Goal: Task Accomplishment & Management: Manage account settings

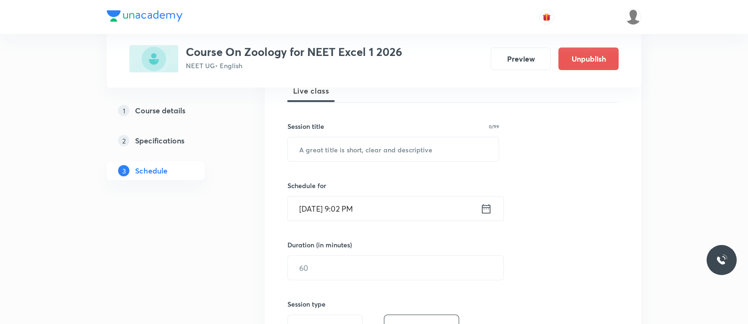
scroll to position [146, 0]
click at [317, 150] on input "text" at bounding box center [393, 149] width 211 height 24
paste input "Ionic equilibrium - Ionisation of Acids and Bases"
click at [361, 152] on input "Ionic equilibrium - Ionisation of Acids and Bases" at bounding box center [393, 149] width 211 height 24
click at [324, 152] on input "Ionic equilibrium - Ionisation of Acids and Bases" at bounding box center [393, 149] width 211 height 24
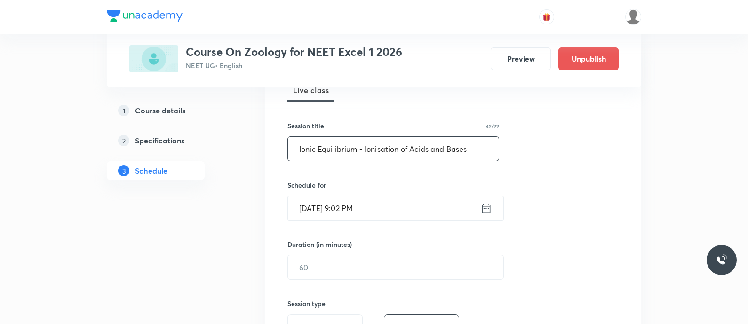
click at [303, 149] on input "Ionic Equilibrium - Ionisation of Acids and Bases" at bounding box center [393, 149] width 211 height 24
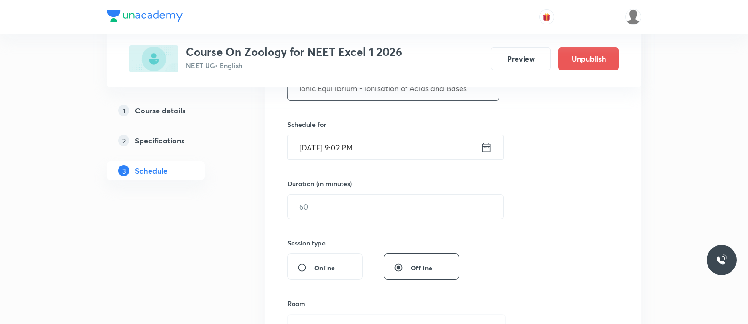
scroll to position [208, 0]
type input "Ionic Equilibrium - Ionisation of Acids and Bases"
click at [484, 146] on icon at bounding box center [486, 146] width 8 height 9
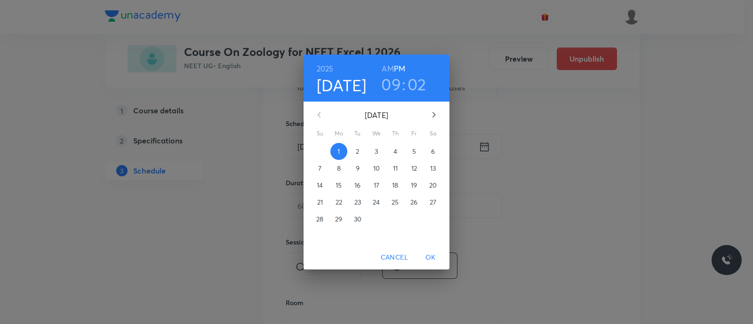
click at [360, 152] on span "2" at bounding box center [357, 151] width 17 height 9
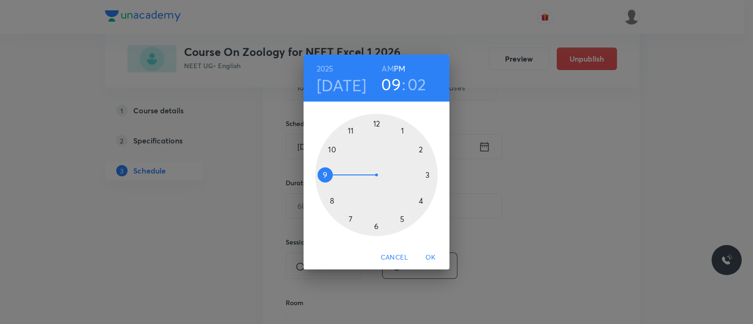
click at [333, 147] on div at bounding box center [376, 175] width 122 height 122
click at [388, 71] on h6 "AM" at bounding box center [388, 68] width 12 height 13
click at [377, 227] on div at bounding box center [376, 175] width 122 height 122
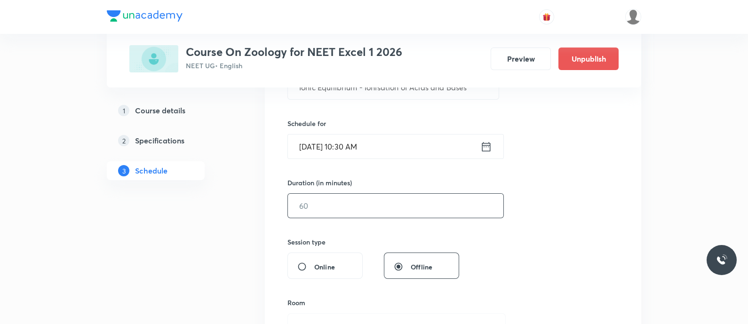
click at [341, 203] on input "text" at bounding box center [396, 206] width 216 height 24
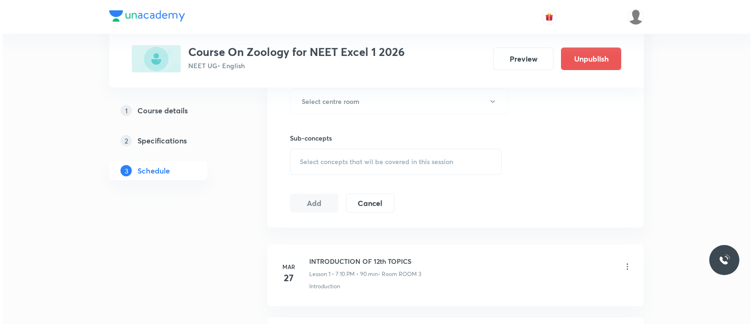
scroll to position [433, 0]
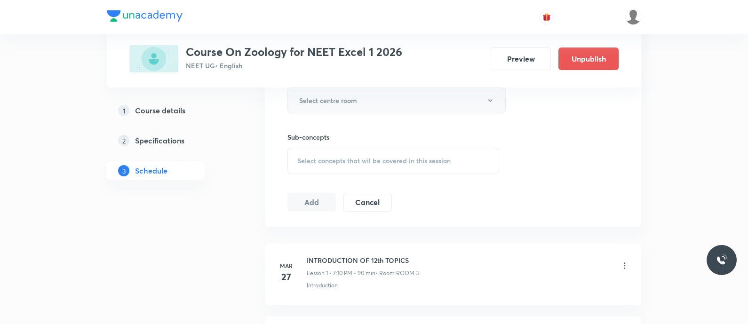
type input "90"
click at [310, 104] on h6 "Select centre room" at bounding box center [328, 101] width 58 height 10
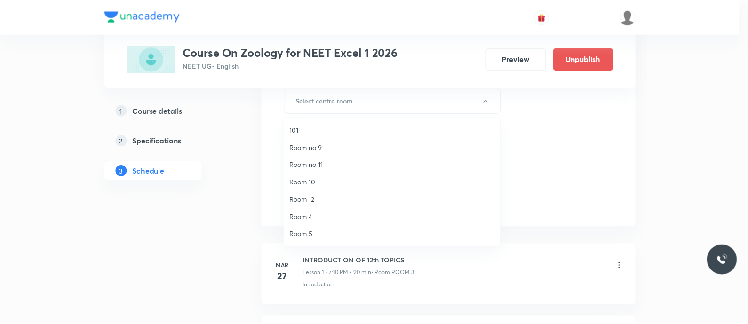
scroll to position [122, 0]
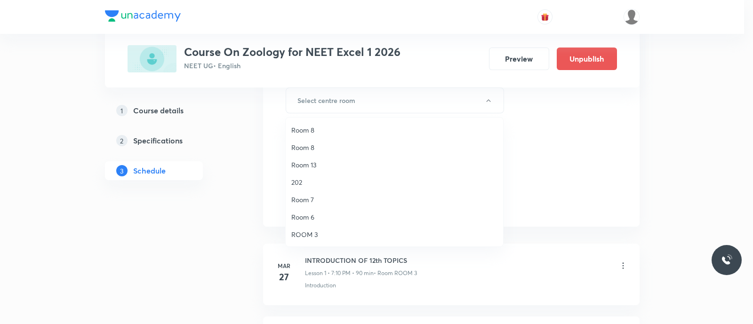
click at [310, 234] on span "ROOM 3" at bounding box center [394, 235] width 206 height 10
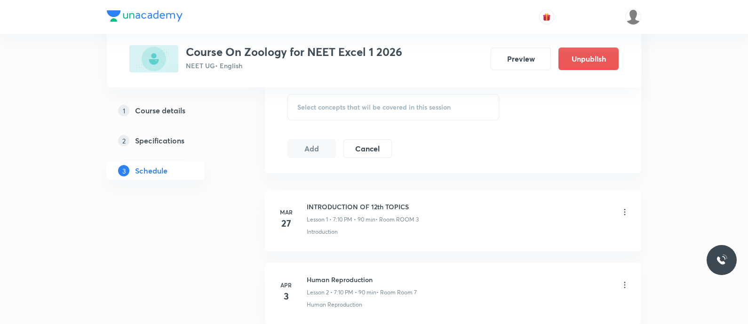
scroll to position [487, 0]
click at [319, 109] on span "Select concepts that wil be covered in this session" at bounding box center [373, 107] width 153 height 8
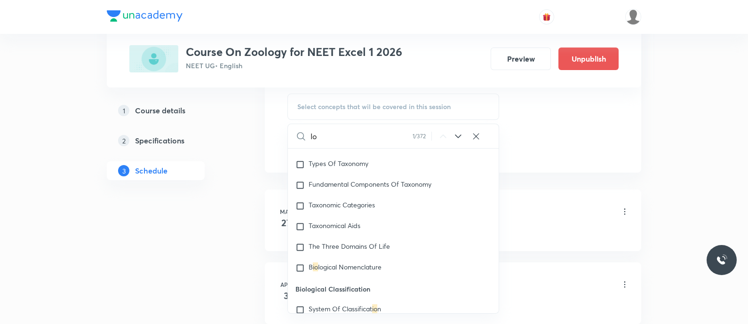
scroll to position [0, 0]
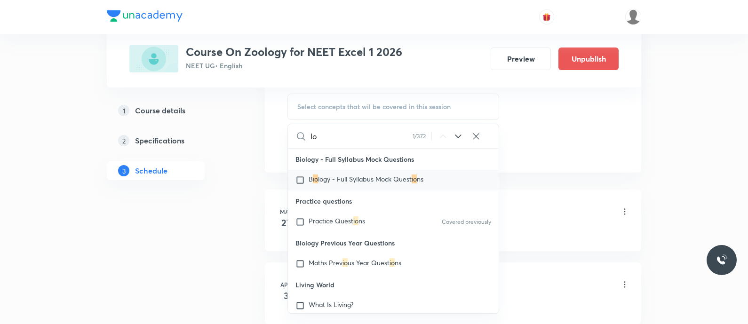
type input "I"
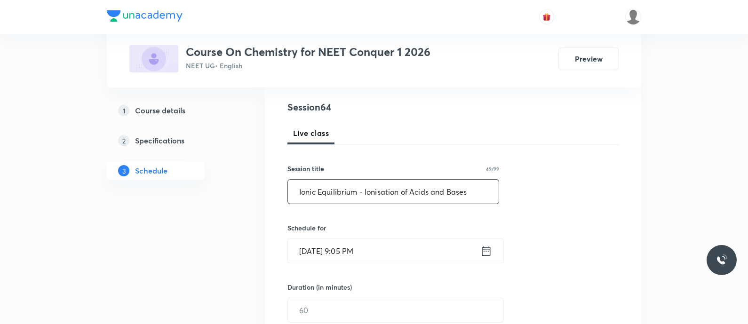
scroll to position [226, 0]
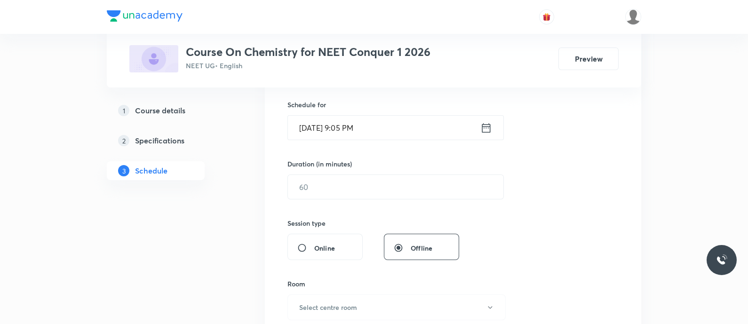
type input "Ionic Equilibrium - Ionisation of Acids and Bases"
click at [482, 129] on icon at bounding box center [486, 127] width 8 height 9
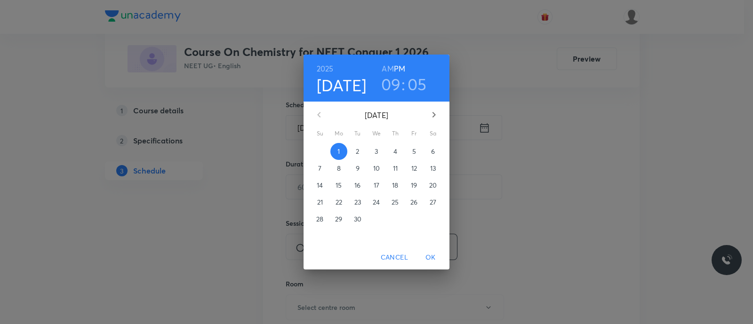
click at [356, 154] on p "2" at bounding box center [357, 151] width 3 height 9
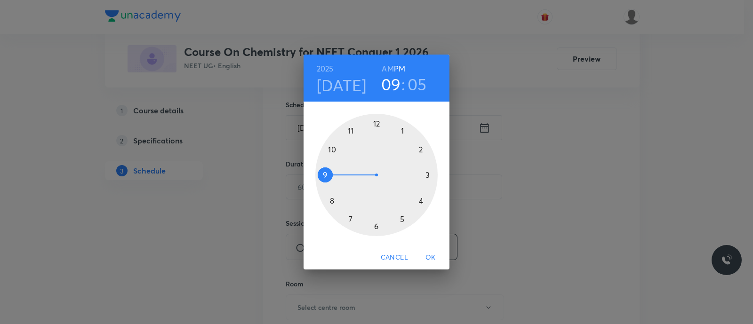
click at [388, 68] on h6 "AM" at bounding box center [388, 68] width 12 height 13
click at [333, 149] on div at bounding box center [376, 175] width 122 height 122
click at [375, 226] on div at bounding box center [376, 175] width 122 height 122
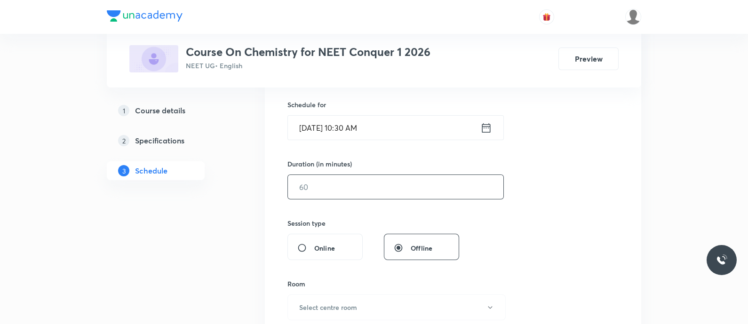
click at [341, 191] on input "text" at bounding box center [396, 187] width 216 height 24
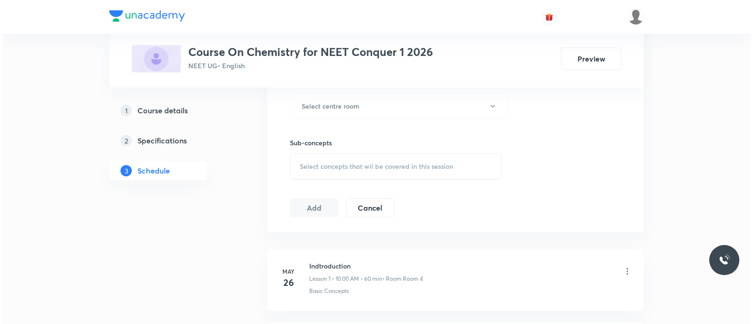
scroll to position [431, 0]
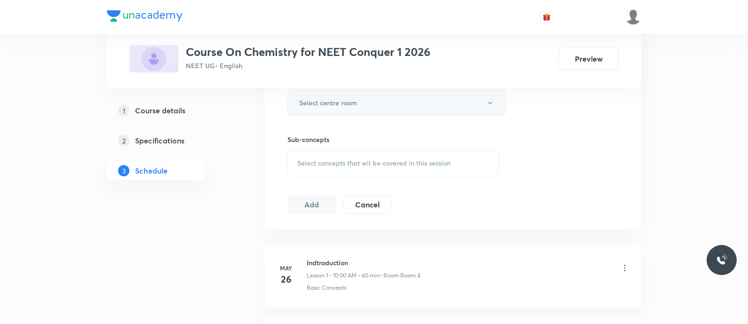
type input "90"
click at [321, 106] on h6 "Select centre room" at bounding box center [328, 103] width 58 height 10
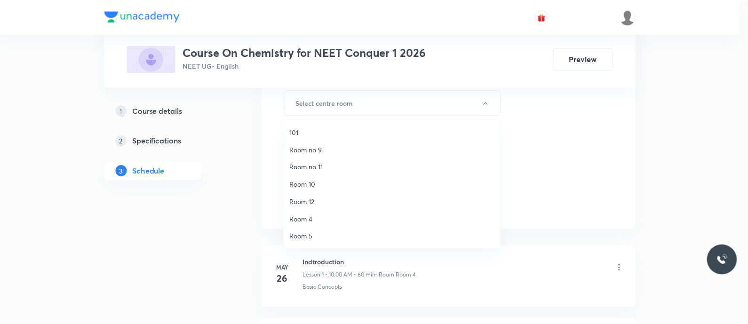
scroll to position [122, 0]
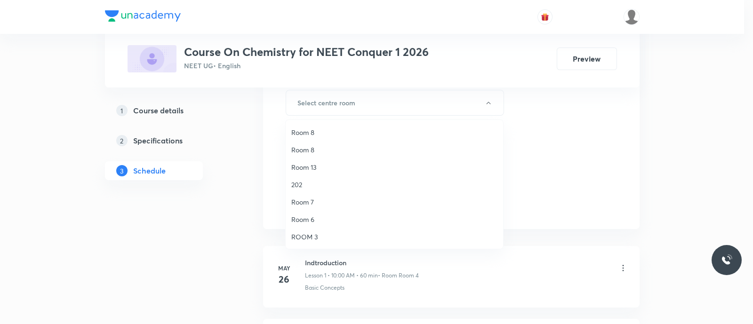
click at [309, 237] on span "ROOM 3" at bounding box center [394, 237] width 206 height 10
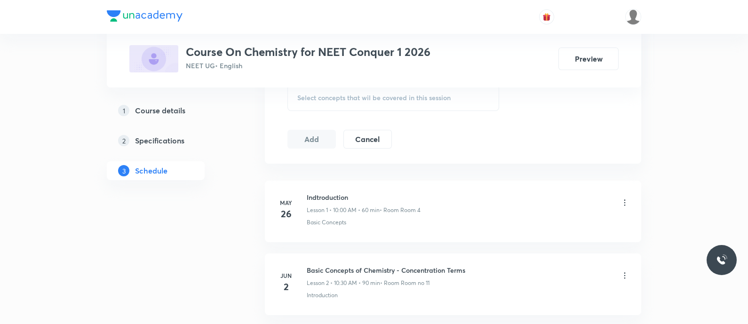
scroll to position [499, 0]
click at [312, 99] on span "Select concepts that wil be covered in this session" at bounding box center [373, 96] width 153 height 8
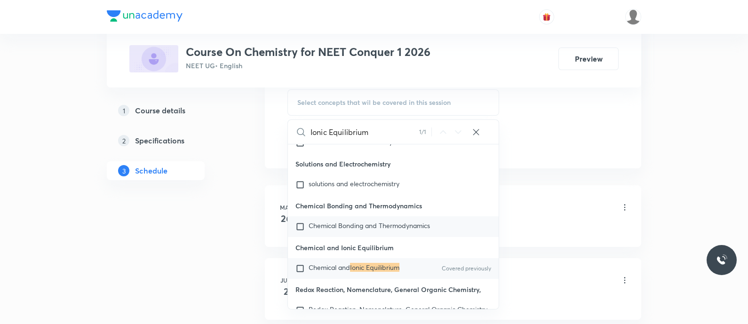
scroll to position [10351, 0]
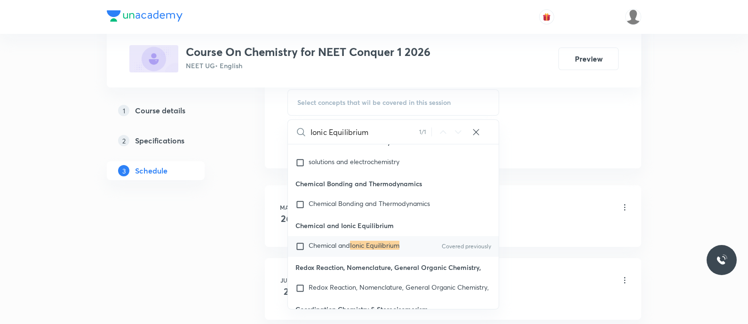
type input "Ionic Equilibrium"
click at [327, 250] on span "Chemical and" at bounding box center [329, 245] width 41 height 9
checkbox input "true"
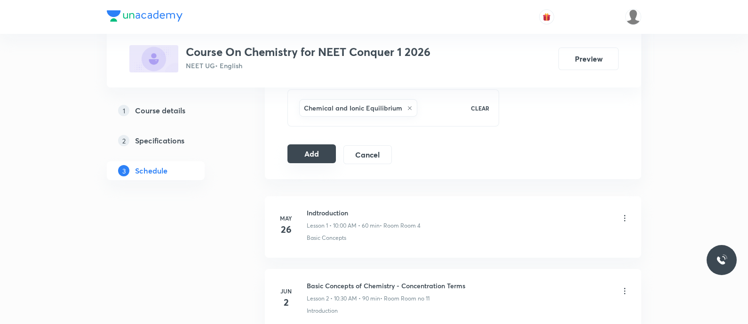
click at [319, 151] on button "Add" at bounding box center [311, 153] width 48 height 19
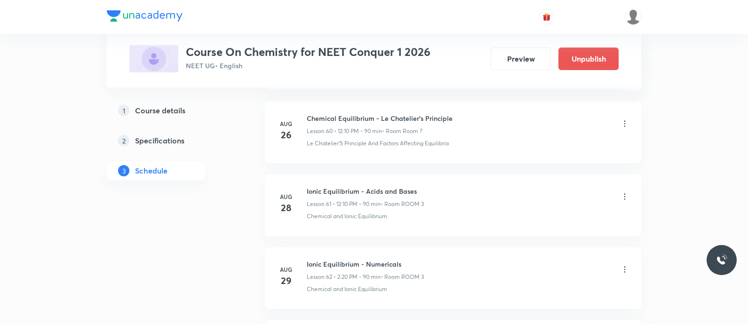
scroll to position [4654, 0]
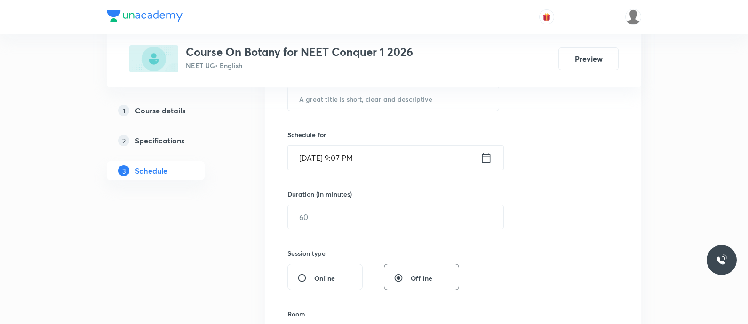
click at [307, 104] on input "text" at bounding box center [393, 99] width 211 height 24
paste input "Anatomy of flowering plants - Plant Tissues"
click at [307, 104] on input "Anatomy of flowering plants - Plant Tissues" at bounding box center [393, 99] width 211 height 24
type input "Anatomy of Flowering Plants - Plant Tissues"
click at [484, 156] on icon at bounding box center [486, 157] width 8 height 9
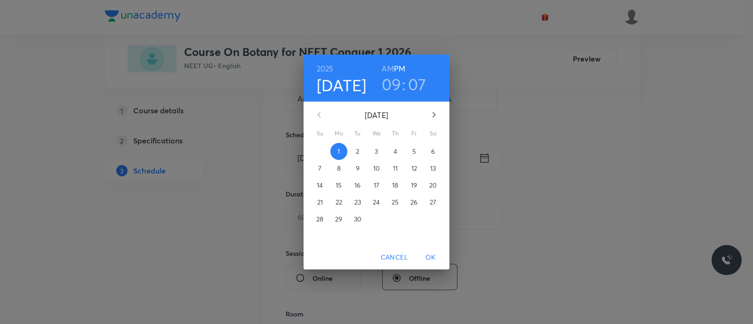
click at [358, 152] on p "2" at bounding box center [357, 151] width 3 height 9
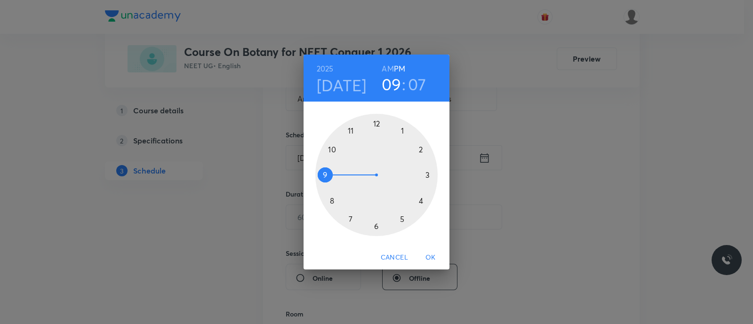
click at [377, 123] on div at bounding box center [376, 175] width 122 height 122
click at [423, 152] on div at bounding box center [376, 175] width 122 height 122
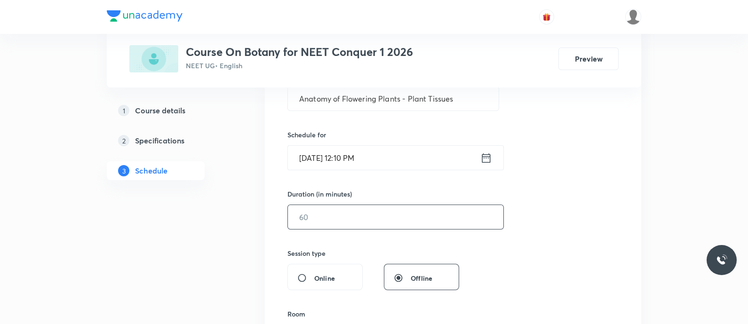
click at [375, 215] on input "text" at bounding box center [396, 217] width 216 height 24
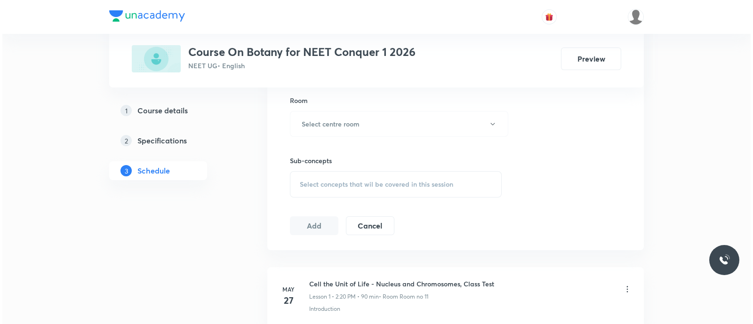
scroll to position [410, 0]
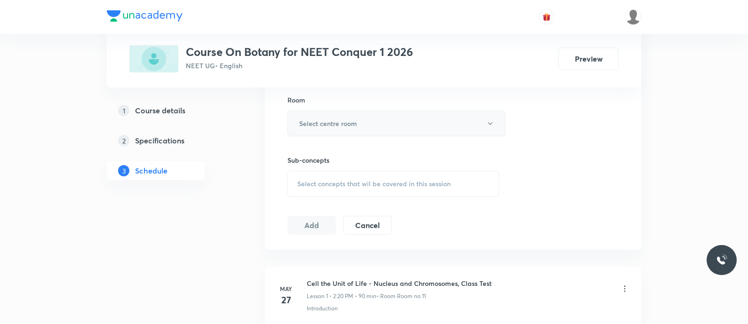
type input "90"
click at [327, 128] on button "Select centre room" at bounding box center [396, 124] width 218 height 26
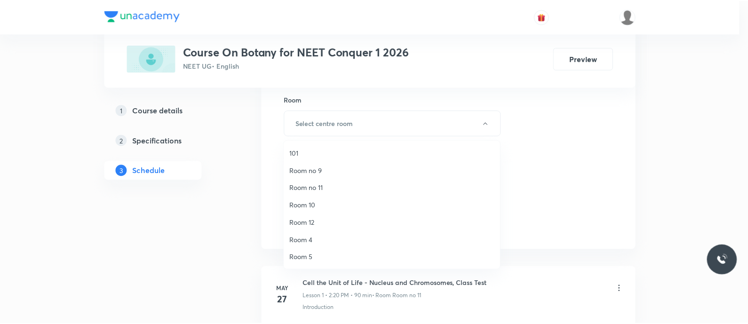
scroll to position [122, 0]
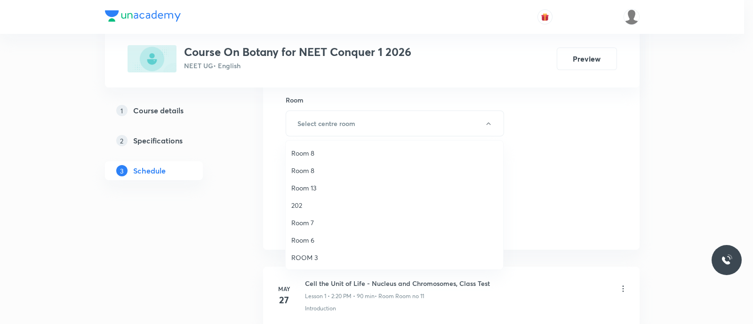
click at [310, 255] on span "ROOM 3" at bounding box center [394, 258] width 206 height 10
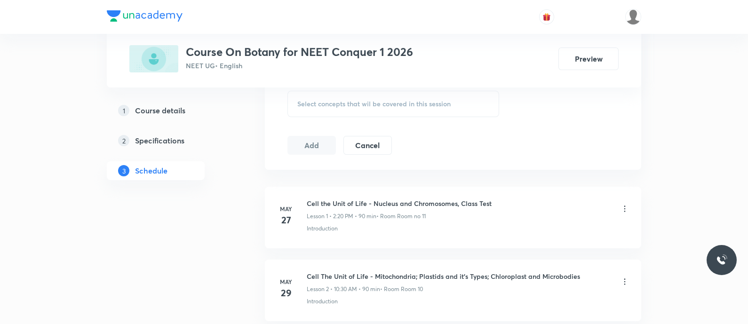
scroll to position [491, 0]
click at [308, 105] on span "Select concepts that wil be covered in this session" at bounding box center [373, 103] width 153 height 8
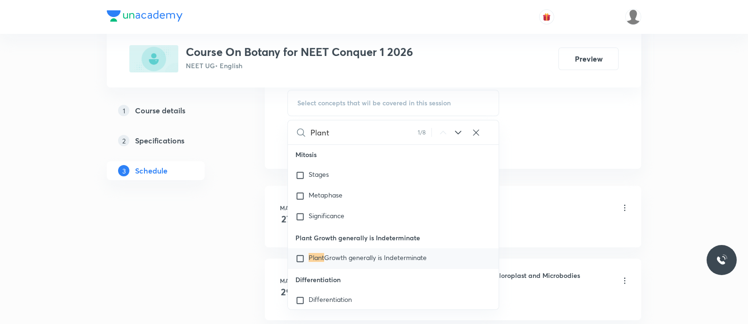
scroll to position [3992, 0]
type input "Plant"
click at [456, 134] on icon at bounding box center [458, 132] width 11 height 11
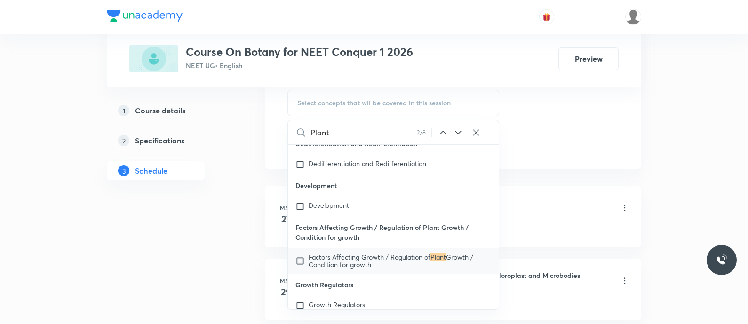
click at [456, 134] on icon at bounding box center [458, 132] width 11 height 11
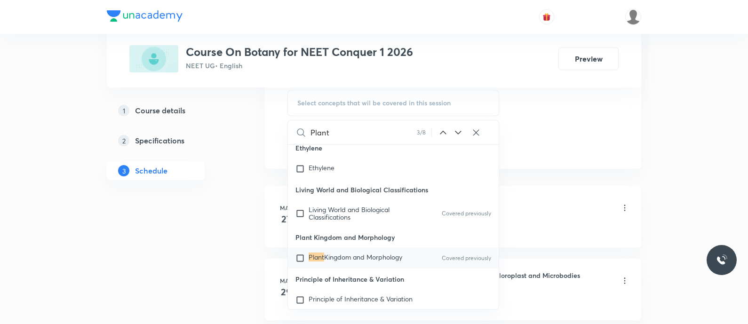
click at [456, 134] on icon at bounding box center [458, 132] width 11 height 11
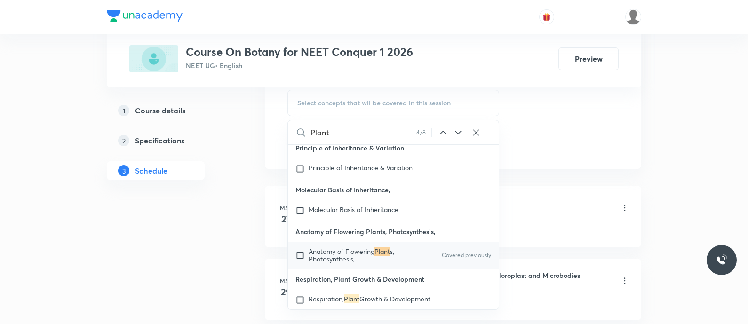
click at [456, 134] on icon at bounding box center [458, 132] width 11 height 11
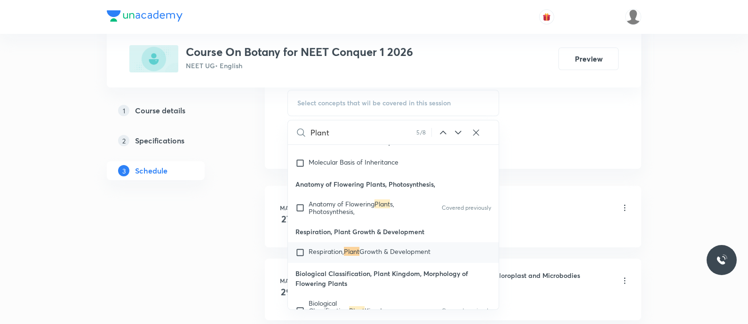
click at [456, 134] on icon at bounding box center [458, 132] width 11 height 11
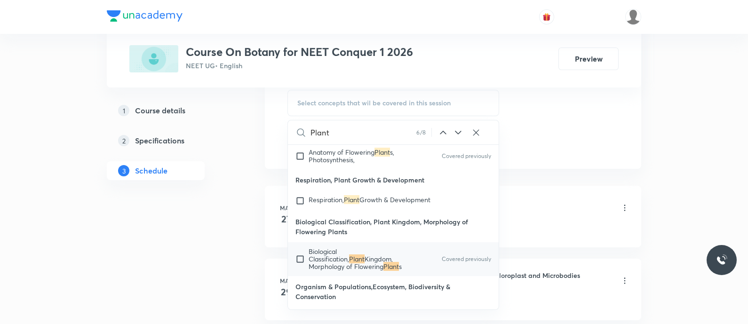
click at [456, 134] on icon at bounding box center [458, 132] width 11 height 11
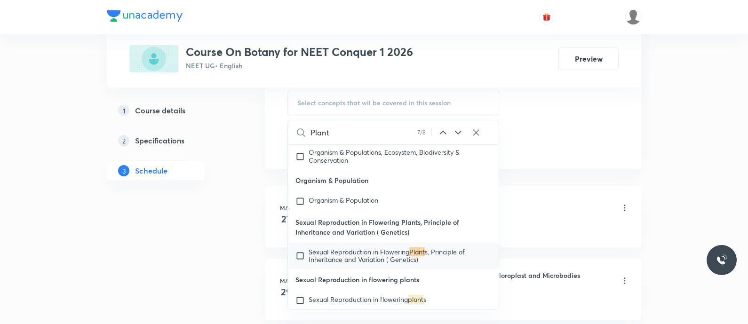
click at [456, 134] on icon at bounding box center [458, 132] width 11 height 11
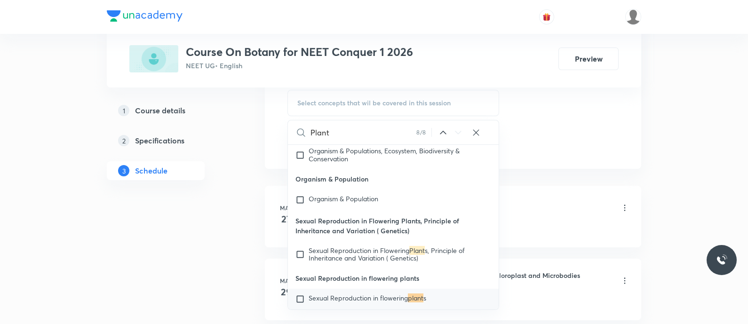
click at [456, 134] on icon at bounding box center [458, 132] width 11 height 11
click at [399, 132] on input "Plant" at bounding box center [364, 132] width 106 height 24
click at [399, 132] on input "text" at bounding box center [405, 132] width 188 height 24
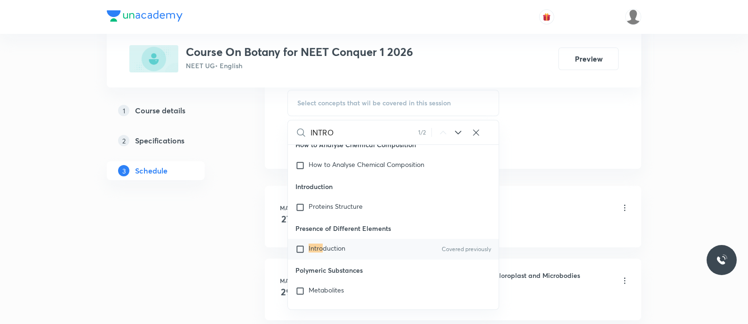
scroll to position [3054, 0]
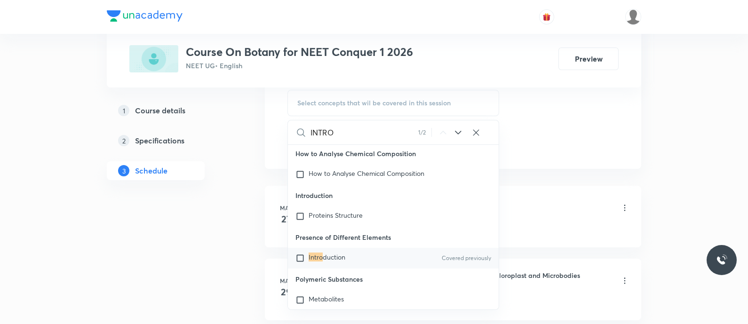
type input "INTRO"
click at [327, 262] on span "duction" at bounding box center [334, 257] width 23 height 9
checkbox input "true"
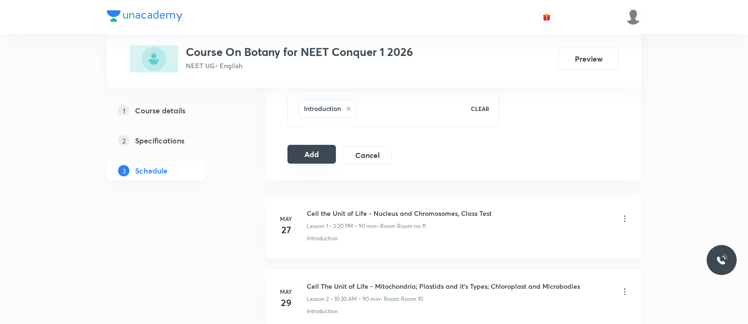
click at [308, 154] on button "Add" at bounding box center [311, 154] width 48 height 19
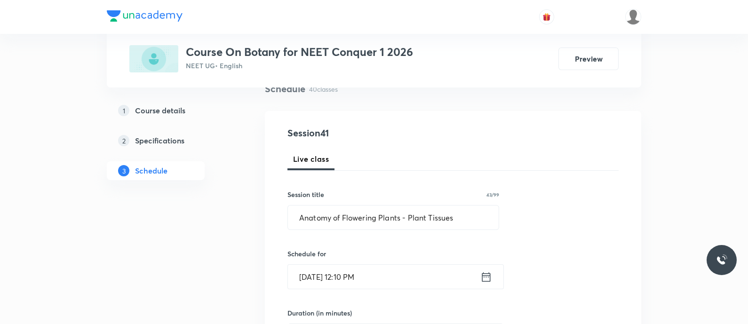
scroll to position [71, 0]
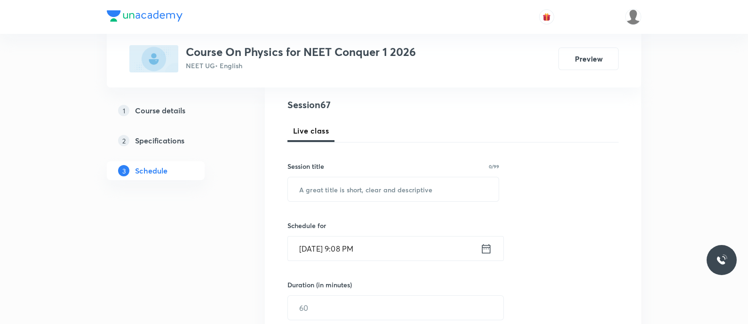
scroll to position [110, 0]
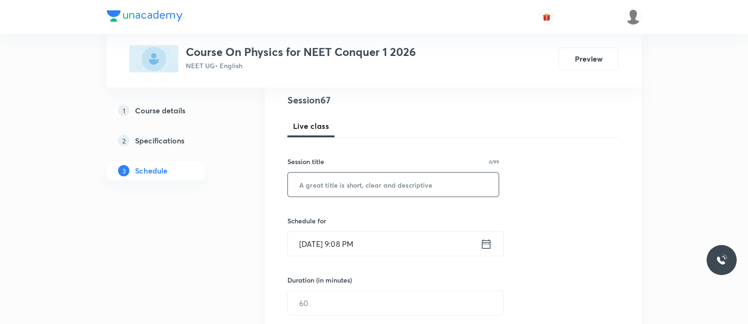
click at [343, 184] on input "text" at bounding box center [393, 185] width 211 height 24
paste input "Rotational Mechanics - conservation of Angular Momentum - problems"
type input "Rotational Mechanics - Conservation of Angular Momentum - Problems"
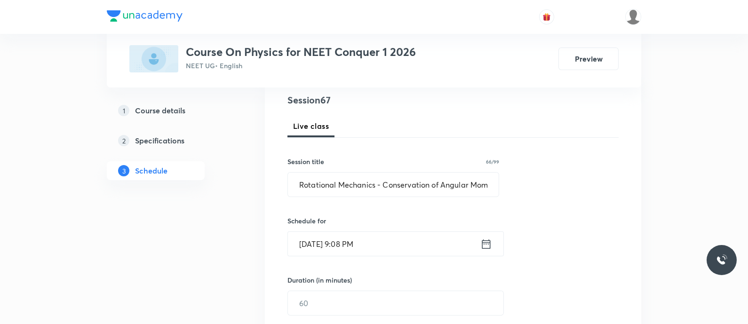
click at [482, 240] on icon at bounding box center [486, 243] width 8 height 9
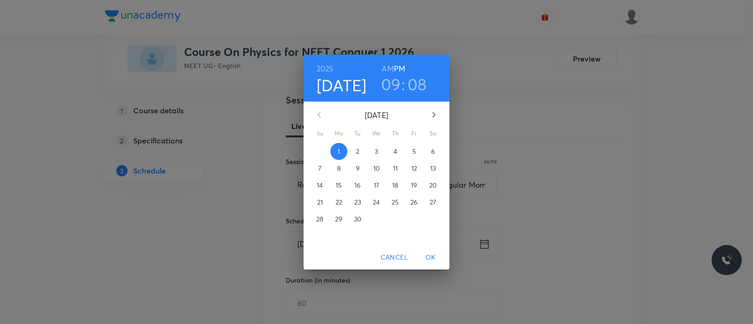
click at [360, 154] on span "2" at bounding box center [357, 151] width 17 height 9
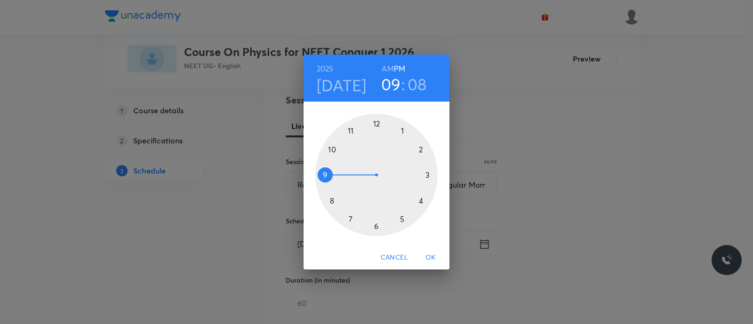
click at [421, 149] on div at bounding box center [376, 175] width 122 height 122
click at [421, 200] on div at bounding box center [376, 175] width 122 height 122
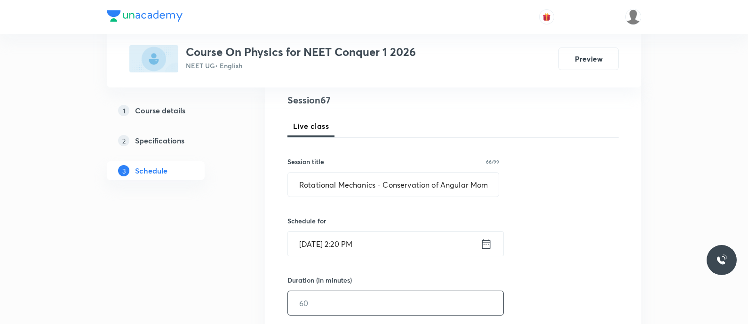
click at [362, 301] on input "text" at bounding box center [396, 303] width 216 height 24
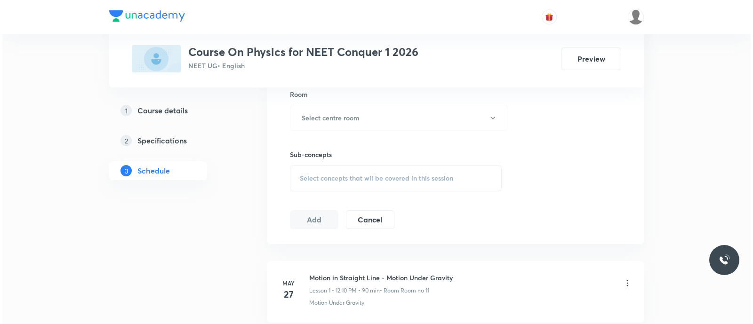
scroll to position [418, 0]
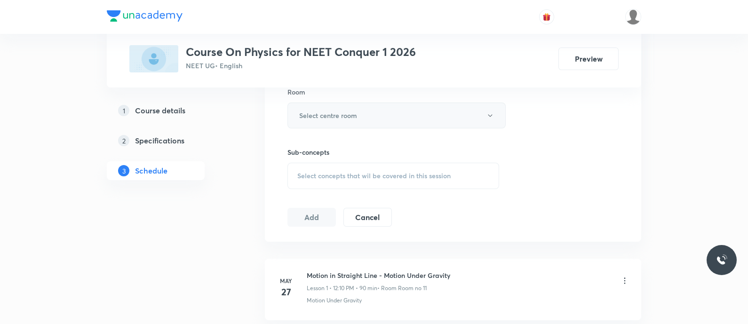
type input "90"
click at [328, 115] on h6 "Select centre room" at bounding box center [328, 116] width 58 height 10
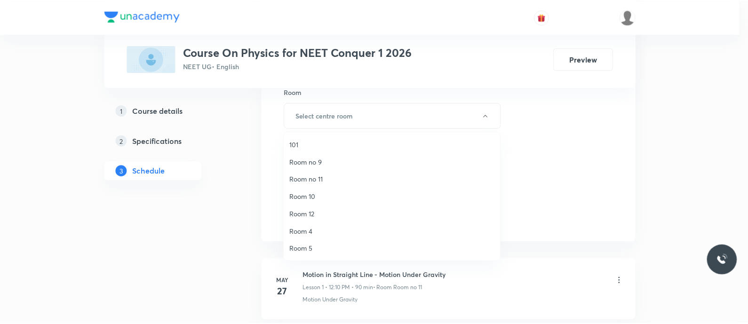
scroll to position [122, 0]
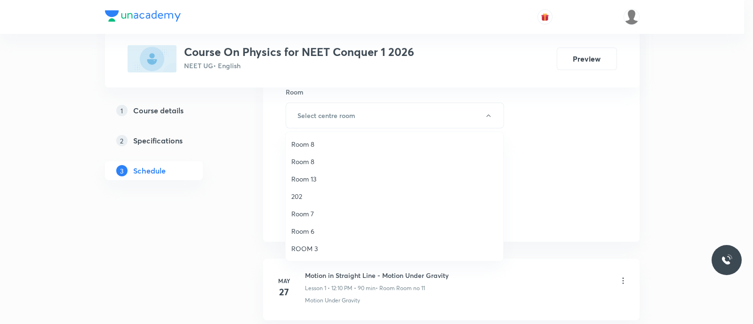
click at [308, 248] on span "ROOM 3" at bounding box center [394, 249] width 206 height 10
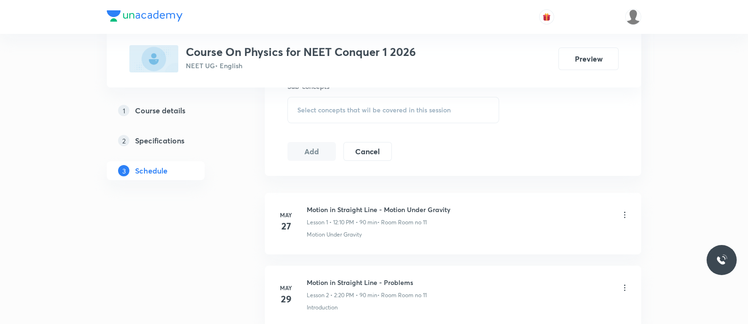
scroll to position [486, 0]
click at [316, 105] on span "Select concepts that wil be covered in this session" at bounding box center [373, 109] width 153 height 8
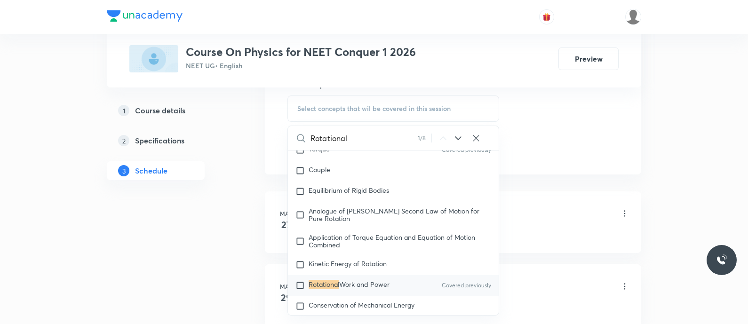
scroll to position [2979, 0]
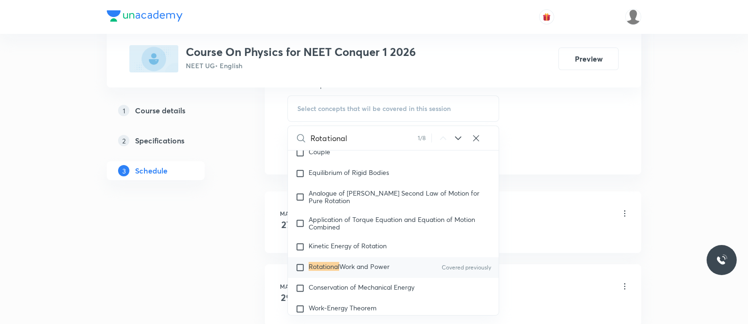
type input "Rotational"
click at [455, 135] on icon at bounding box center [458, 138] width 11 height 11
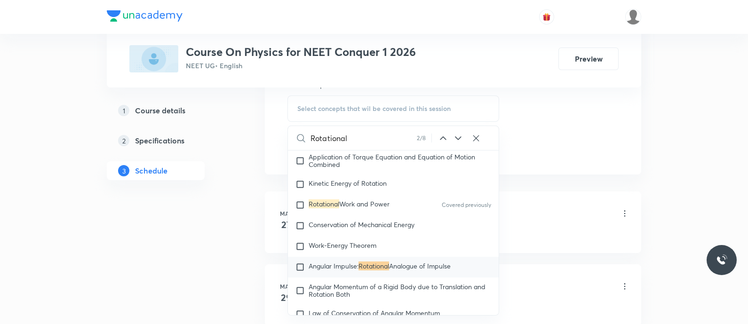
click at [455, 135] on icon at bounding box center [458, 138] width 11 height 11
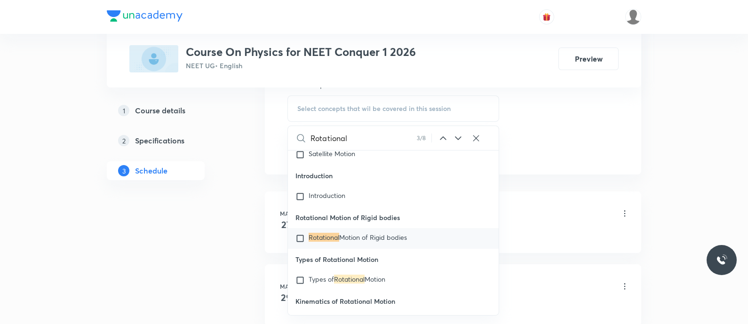
scroll to position [19083, 0]
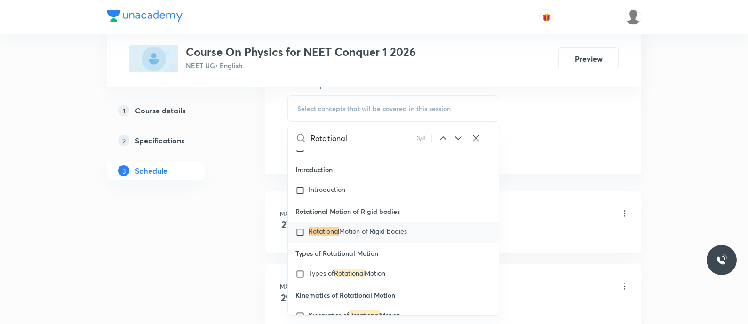
click at [455, 135] on icon at bounding box center [458, 138] width 11 height 11
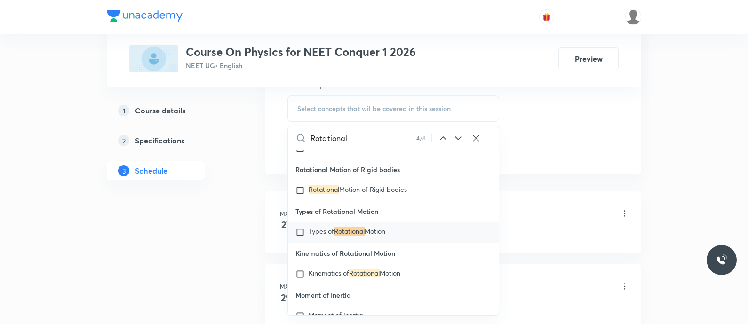
click at [455, 135] on icon at bounding box center [458, 138] width 11 height 11
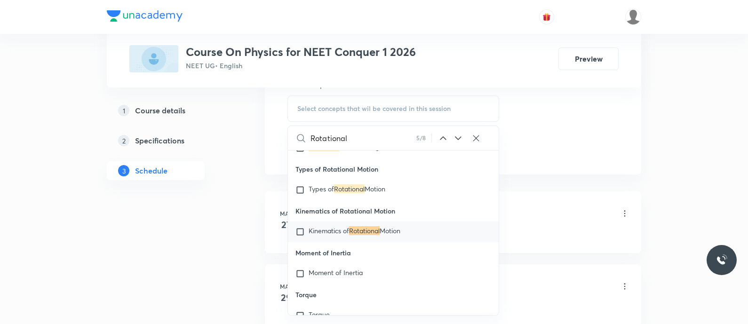
click at [455, 135] on icon at bounding box center [458, 138] width 11 height 11
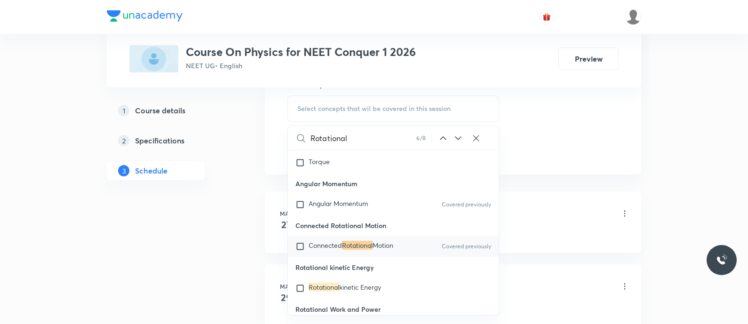
scroll to position [19334, 0]
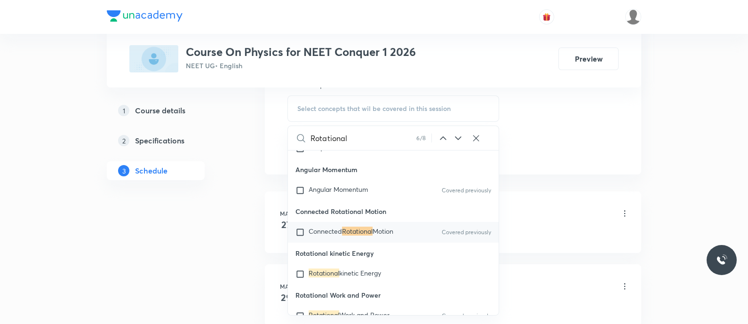
click at [455, 135] on icon at bounding box center [458, 138] width 11 height 11
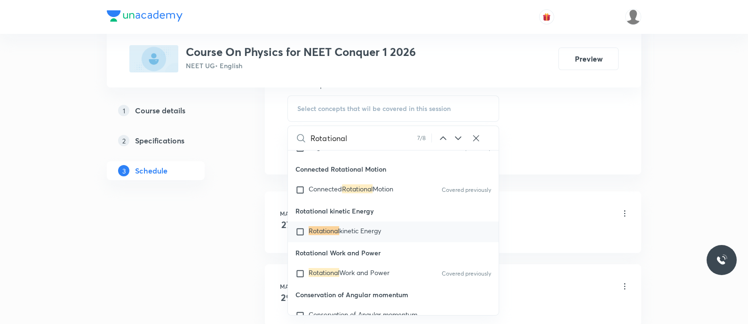
click at [455, 135] on icon at bounding box center [458, 138] width 11 height 11
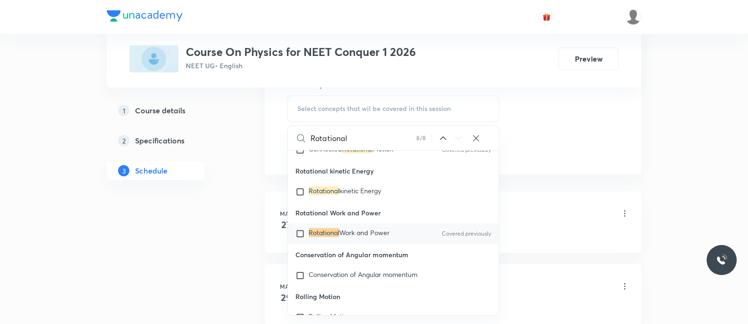
scroll to position [19419, 0]
click at [455, 135] on icon at bounding box center [458, 138] width 11 height 11
click at [377, 152] on span "Motion" at bounding box center [383, 147] width 21 height 9
checkbox input "true"
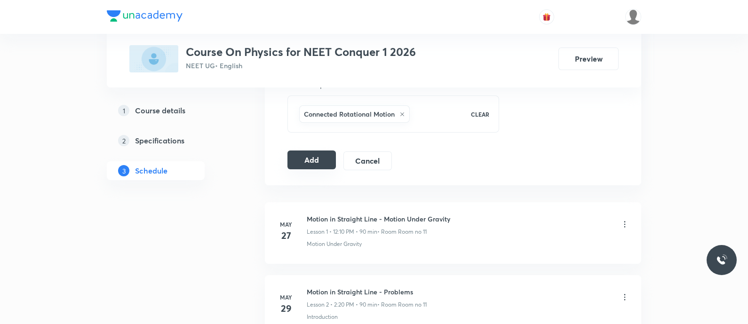
click at [306, 160] on button "Add" at bounding box center [311, 160] width 48 height 19
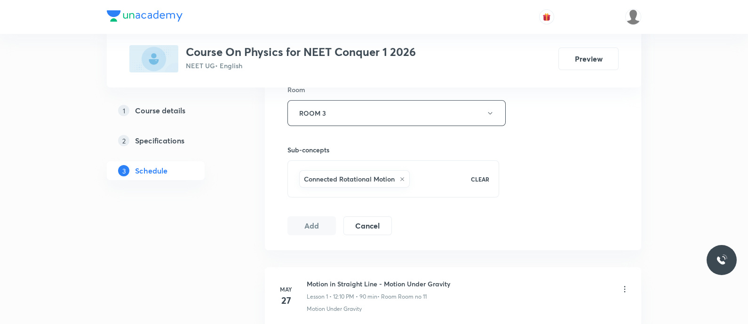
scroll to position [422, 0]
click at [306, 160] on div "Connected Rotational Motion CLEAR" at bounding box center [393, 178] width 212 height 37
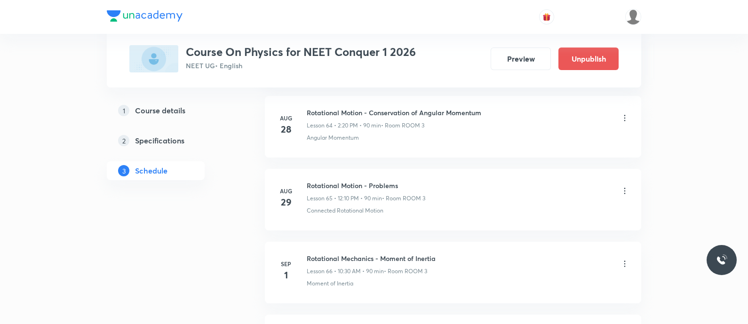
scroll to position [4872, 0]
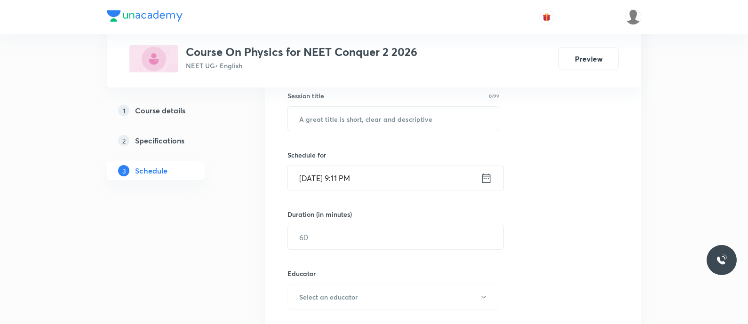
click at [330, 125] on input "text" at bounding box center [393, 119] width 211 height 24
paste input "Rotational Mechanics - conservation of Angular Momentum - problems"
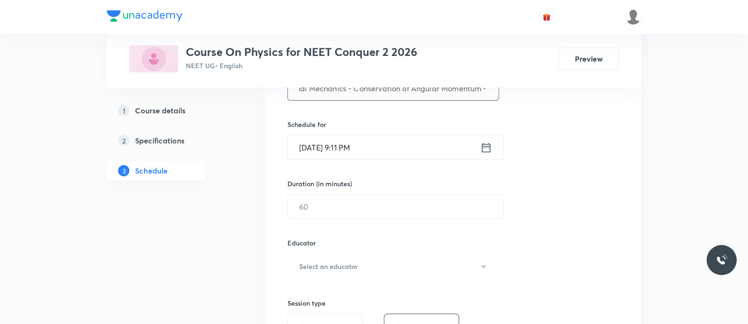
scroll to position [208, 0]
type input "Rotational Mechanics - Conservation of Angular Momentum - Problems"
click at [481, 146] on icon at bounding box center [486, 146] width 12 height 13
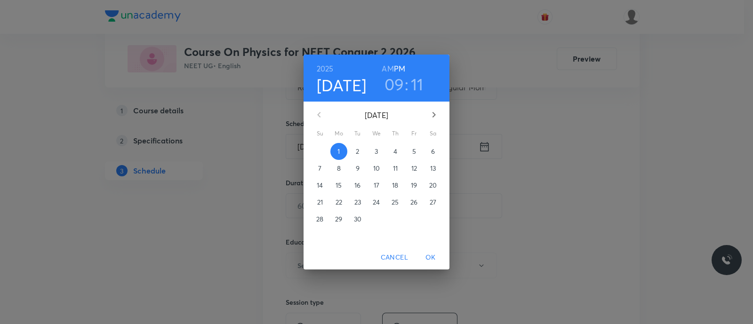
click at [360, 150] on span "2" at bounding box center [357, 151] width 17 height 9
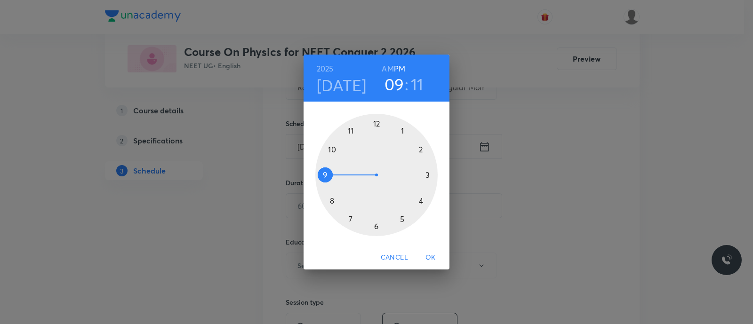
click at [376, 126] on div at bounding box center [376, 175] width 122 height 122
click at [422, 149] on div at bounding box center [376, 175] width 122 height 122
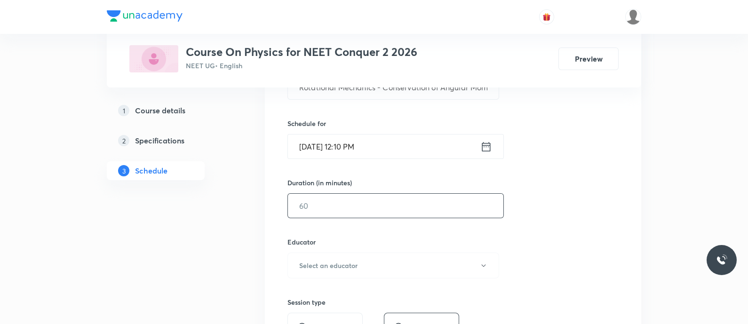
click at [388, 199] on input "text" at bounding box center [396, 206] width 216 height 24
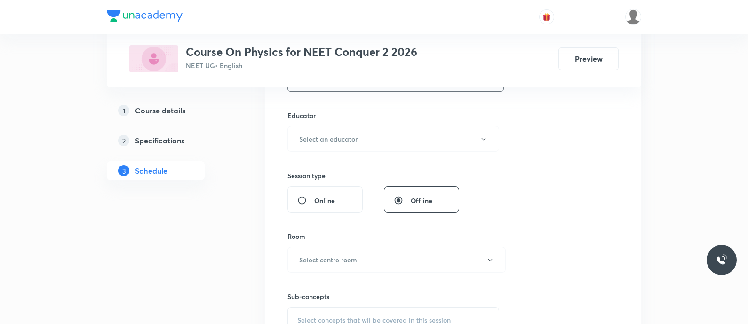
scroll to position [335, 0]
type input "90"
click at [341, 141] on h6 "Select an educator" at bounding box center [328, 139] width 58 height 10
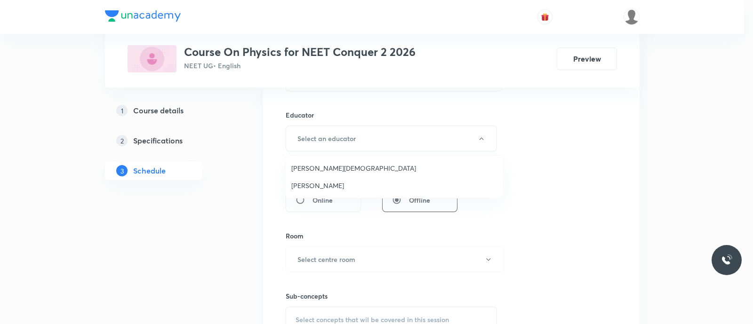
click at [311, 188] on span "[PERSON_NAME]" at bounding box center [394, 186] width 206 height 10
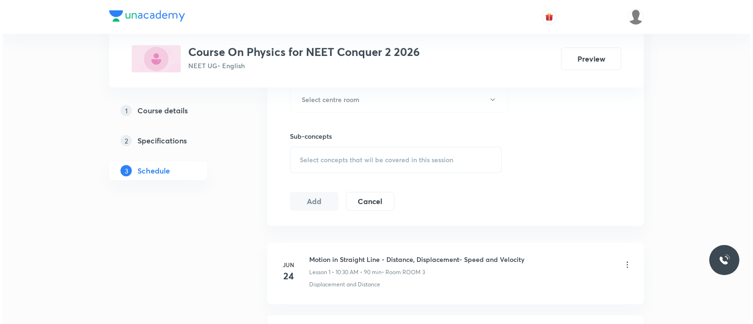
scroll to position [495, 0]
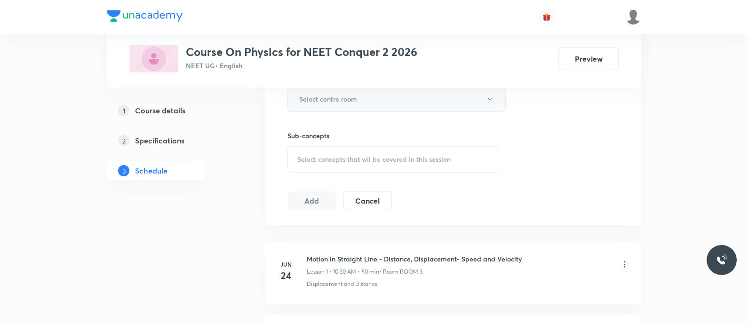
click at [312, 100] on h6 "Select centre room" at bounding box center [328, 99] width 58 height 10
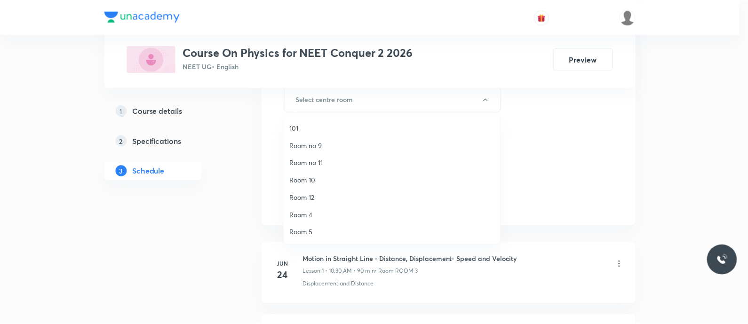
scroll to position [122, 0]
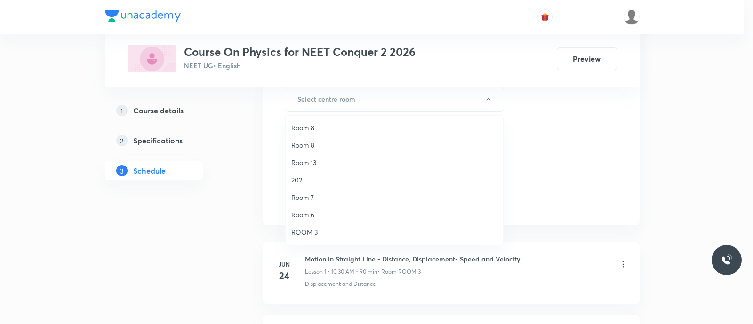
click at [317, 195] on span "Room 7" at bounding box center [394, 197] width 206 height 10
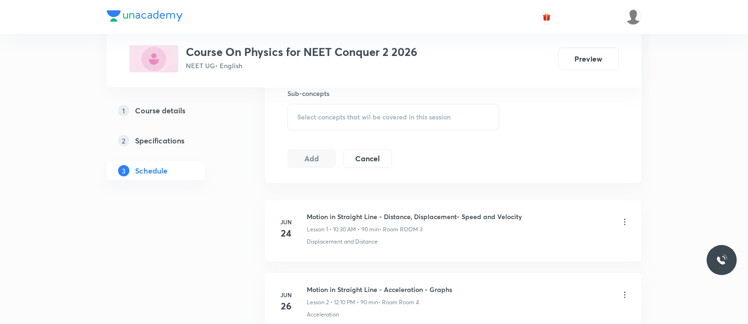
scroll to position [566, 0]
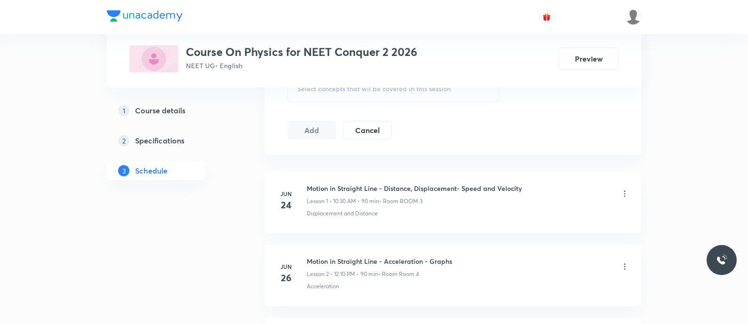
click at [318, 90] on span "Select concepts that wil be covered in this session" at bounding box center [373, 89] width 153 height 8
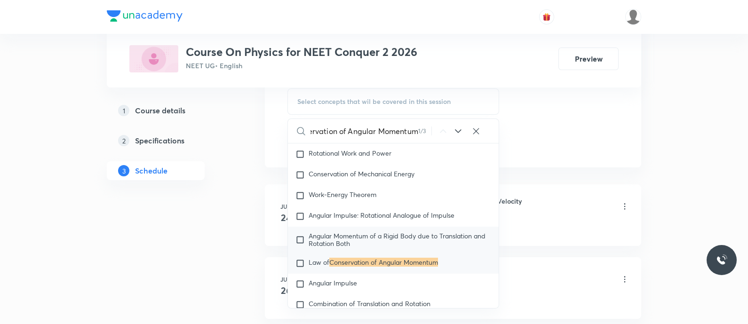
scroll to position [3089, 0]
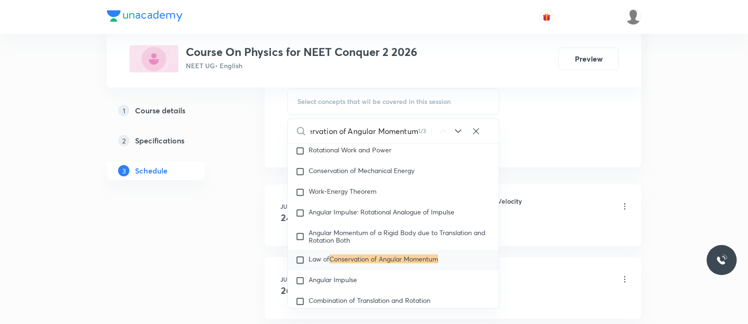
type input "Conservation of Angular Momentum"
click at [457, 134] on icon at bounding box center [458, 131] width 11 height 11
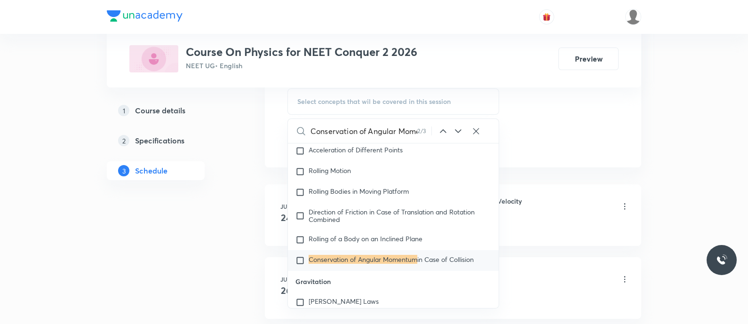
click at [457, 134] on icon at bounding box center [458, 131] width 11 height 11
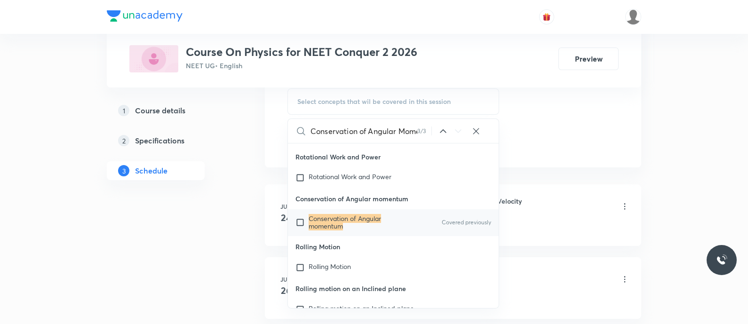
scroll to position [19461, 0]
click at [298, 229] on input "checkbox" at bounding box center [301, 221] width 13 height 15
checkbox input "true"
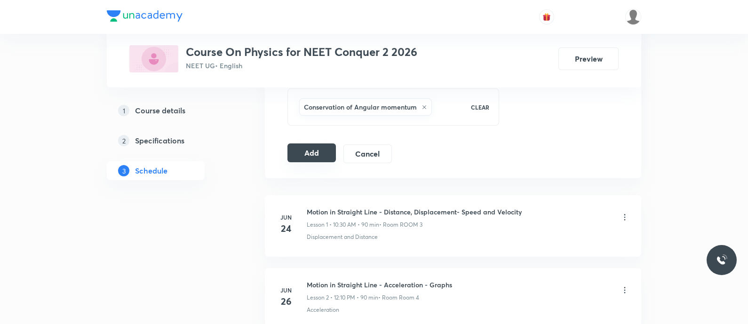
click at [307, 155] on button "Add" at bounding box center [311, 153] width 48 height 19
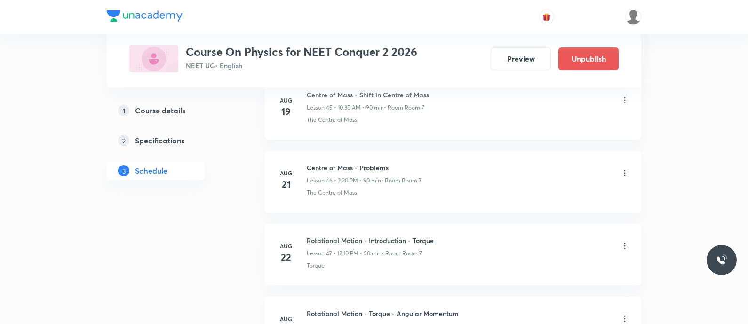
scroll to position [3854, 0]
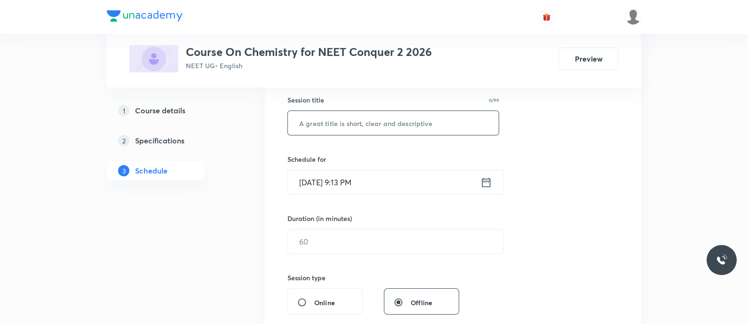
click at [339, 116] on input "text" at bounding box center [393, 123] width 211 height 24
paste input "Ionic equilibrium - Ionisation of Acids and Bases"
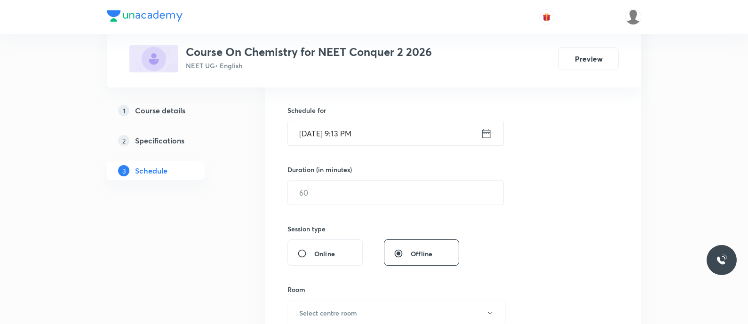
scroll to position [221, 0]
type input "Ionic Equilibrium - Ionisation of Acids and Bases"
click at [484, 128] on icon at bounding box center [486, 132] width 8 height 9
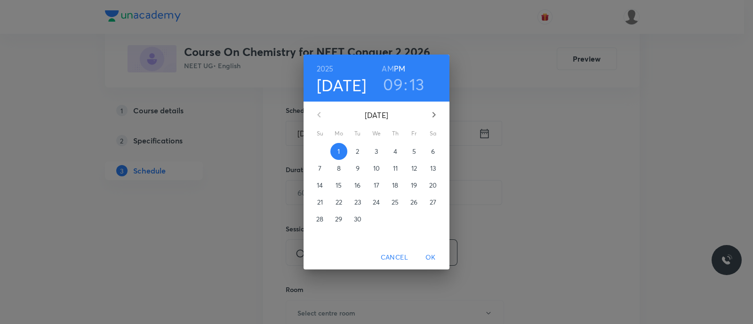
click at [355, 154] on span "2" at bounding box center [357, 151] width 17 height 9
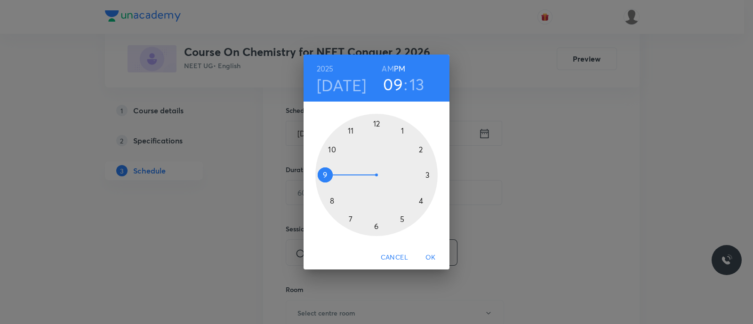
click at [421, 150] on div at bounding box center [376, 175] width 122 height 122
click at [420, 201] on div at bounding box center [376, 175] width 122 height 122
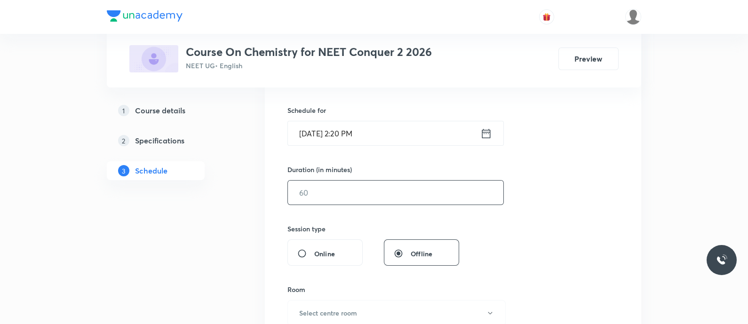
click at [391, 200] on input "text" at bounding box center [396, 193] width 216 height 24
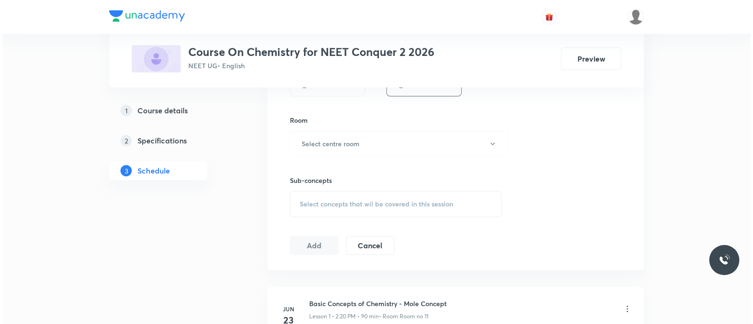
scroll to position [417, 0]
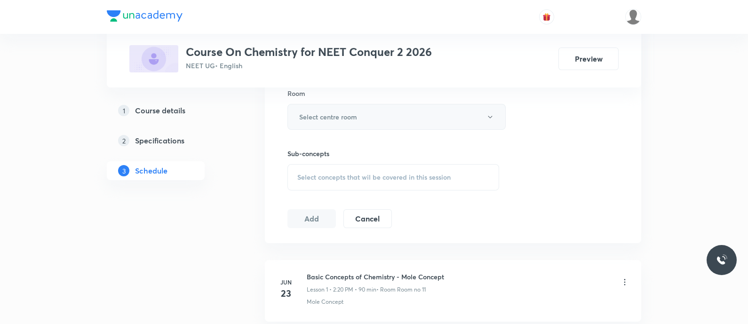
type input "90"
click at [348, 119] on h6 "Select centre room" at bounding box center [328, 117] width 58 height 10
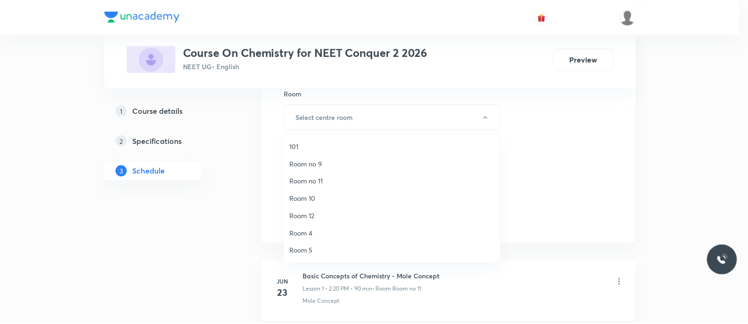
scroll to position [122, 0]
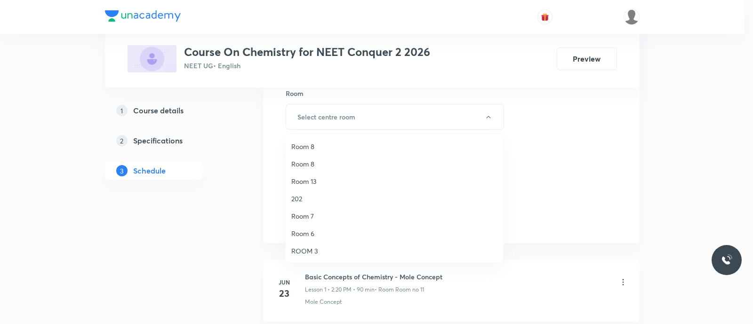
click at [317, 217] on span "Room 7" at bounding box center [394, 216] width 206 height 10
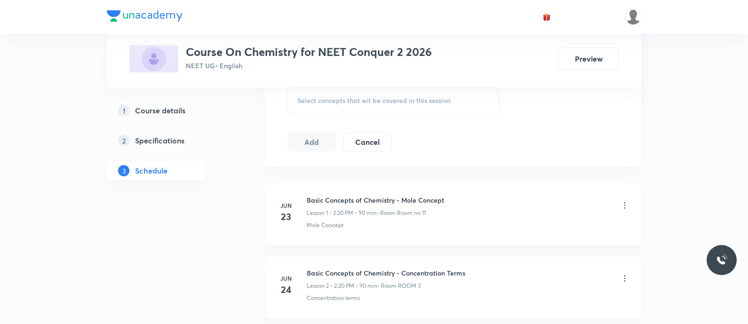
scroll to position [496, 0]
click at [311, 99] on span "Select concepts that wil be covered in this session" at bounding box center [373, 99] width 153 height 8
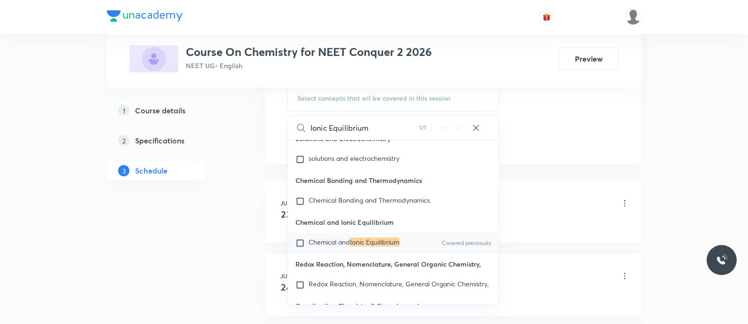
scroll to position [10421, 0]
type input "Ionic Equilibrium"
click at [306, 248] on input "checkbox" at bounding box center [301, 242] width 13 height 9
checkbox input "true"
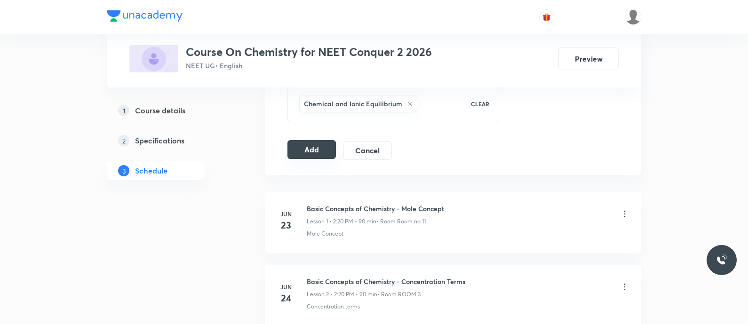
click at [316, 147] on button "Add" at bounding box center [311, 149] width 48 height 19
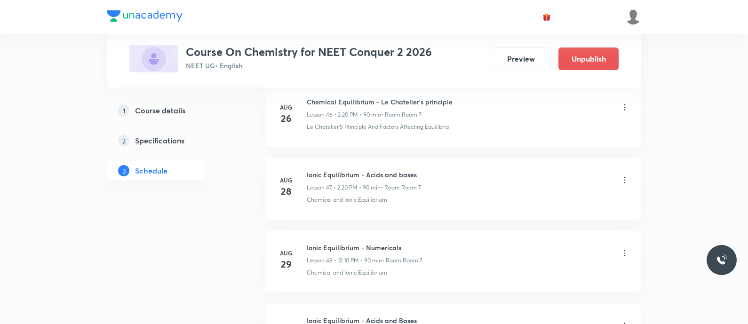
scroll to position [3635, 0]
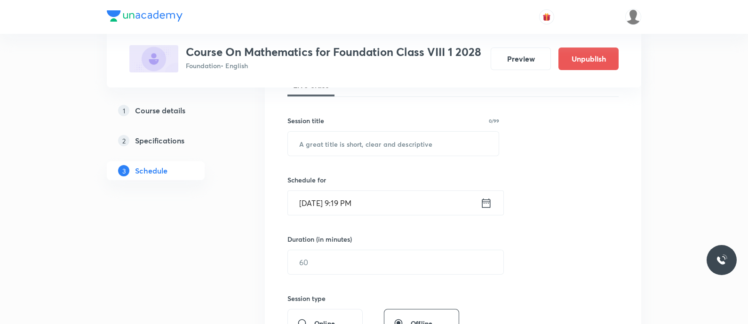
scroll to position [153, 0]
click at [314, 137] on input "text" at bounding box center [393, 142] width 211 height 24
paste input "Quarterly Revision - Book and PYQs Discussion"
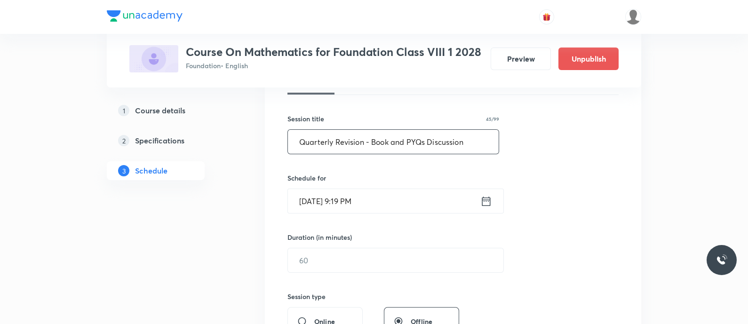
type input "Quarterly Revision - Book and PYQs Discussion"
click at [482, 201] on icon at bounding box center [486, 200] width 8 height 9
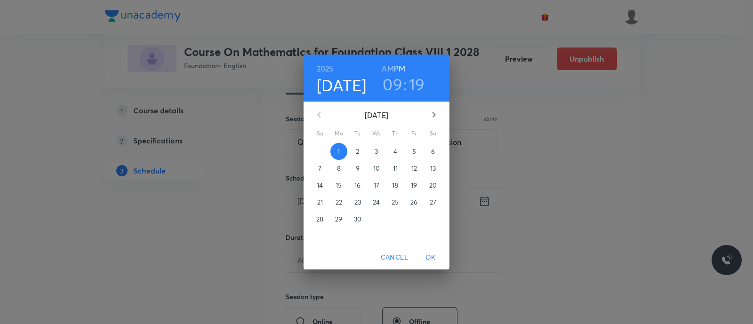
click at [358, 152] on p "2" at bounding box center [357, 151] width 3 height 9
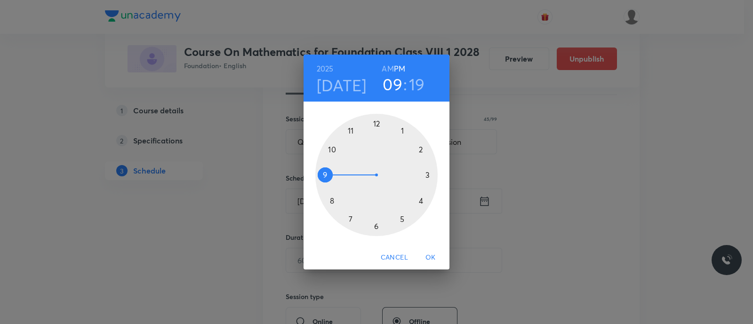
click at [401, 218] on div at bounding box center [376, 175] width 122 height 122
click at [332, 200] on div at bounding box center [376, 175] width 122 height 122
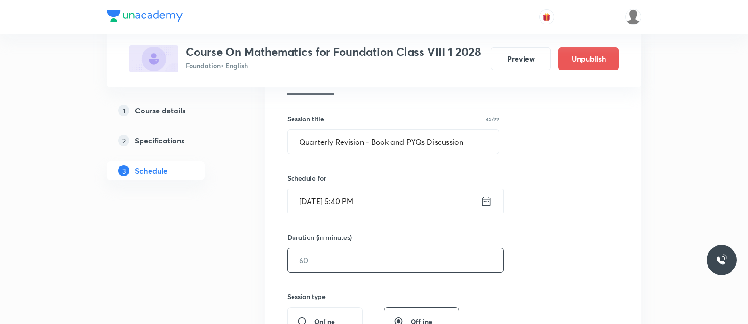
click at [332, 256] on input "text" at bounding box center [396, 260] width 216 height 24
type input "9"
type input "0"
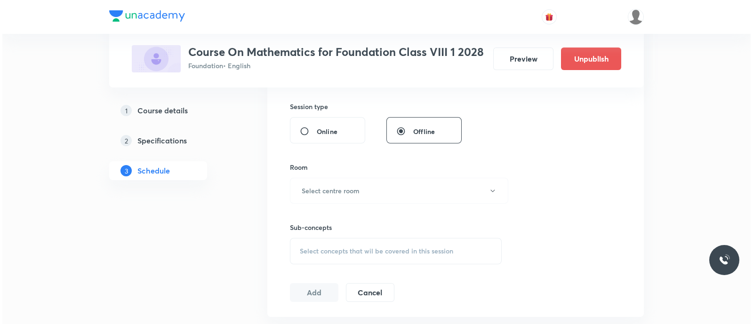
scroll to position [344, 0]
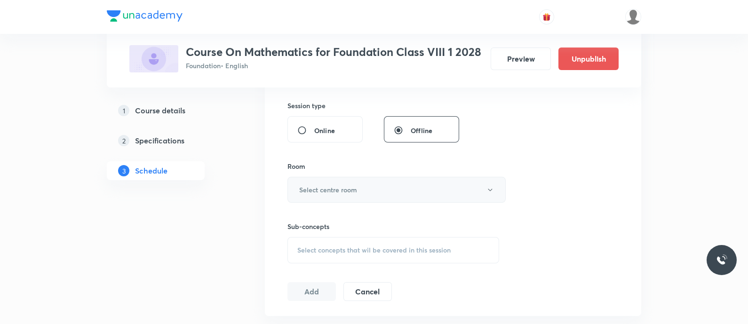
type input "50"
click at [311, 192] on h6 "Select centre room" at bounding box center [328, 190] width 58 height 10
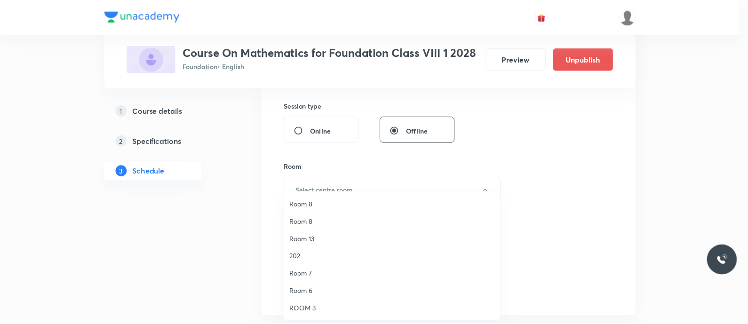
scroll to position [101, 0]
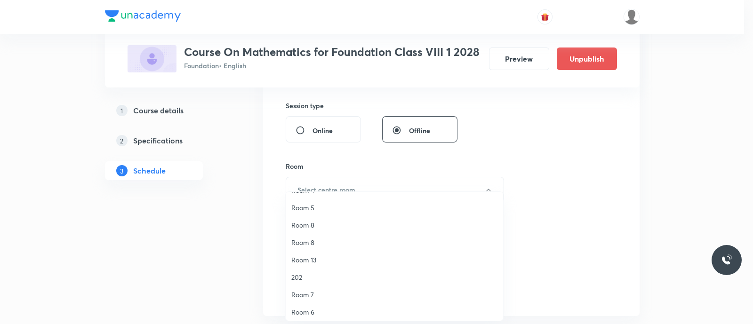
click at [311, 240] on span "Room 8" at bounding box center [394, 243] width 206 height 10
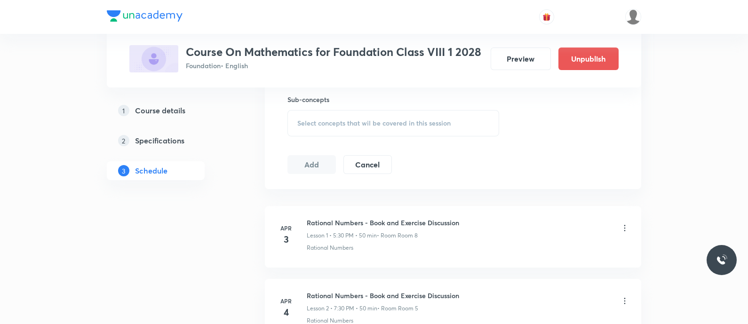
scroll to position [474, 0]
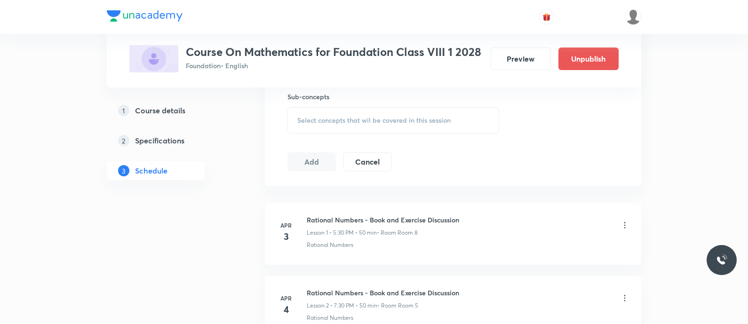
click at [312, 119] on span "Select concepts that wil be covered in this session" at bounding box center [373, 121] width 153 height 8
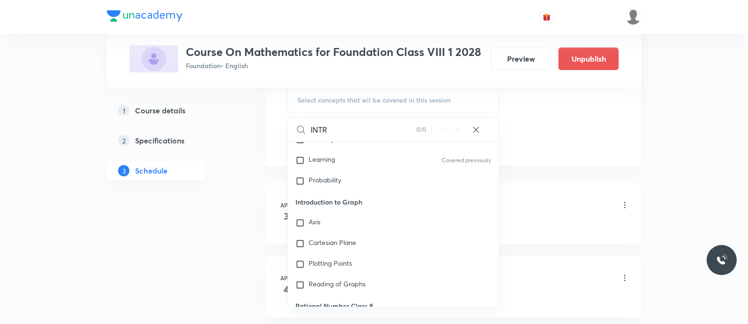
scroll to position [1055, 0]
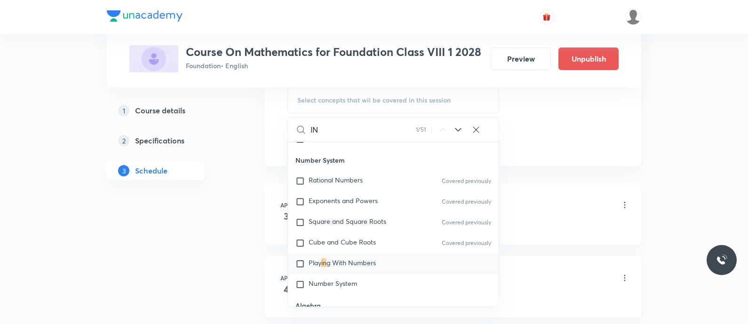
type input "I"
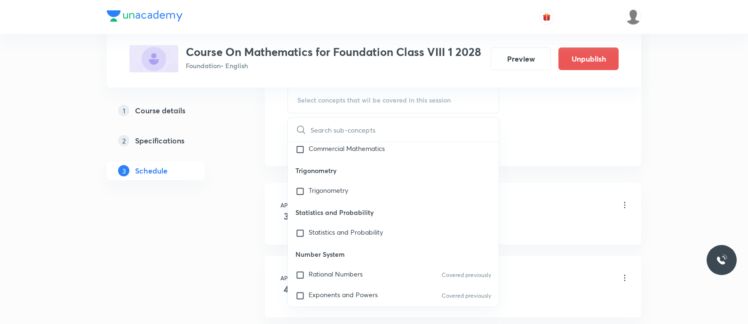
scroll to position [256, 0]
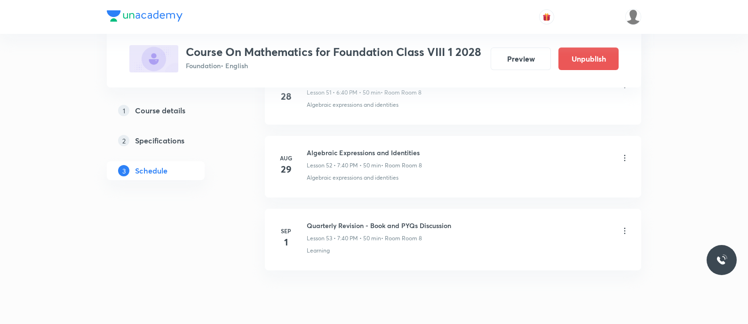
scroll to position [4285, 0]
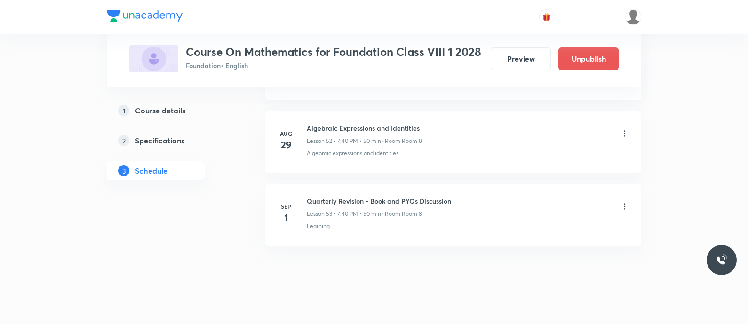
click at [315, 222] on p "Learning" at bounding box center [318, 226] width 23 height 8
copy p "Learning"
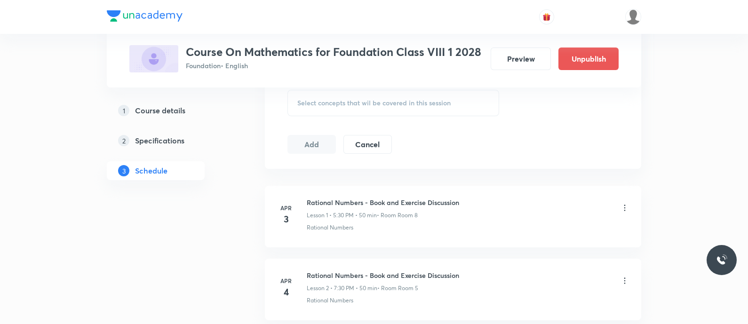
scroll to position [492, 0]
click at [325, 100] on span "Select concepts that wil be covered in this session" at bounding box center [373, 103] width 153 height 8
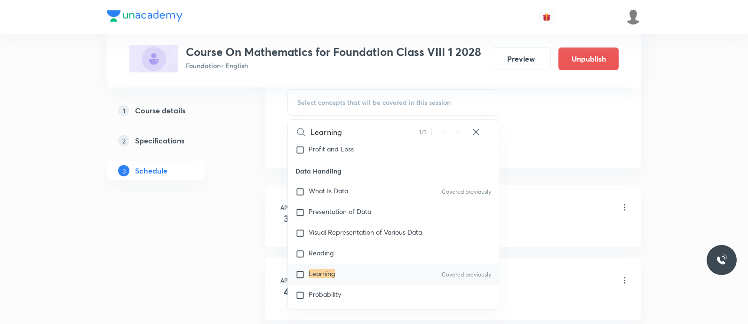
scroll to position [951, 0]
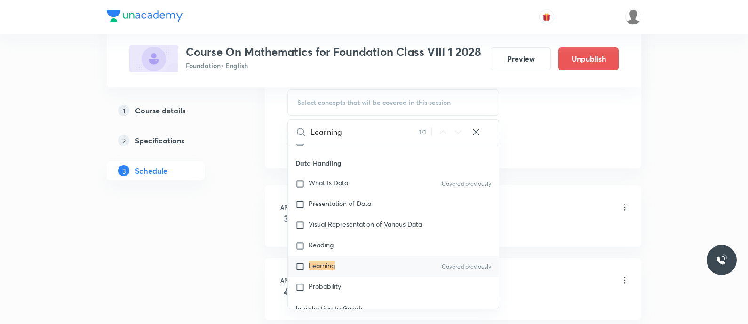
type input "Learning"
click at [326, 262] on mark "Learning" at bounding box center [322, 265] width 26 height 9
checkbox input "true"
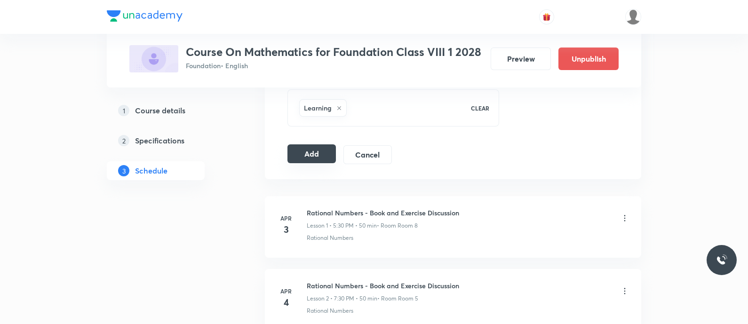
click at [319, 152] on button "Add" at bounding box center [311, 153] width 48 height 19
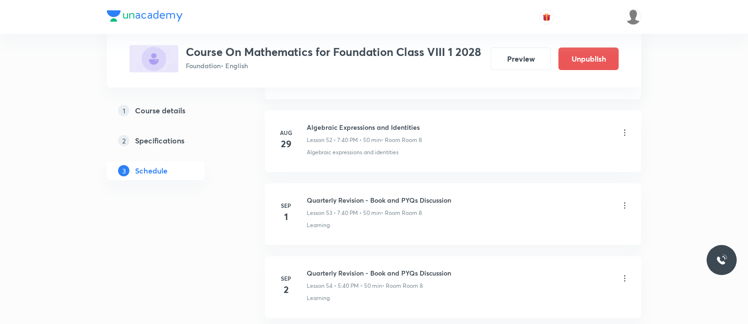
scroll to position [3927, 0]
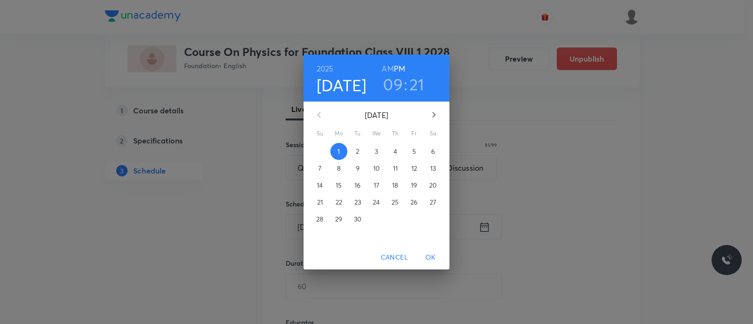
click at [357, 152] on p "2" at bounding box center [357, 151] width 3 height 9
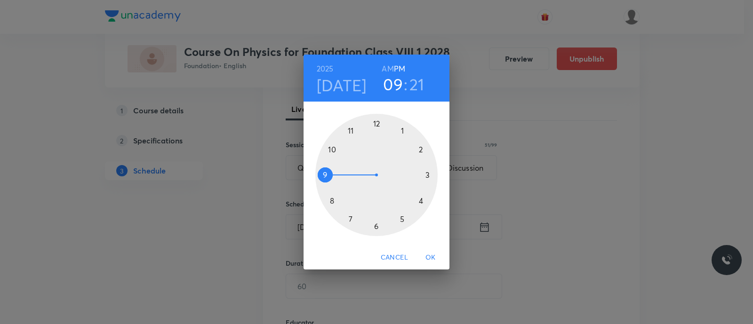
click at [352, 219] on div at bounding box center [376, 175] width 122 height 122
click at [332, 200] on div at bounding box center [376, 175] width 122 height 122
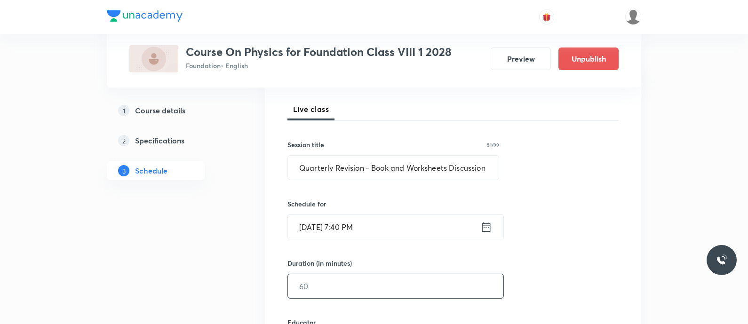
click at [322, 278] on input "text" at bounding box center [396, 286] width 216 height 24
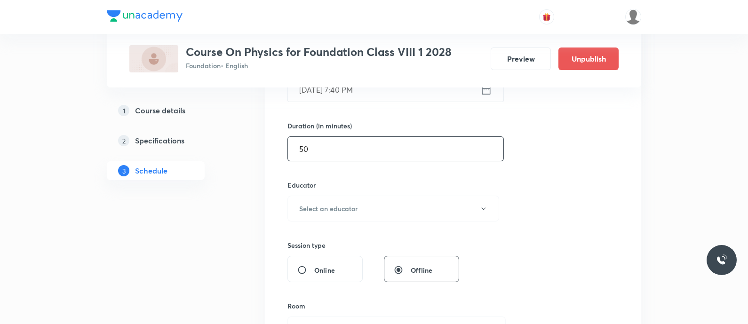
scroll to position [309, 0]
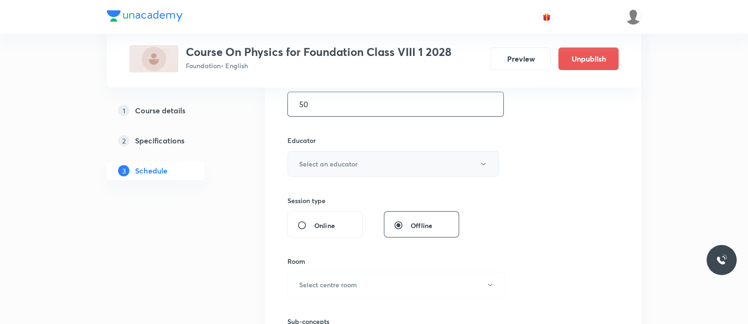
type input "50"
click at [307, 161] on h6 "Select an educator" at bounding box center [328, 164] width 58 height 10
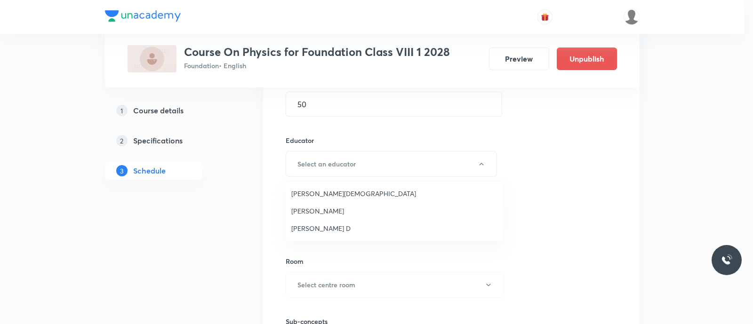
click at [303, 229] on span "[PERSON_NAME] D" at bounding box center [394, 229] width 206 height 10
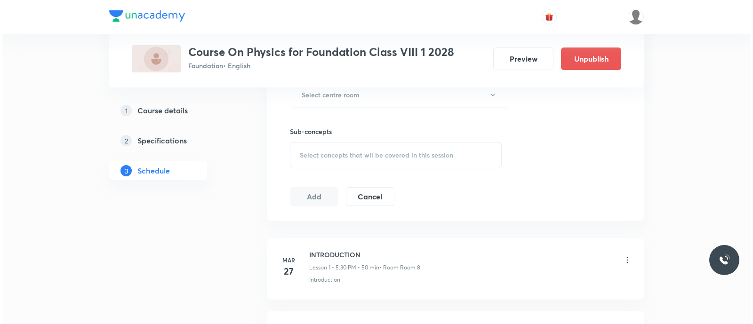
scroll to position [500, 0]
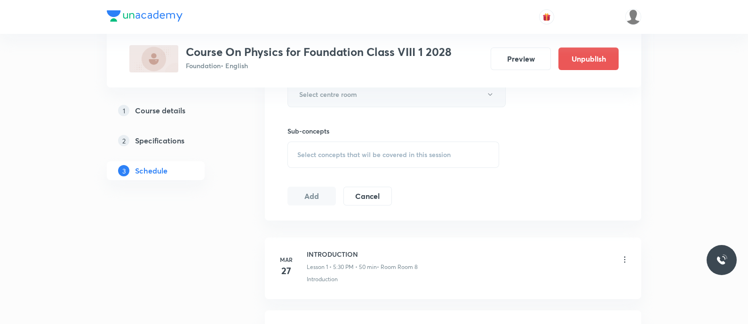
click at [327, 98] on button "Select centre room" at bounding box center [396, 94] width 218 height 26
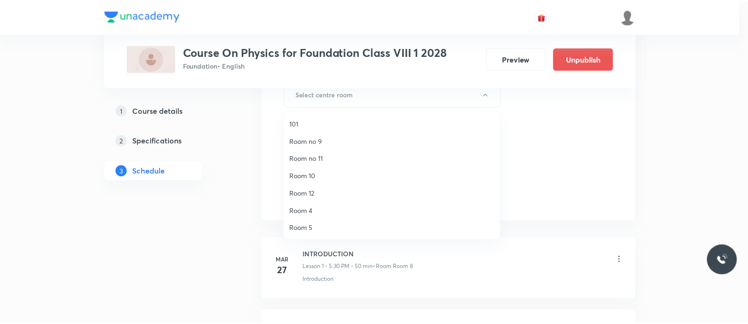
scroll to position [122, 0]
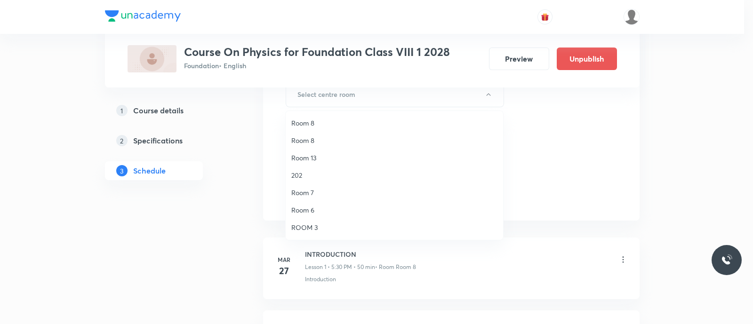
click at [315, 141] on span "Room 8" at bounding box center [394, 141] width 206 height 10
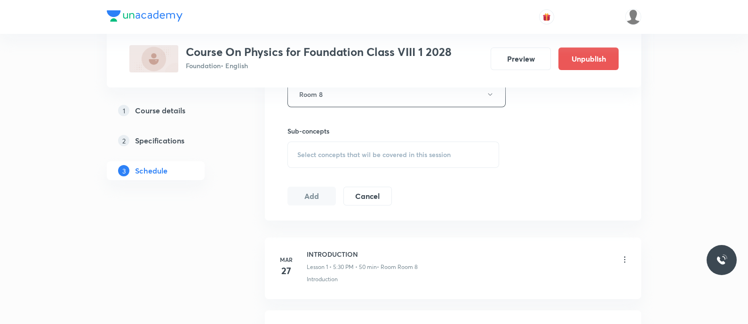
click at [321, 154] on span "Select concepts that wil be covered in this session" at bounding box center [373, 155] width 153 height 8
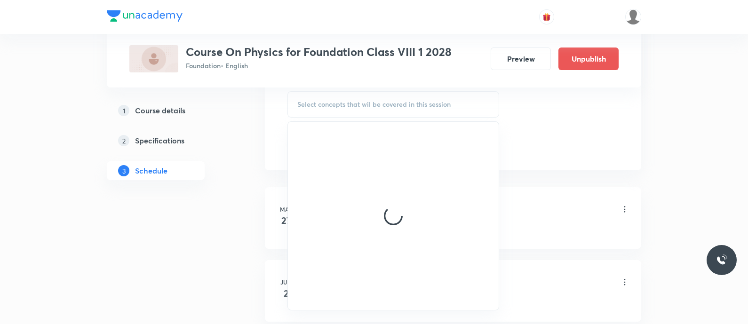
scroll to position [549, 0]
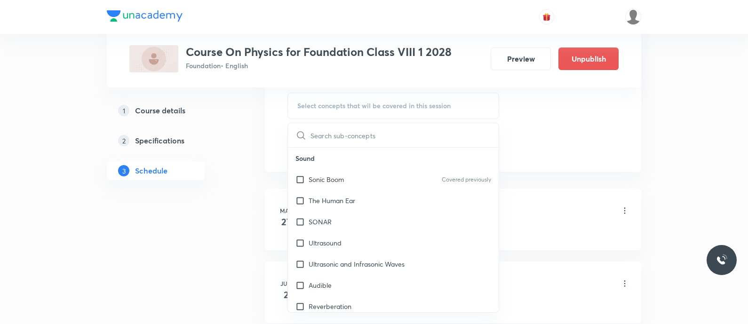
type input "Quarterly Revision - Book and Worksheets Discussion"
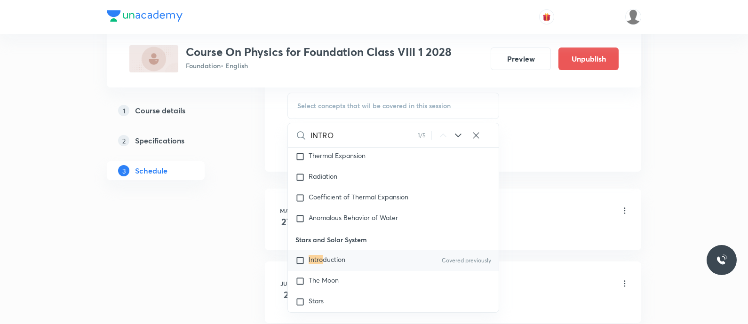
scroll to position [5228, 0]
type input "INTRO"
click at [327, 264] on span "duction" at bounding box center [334, 259] width 23 height 9
checkbox input "true"
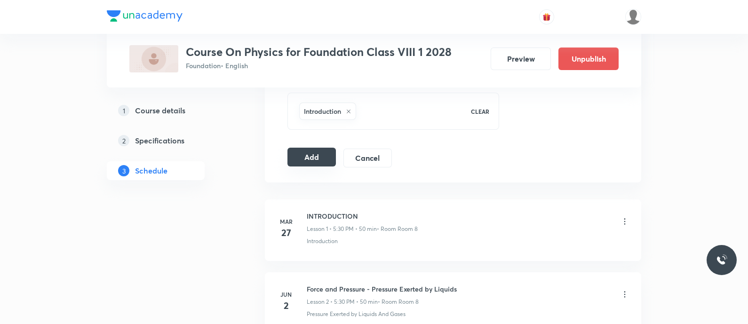
click at [301, 156] on button "Add" at bounding box center [311, 157] width 48 height 19
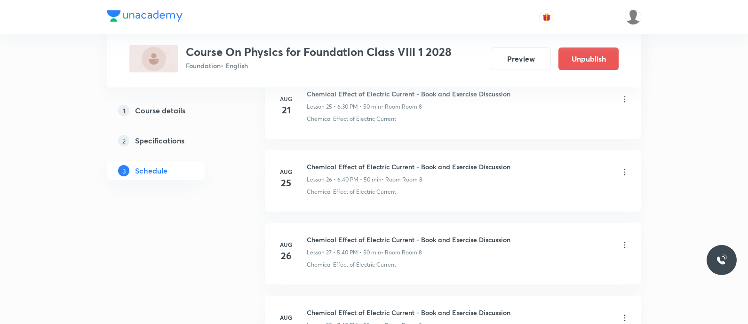
scroll to position [2181, 0]
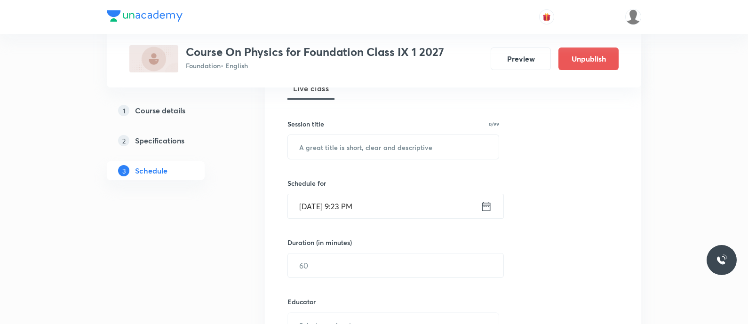
scroll to position [152, 0]
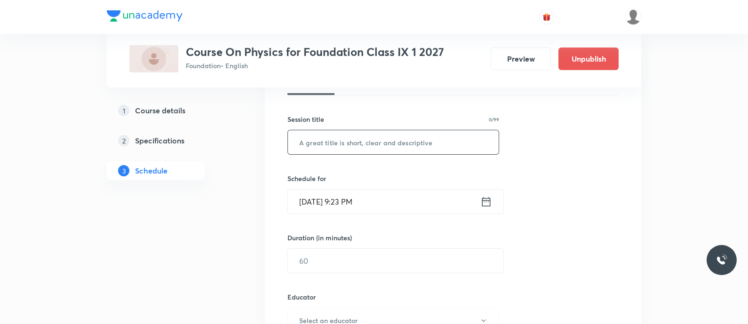
click at [337, 137] on input "text" at bounding box center [393, 142] width 211 height 24
paste input "Quarterly Revision - Book and Worksheets Discussion"
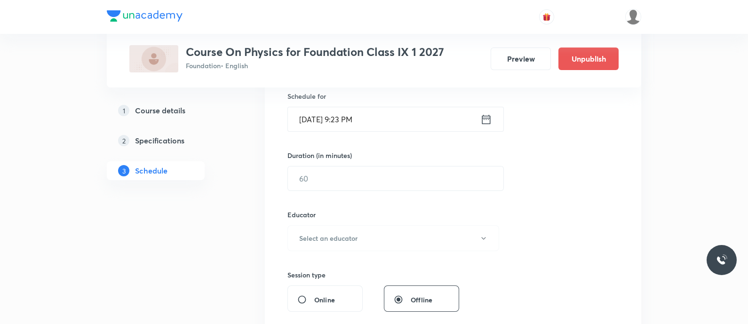
scroll to position [243, 0]
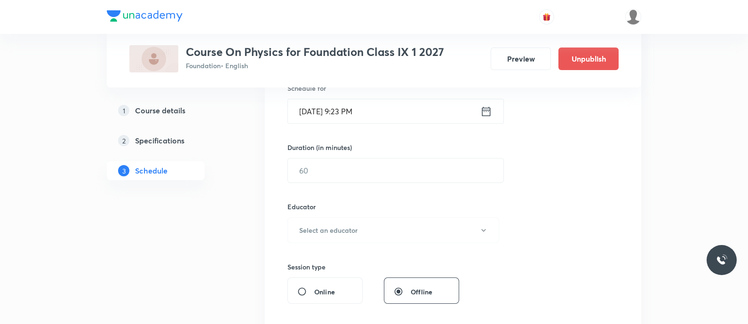
type input "Quarterly Revision - Book and Worksheets Discussion"
click at [485, 116] on icon at bounding box center [486, 111] width 12 height 13
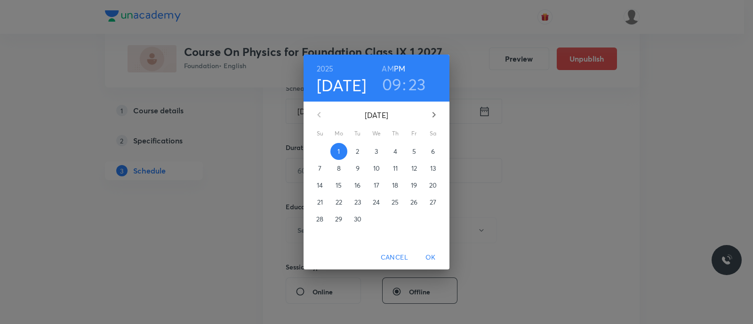
click at [357, 156] on p "2" at bounding box center [357, 151] width 3 height 9
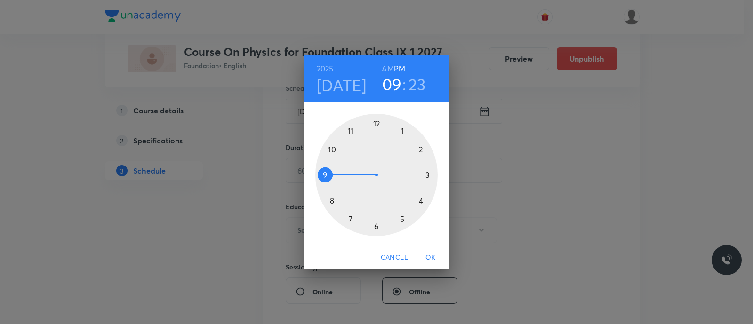
click at [402, 220] on div at bounding box center [376, 175] width 122 height 122
click at [333, 201] on div at bounding box center [376, 175] width 122 height 122
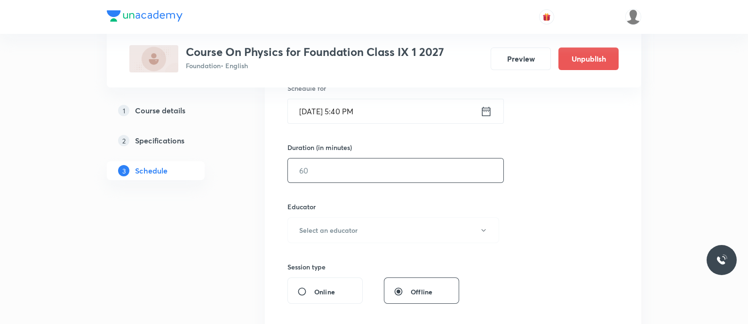
click at [313, 174] on input "text" at bounding box center [396, 171] width 216 height 24
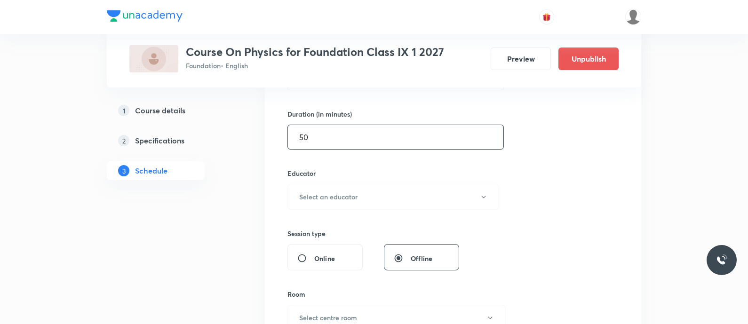
scroll to position [341, 0]
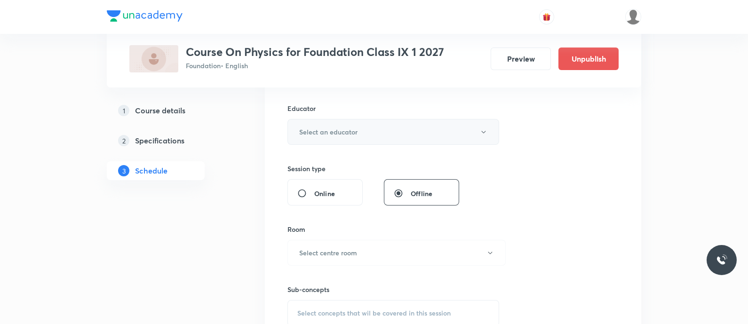
type input "50"
click at [327, 130] on h6 "Select an educator" at bounding box center [328, 132] width 58 height 10
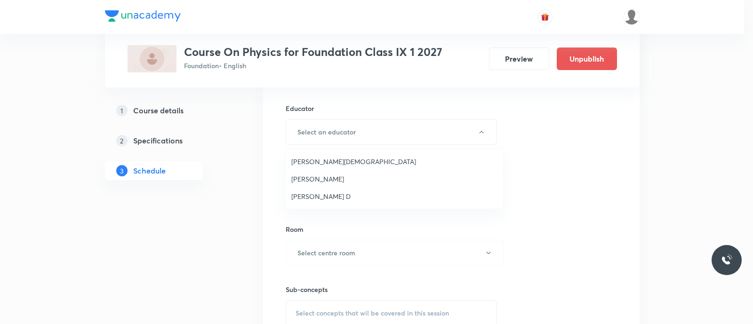
click at [306, 201] on span "Balamurugan D" at bounding box center [394, 197] width 206 height 10
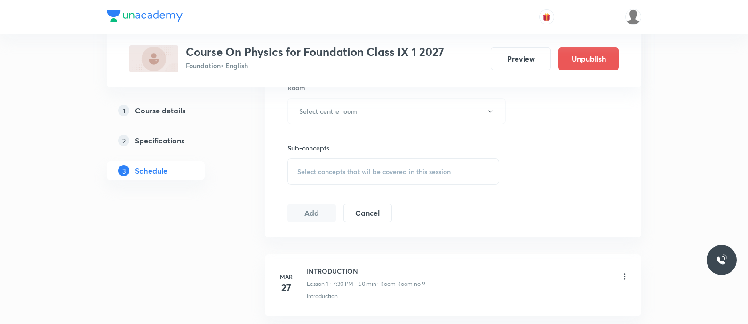
scroll to position [484, 0]
click at [320, 116] on button "Select centre room" at bounding box center [396, 110] width 218 height 26
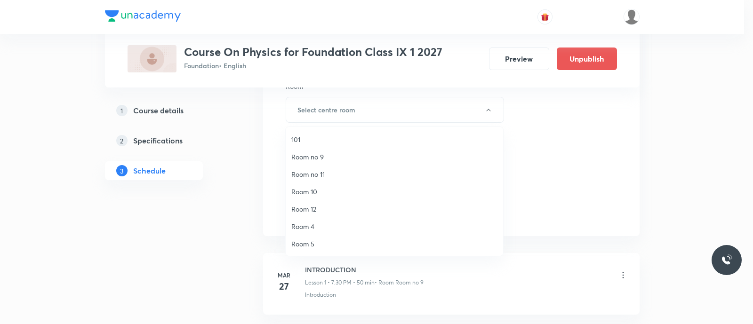
click at [318, 154] on span "Room no 9" at bounding box center [394, 157] width 206 height 10
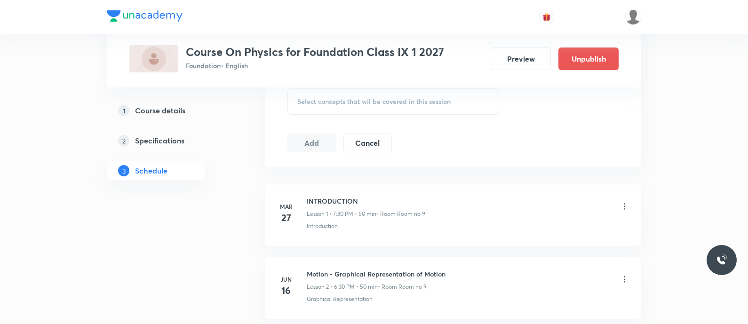
scroll to position [551, 0]
click at [303, 107] on div "Select concepts that wil be covered in this session" at bounding box center [393, 103] width 212 height 26
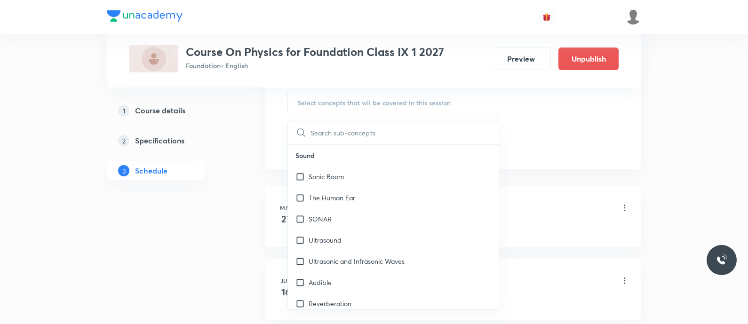
type input "Quarterly Revision - Book and Worksheets Discussion"
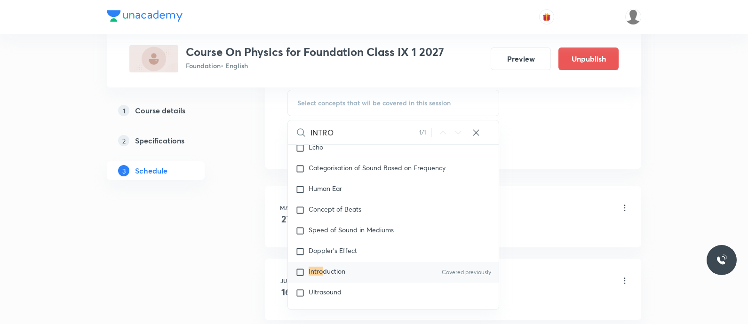
scroll to position [8298, 0]
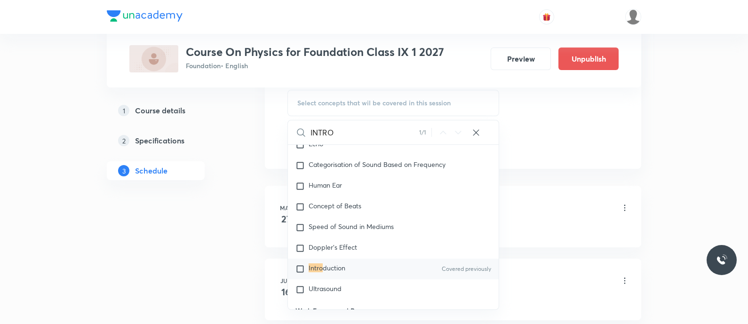
type input "INTRO"
click at [325, 268] on p "Intro duction" at bounding box center [327, 268] width 37 height 9
checkbox input "true"
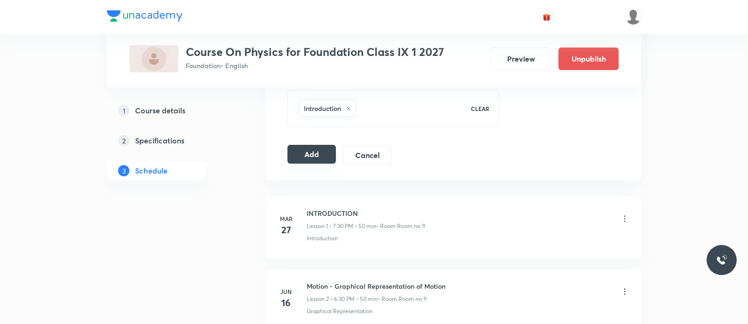
click at [319, 152] on button "Add" at bounding box center [311, 154] width 48 height 19
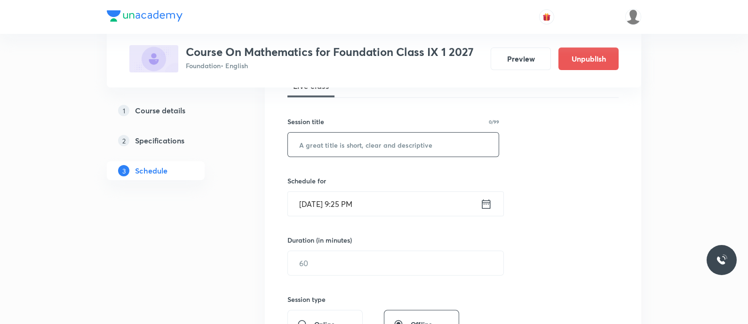
click at [334, 146] on input "text" at bounding box center [393, 145] width 211 height 24
paste input "Quarterly Revision - Book and PYQs Discussion"
type input "Quarterly Revision - Book and PYQs Discussion"
click at [484, 202] on icon at bounding box center [486, 203] width 8 height 9
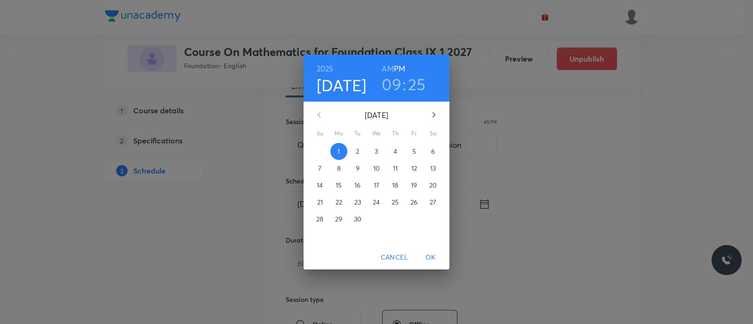
click at [361, 152] on span "2" at bounding box center [357, 151] width 17 height 9
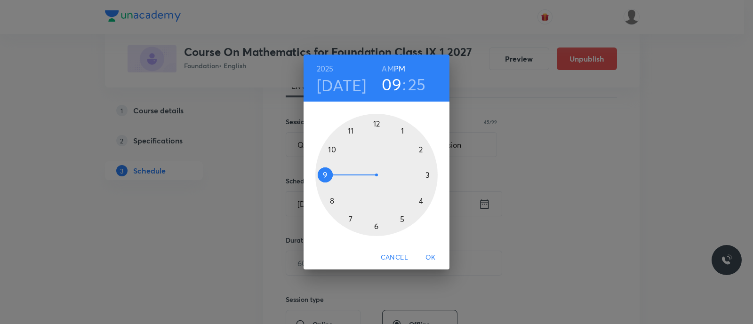
click at [377, 125] on div at bounding box center [376, 175] width 122 height 122
click at [422, 151] on div at bounding box center [376, 175] width 122 height 122
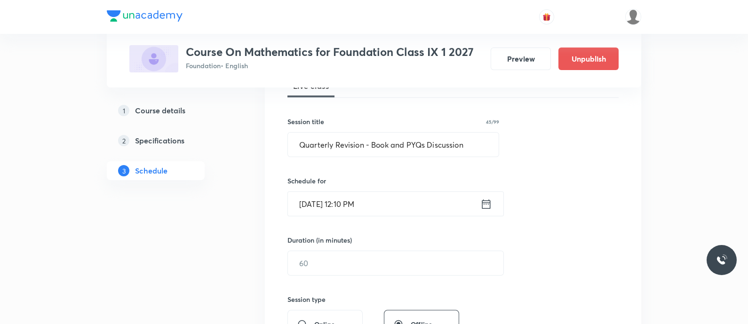
click at [400, 199] on input "Sep 2, 2025, 12:10 PM" at bounding box center [384, 204] width 192 height 24
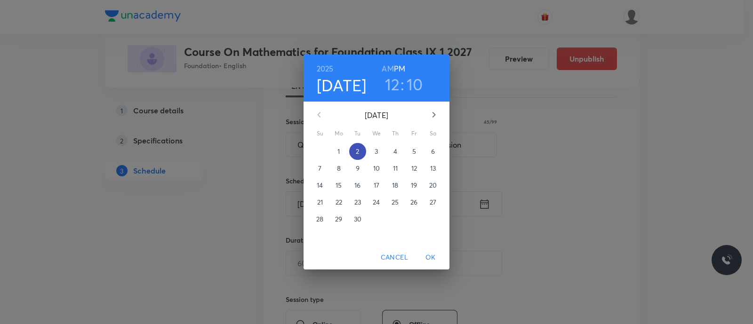
click at [359, 150] on p "2" at bounding box center [357, 151] width 3 height 9
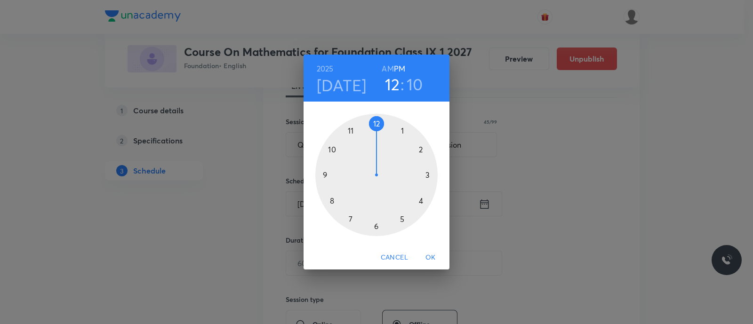
click at [376, 226] on div at bounding box center [376, 175] width 122 height 122
click at [332, 202] on div at bounding box center [376, 175] width 122 height 122
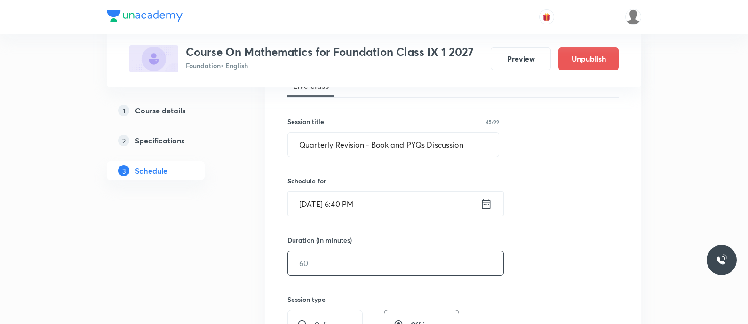
click at [318, 263] on input "text" at bounding box center [396, 263] width 216 height 24
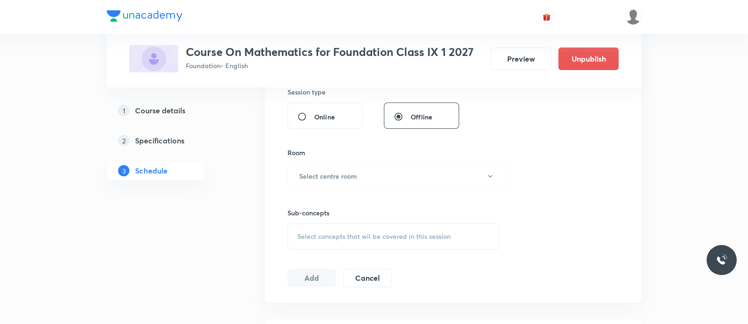
scroll to position [358, 0]
type input "50"
click at [337, 168] on button "Select centre room" at bounding box center [396, 176] width 218 height 26
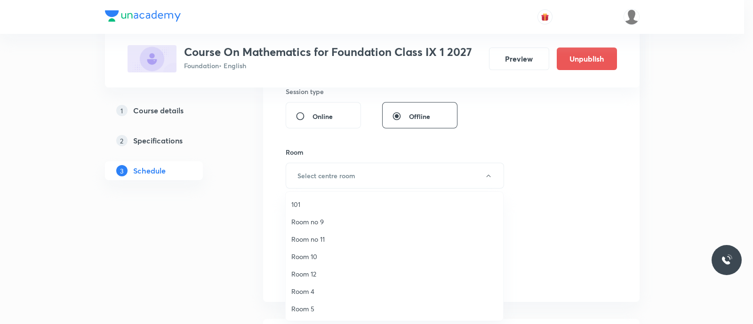
click at [324, 222] on span "Room no 9" at bounding box center [394, 222] width 206 height 10
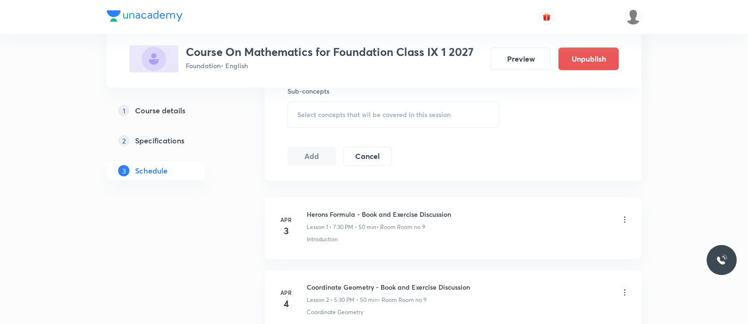
scroll to position [466, 0]
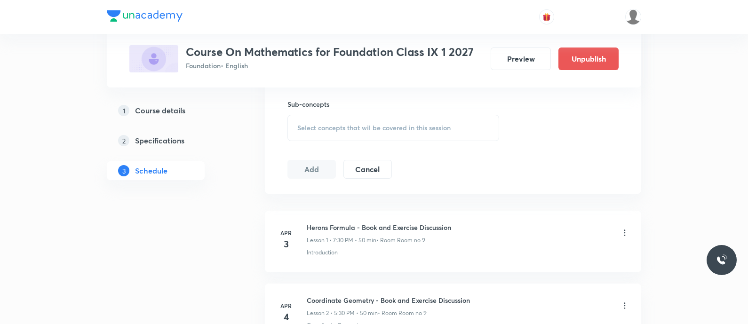
click at [313, 127] on span "Select concepts that wil be covered in this session" at bounding box center [373, 128] width 153 height 8
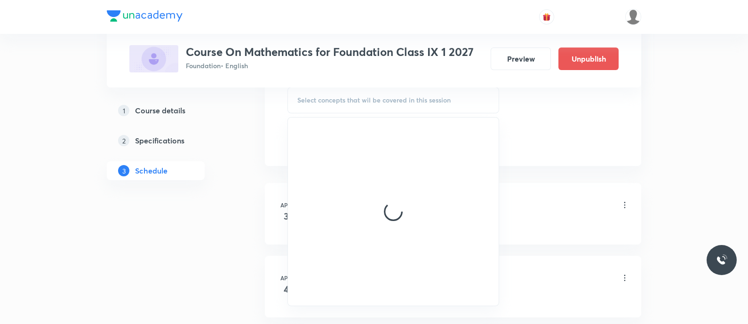
scroll to position [494, 0]
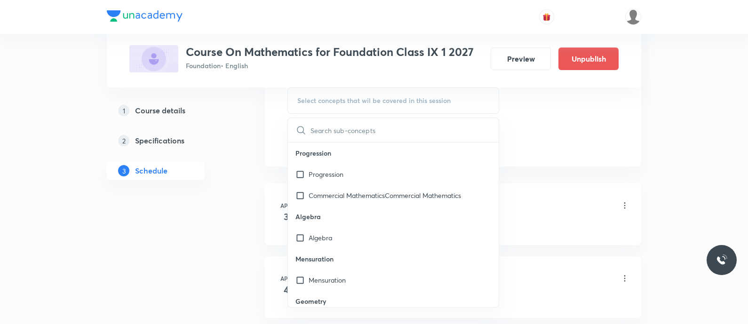
type input "Quarterly Revision - Book and PYQs Discussion"
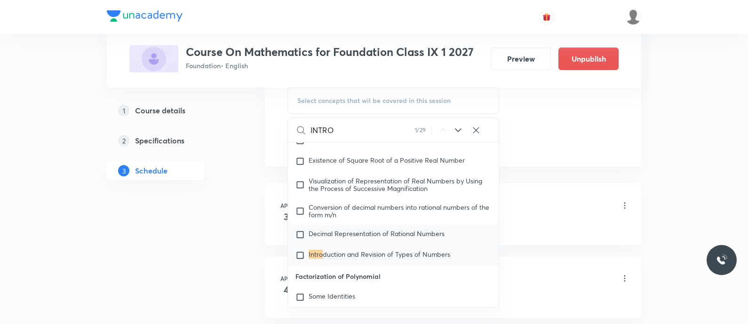
scroll to position [4620, 0]
type input "INTRO"
click at [453, 128] on icon at bounding box center [458, 130] width 11 height 11
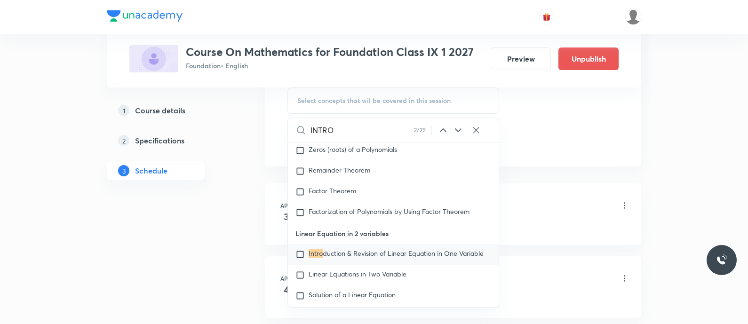
click at [453, 128] on icon at bounding box center [458, 130] width 11 height 11
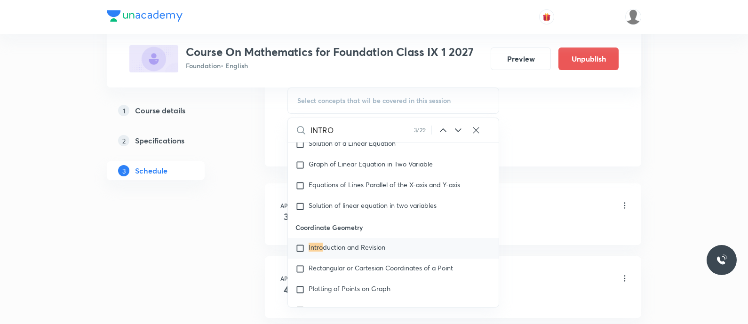
click at [453, 128] on icon at bounding box center [458, 130] width 11 height 11
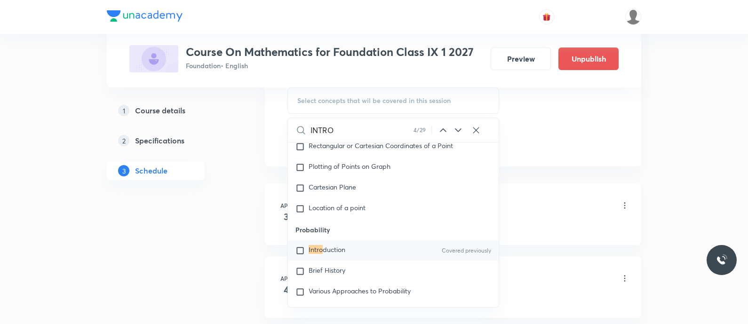
scroll to position [5062, 0]
click at [308, 253] on input "checkbox" at bounding box center [301, 248] width 13 height 9
checkbox input "true"
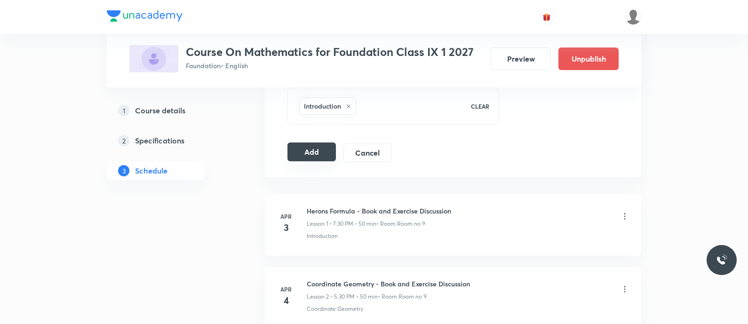
click at [311, 154] on button "Add" at bounding box center [311, 152] width 48 height 19
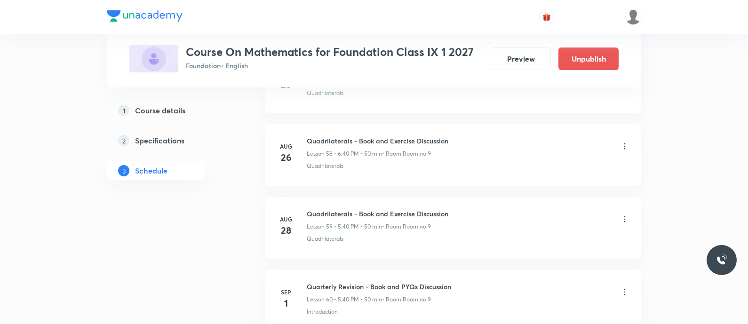
scroll to position [4436, 0]
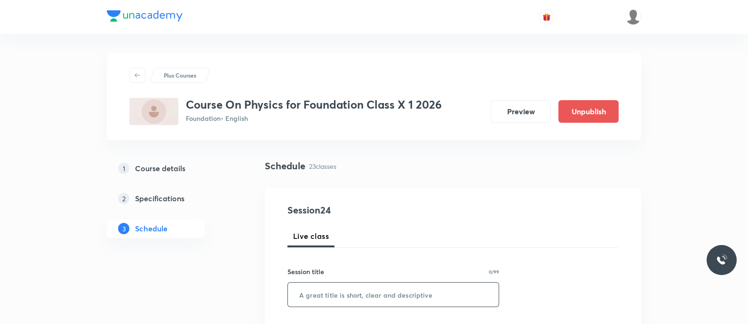
click at [345, 291] on input "text" at bounding box center [393, 295] width 211 height 24
paste input "Quarterly Revision - Book and Worksheets Discussion"
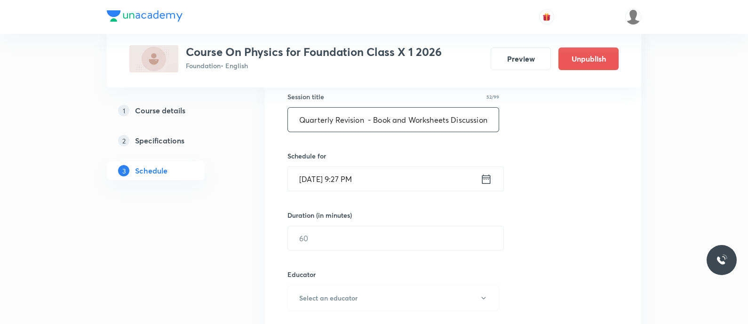
scroll to position [175, 0]
click at [366, 123] on input "Quarterly Revision - Book and Worksheets Discussion" at bounding box center [393, 120] width 211 height 24
type input "Quarterly Revision - Book and Worksheets Discussion"
click at [486, 181] on icon at bounding box center [486, 179] width 12 height 13
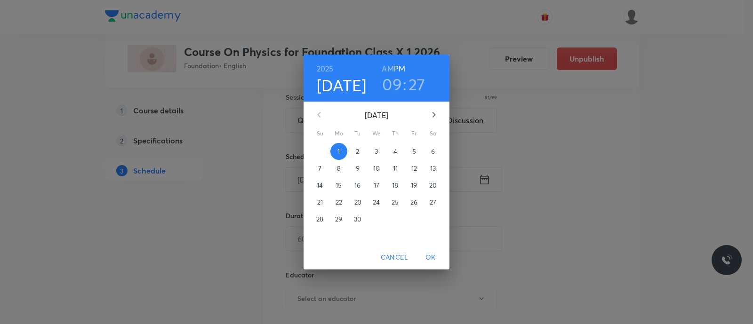
click at [356, 151] on p "2" at bounding box center [357, 151] width 3 height 9
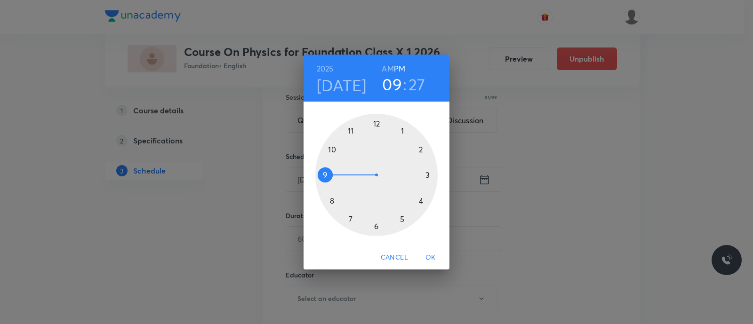
click at [377, 226] on div at bounding box center [376, 175] width 122 height 122
click at [330, 197] on div at bounding box center [376, 175] width 122 height 122
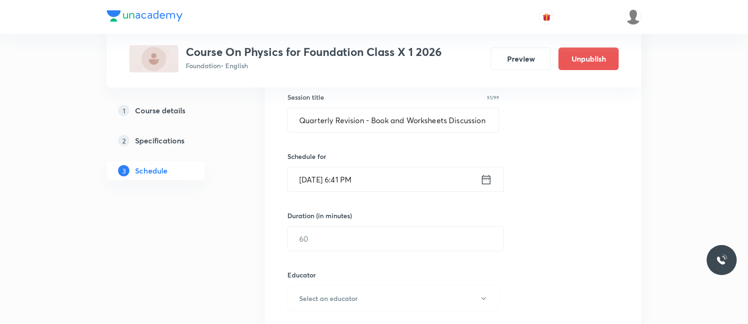
click at [485, 178] on icon at bounding box center [486, 179] width 12 height 13
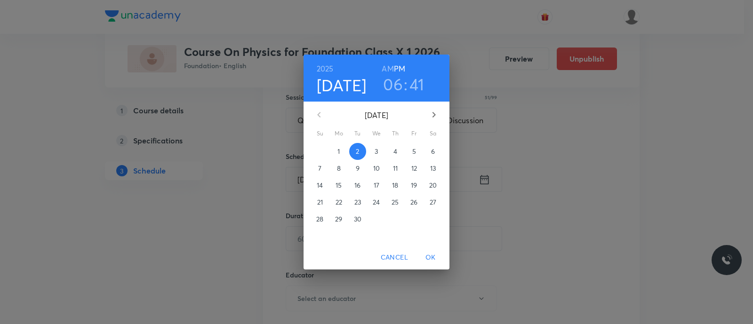
click at [415, 80] on h3 "41" at bounding box center [416, 84] width 15 height 20
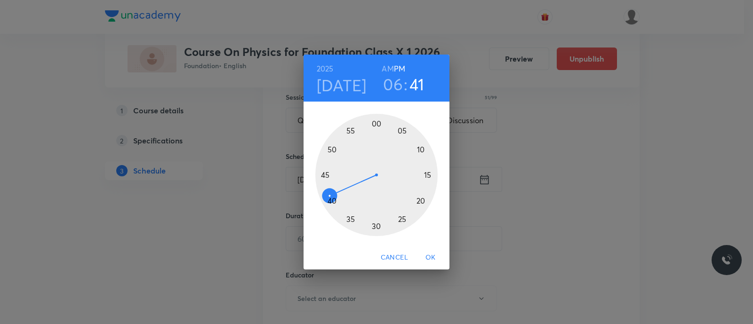
click at [329, 201] on div at bounding box center [376, 175] width 122 height 122
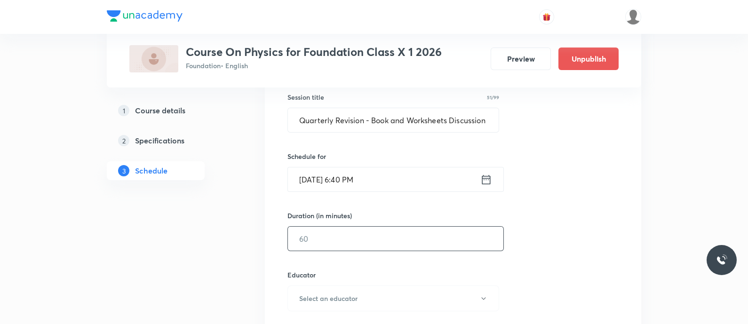
click at [310, 247] on input "text" at bounding box center [396, 239] width 216 height 24
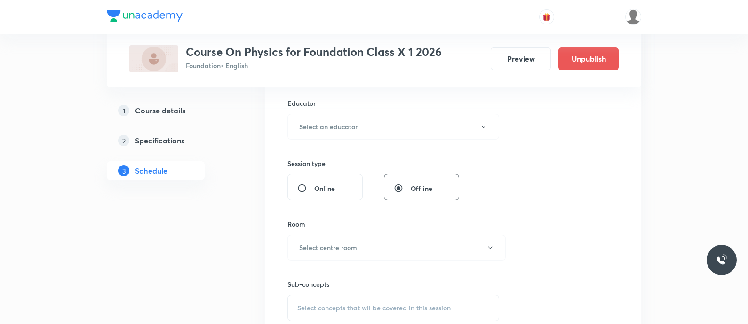
scroll to position [350, 0]
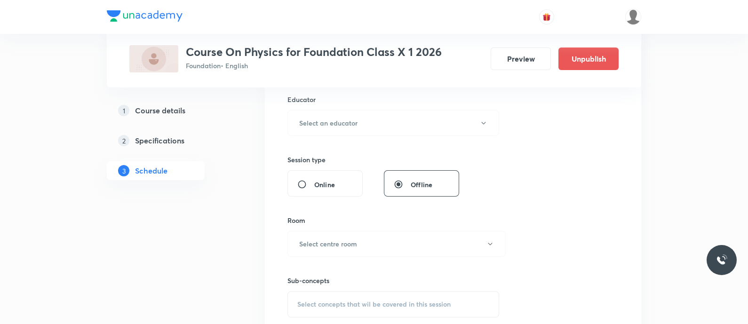
type input "50"
drag, startPoint x: 318, startPoint y: 108, endPoint x: 323, endPoint y: 117, distance: 10.7
click at [323, 117] on div "Educator Select an educator" at bounding box center [393, 115] width 212 height 41
click at [323, 118] on h6 "Select an educator" at bounding box center [328, 123] width 58 height 10
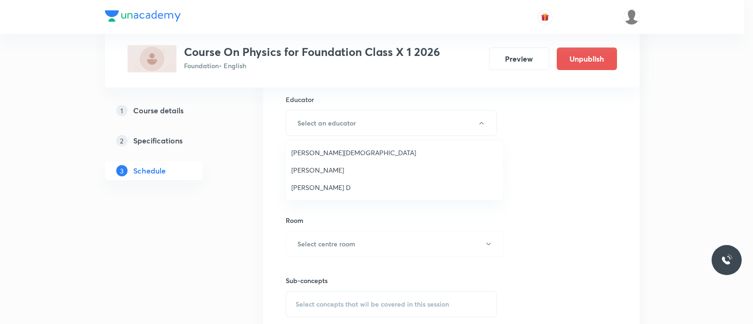
click at [325, 187] on span "Balamurugan D" at bounding box center [394, 188] width 206 height 10
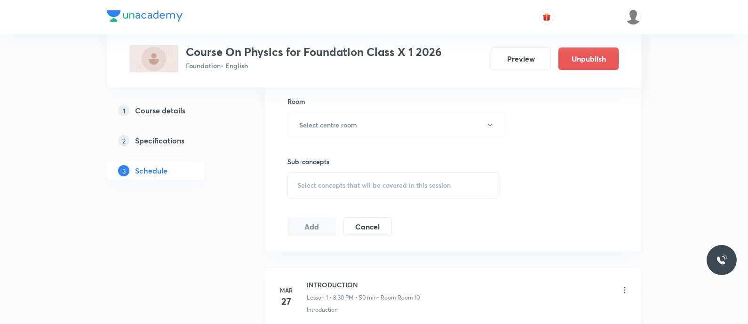
scroll to position [476, 0]
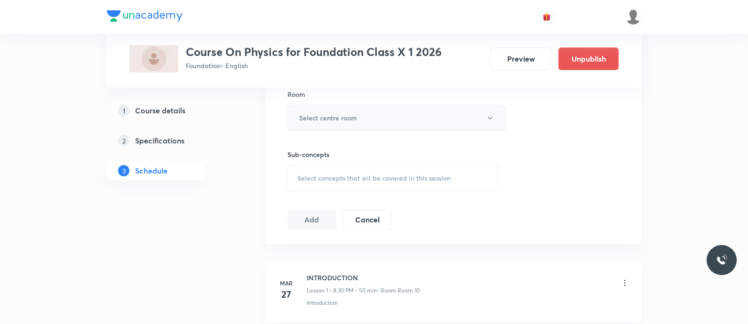
click at [320, 116] on h6 "Select centre room" at bounding box center [328, 118] width 58 height 10
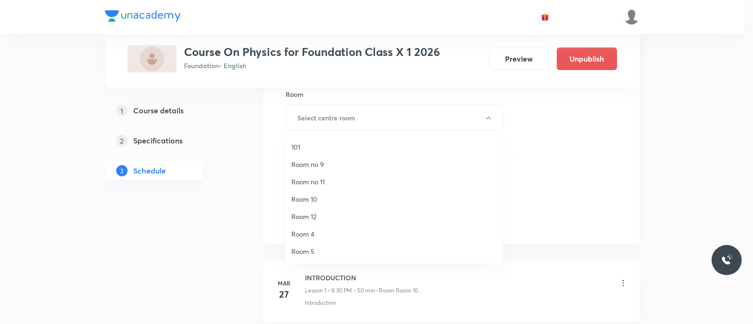
click at [317, 195] on span "Room 10" at bounding box center [394, 199] width 206 height 10
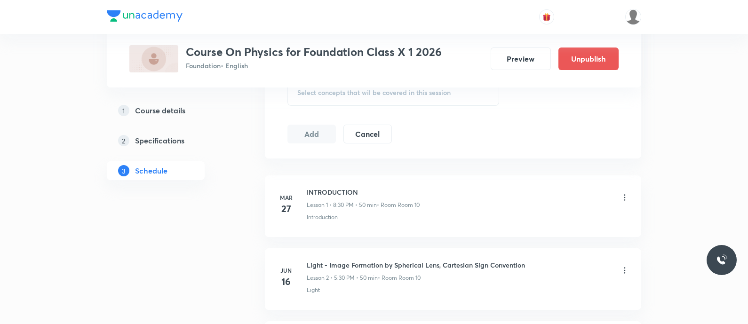
scroll to position [565, 0]
click at [308, 97] on div "Select concepts that wil be covered in this session" at bounding box center [393, 90] width 212 height 26
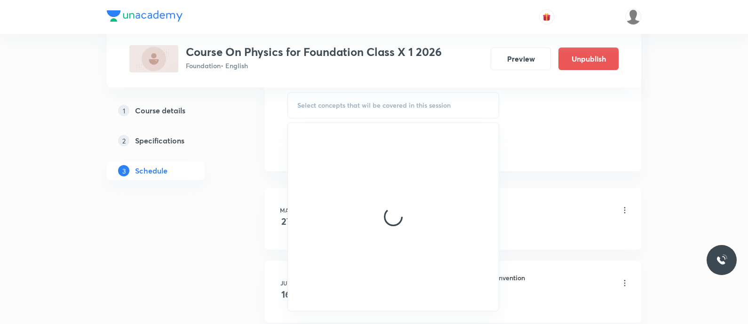
scroll to position [548, 0]
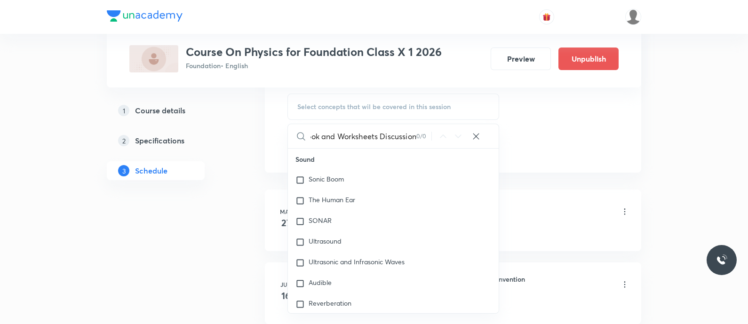
type input "Quarterly Revision - Book and Worksheets Discussio"
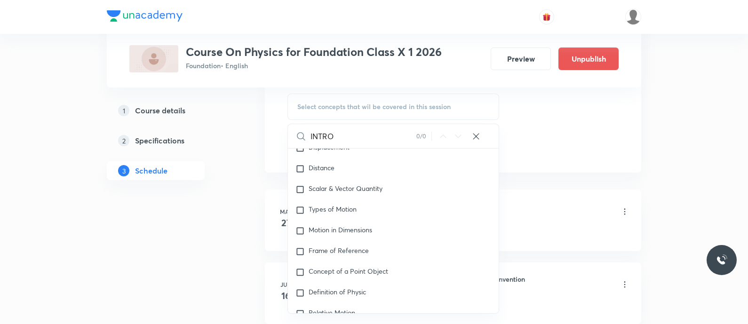
scroll to position [1510, 0]
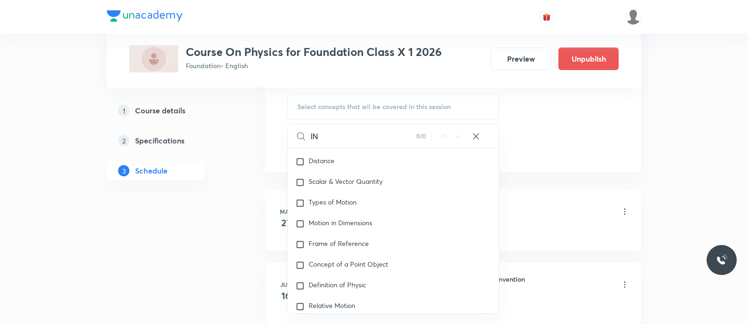
type input "I"
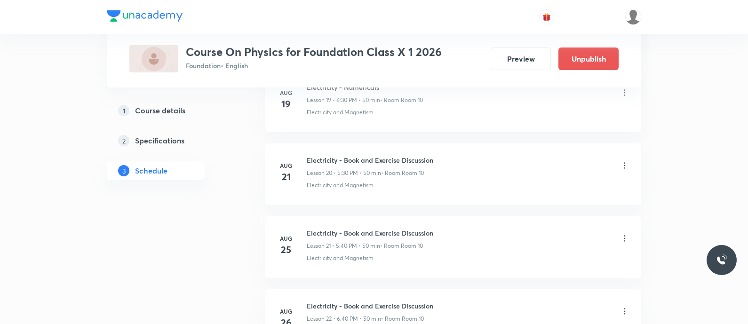
scroll to position [2163, 0]
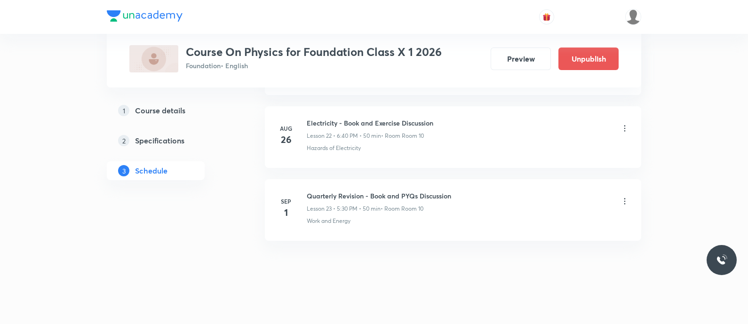
click at [314, 217] on p "Work and Energy" at bounding box center [329, 221] width 44 height 8
copy p "Work"
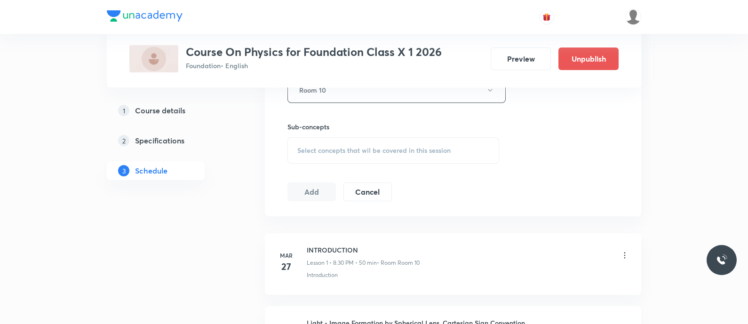
scroll to position [503, 0]
click at [306, 147] on span "Select concepts that wil be covered in this session" at bounding box center [373, 151] width 153 height 8
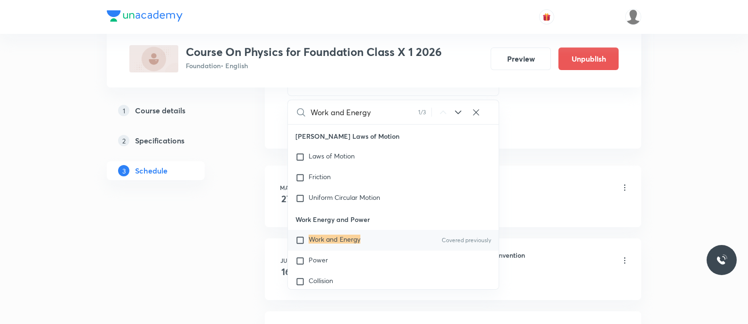
scroll to position [5374, 0]
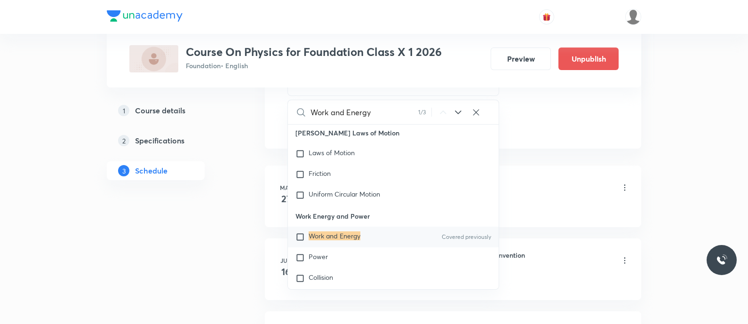
type input "Work and Energy"
click at [310, 240] on mark "Work and Energy" at bounding box center [335, 236] width 52 height 9
checkbox input "true"
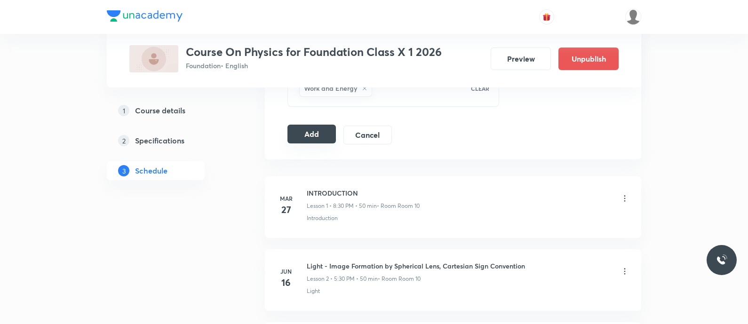
click at [314, 132] on button "Add" at bounding box center [311, 134] width 48 height 19
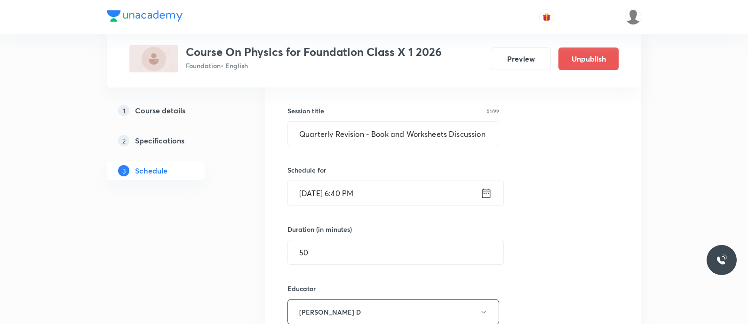
scroll to position [160, 0]
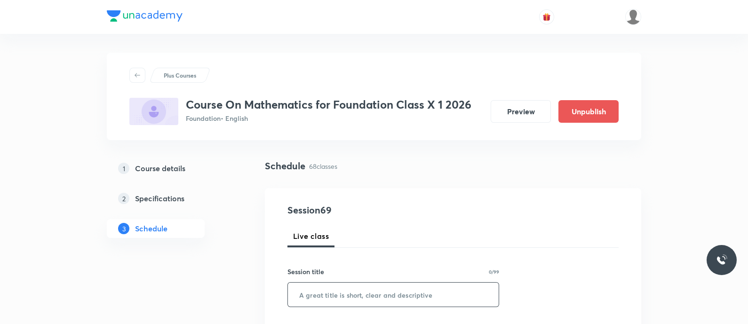
click at [365, 293] on input "text" at bounding box center [393, 295] width 211 height 24
paste input "Quarterly Revision - Book and PYQs Discussion"
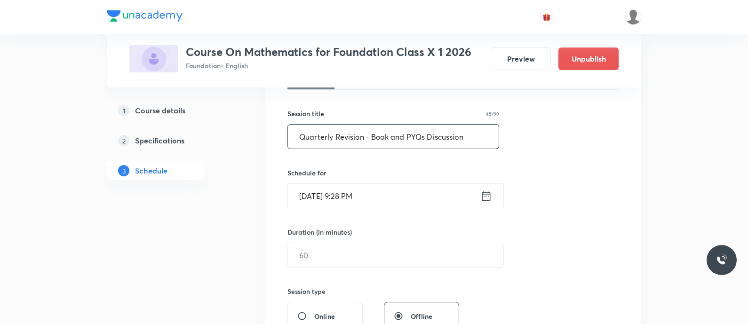
scroll to position [159, 0]
type input "Quarterly Revision - Book and PYQs Discussion"
click at [481, 194] on icon at bounding box center [486, 195] width 12 height 13
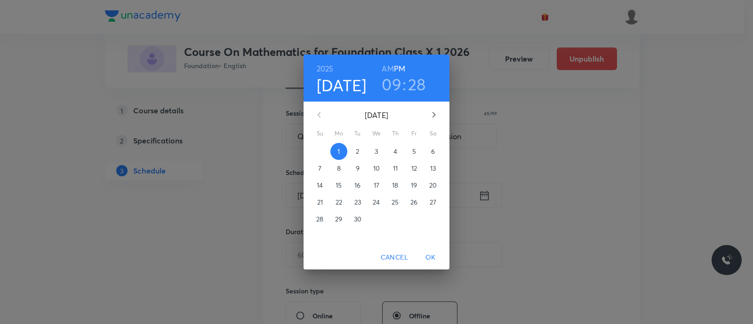
click at [354, 151] on span "2" at bounding box center [357, 151] width 17 height 9
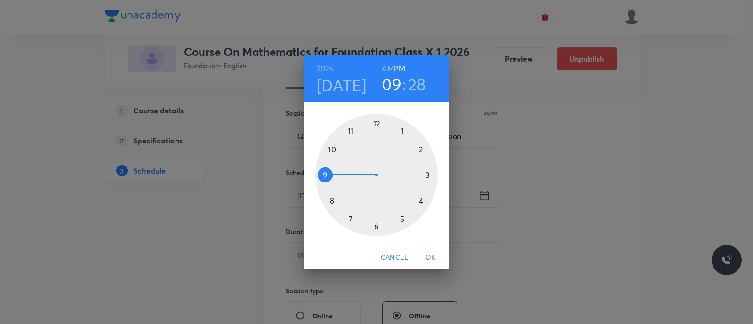
click at [349, 217] on div at bounding box center [376, 175] width 122 height 122
click at [330, 200] on div at bounding box center [376, 175] width 122 height 122
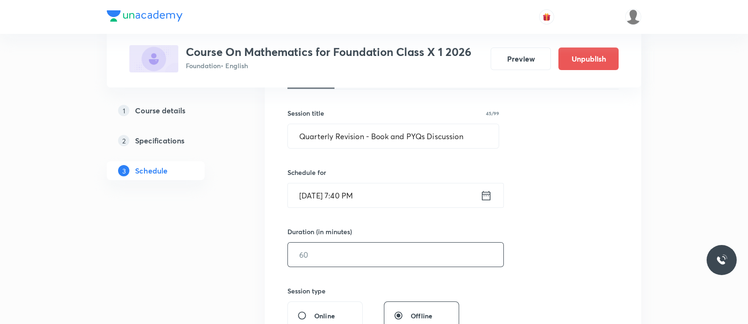
click at [316, 260] on input "text" at bounding box center [396, 255] width 216 height 24
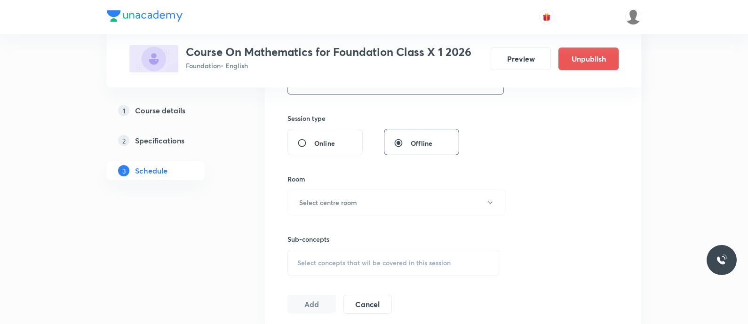
scroll to position [332, 0]
type input "50"
click at [318, 206] on h6 "Select centre room" at bounding box center [328, 202] width 58 height 10
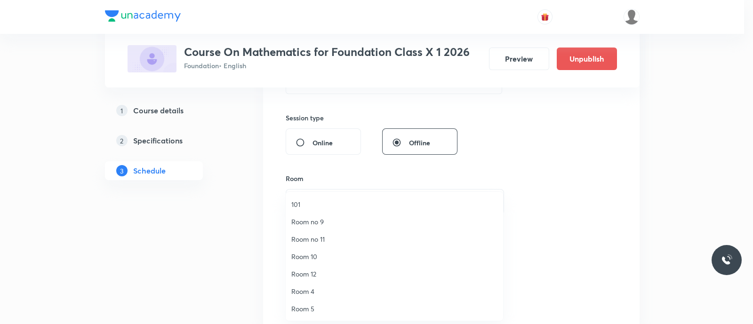
click at [320, 252] on span "Room 10" at bounding box center [394, 257] width 206 height 10
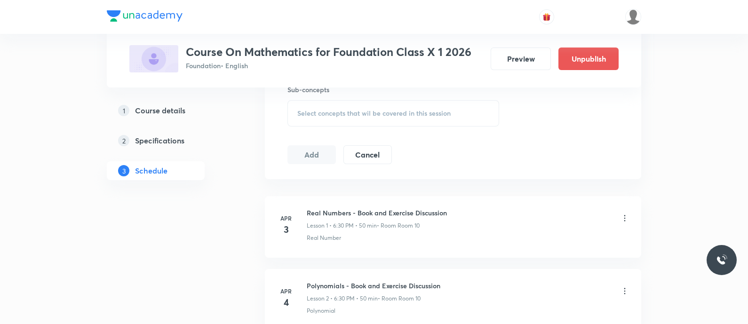
scroll to position [485, 0]
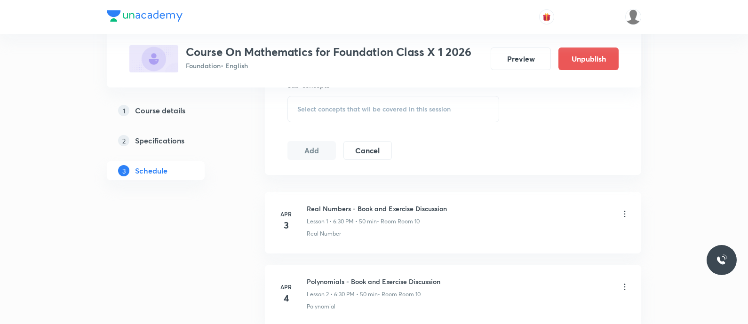
click at [324, 106] on span "Select concepts that wil be covered in this session" at bounding box center [373, 109] width 153 height 8
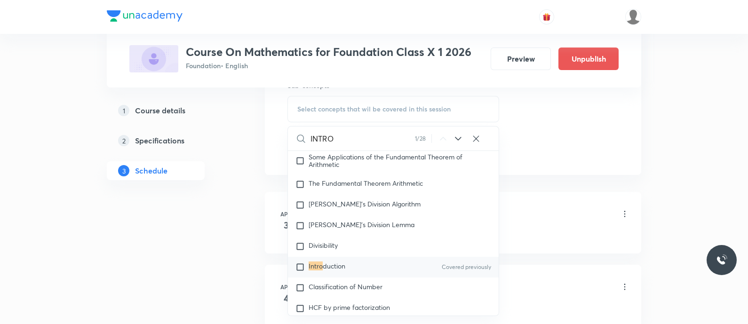
scroll to position [4552, 0]
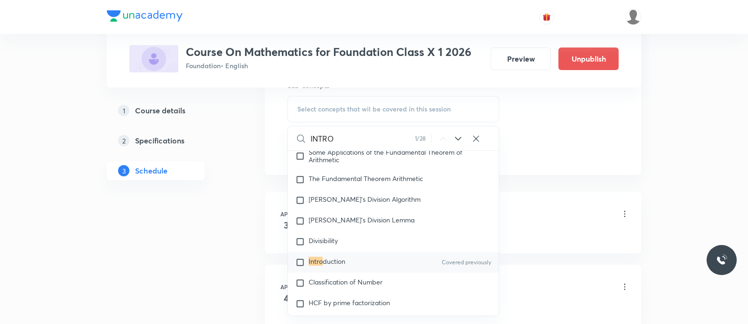
type input "INTRO"
click at [327, 266] on span "duction" at bounding box center [334, 261] width 23 height 9
checkbox input "true"
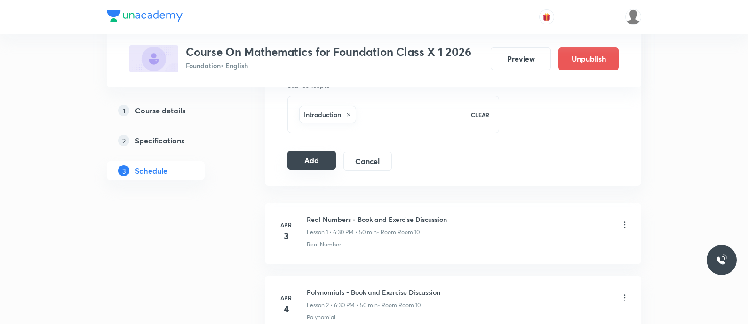
click at [309, 156] on button "Add" at bounding box center [311, 160] width 48 height 19
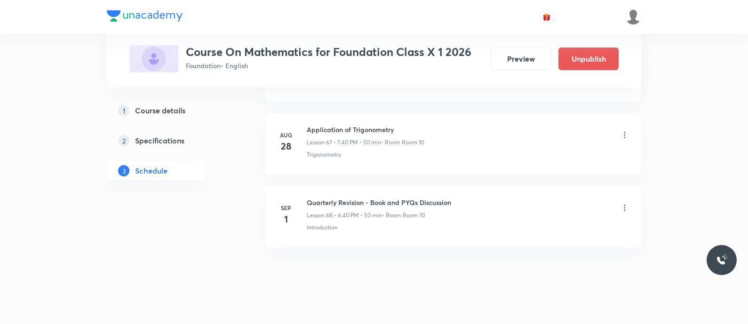
scroll to position [5018, 0]
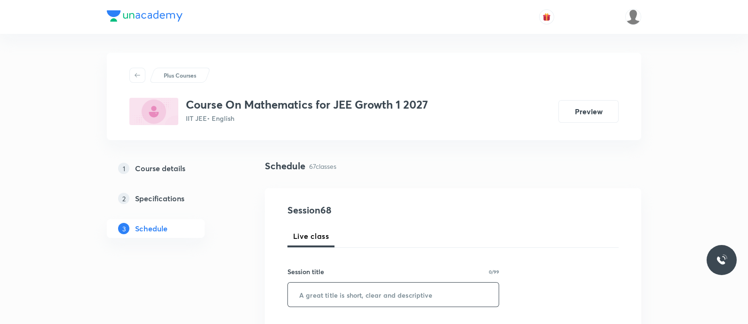
click at [364, 293] on input "text" at bounding box center [393, 295] width 211 height 24
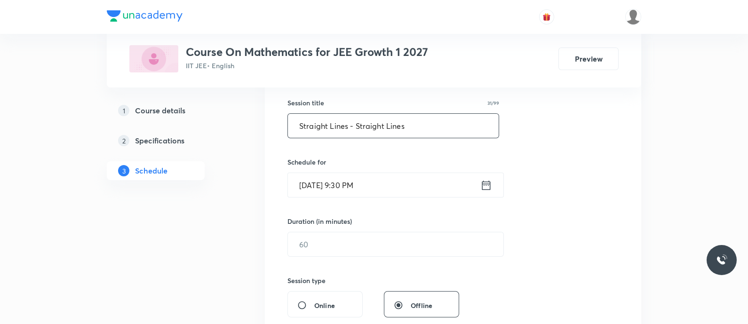
scroll to position [178, 0]
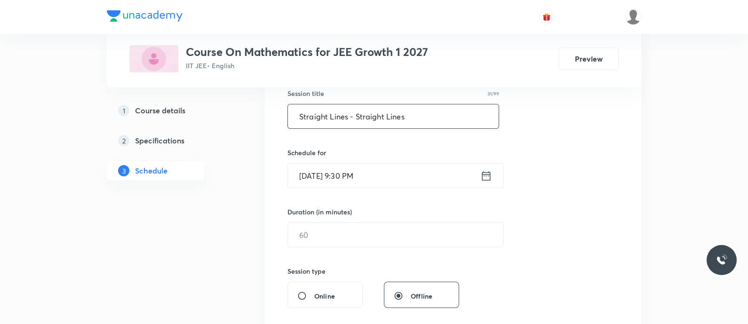
type input "Straight Lines - Straight Lines"
click at [476, 175] on input "[DATE] 9:30 PM" at bounding box center [384, 176] width 192 height 24
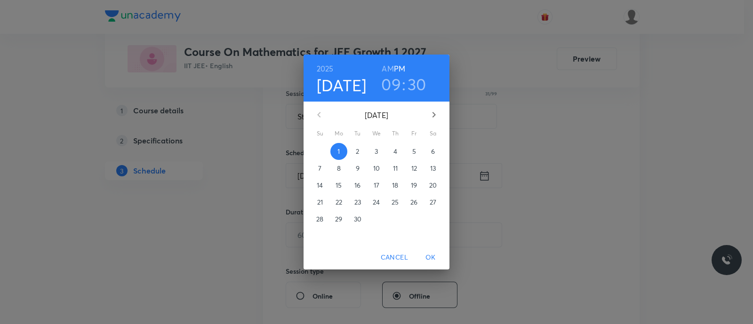
click at [356, 152] on p "2" at bounding box center [357, 151] width 3 height 9
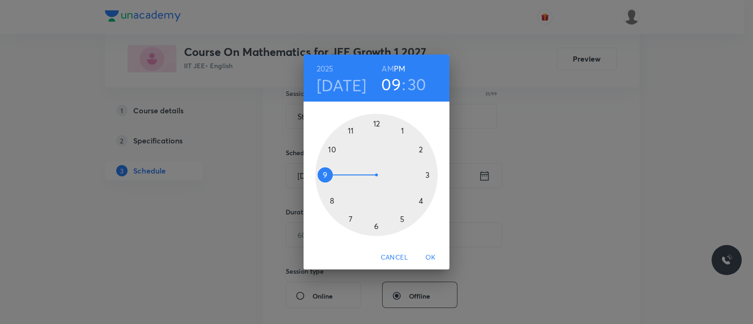
click at [402, 220] on div at bounding box center [376, 175] width 122 height 122
click at [377, 227] on div at bounding box center [376, 175] width 122 height 122
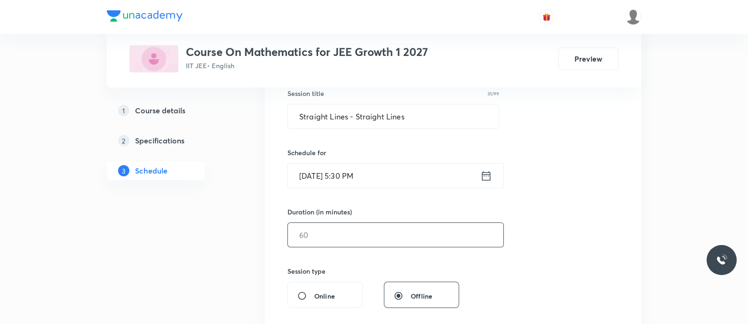
click at [364, 236] on input "text" at bounding box center [396, 235] width 216 height 24
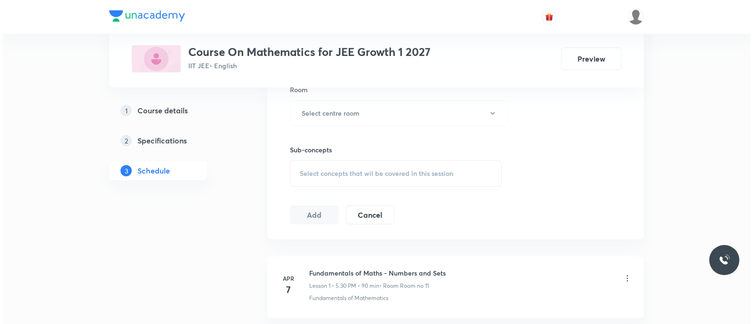
scroll to position [424, 0]
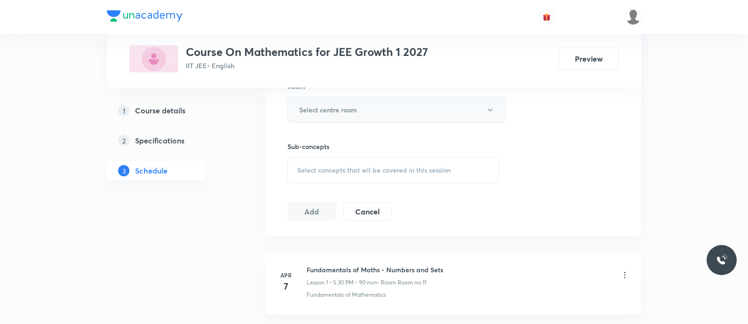
type input "90"
click at [333, 112] on h6 "Select centre room" at bounding box center [328, 110] width 58 height 10
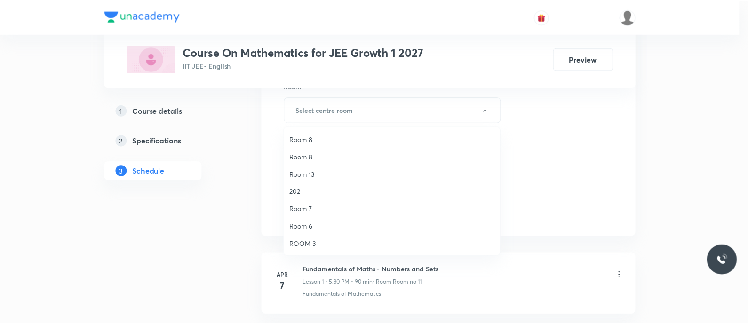
scroll to position [0, 0]
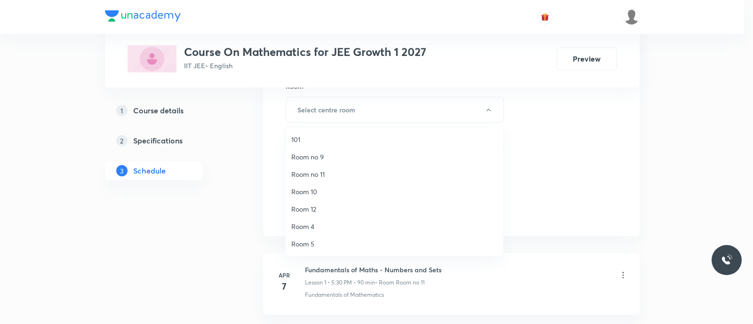
click at [327, 174] on span "Room no 11" at bounding box center [394, 174] width 206 height 10
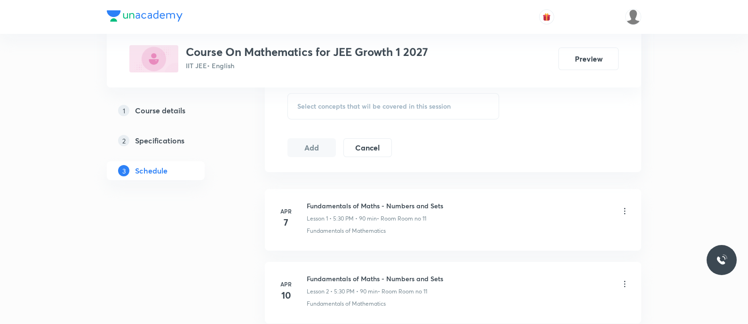
scroll to position [490, 0]
click at [327, 103] on span "Select concepts that wil be covered in this session" at bounding box center [373, 105] width 153 height 8
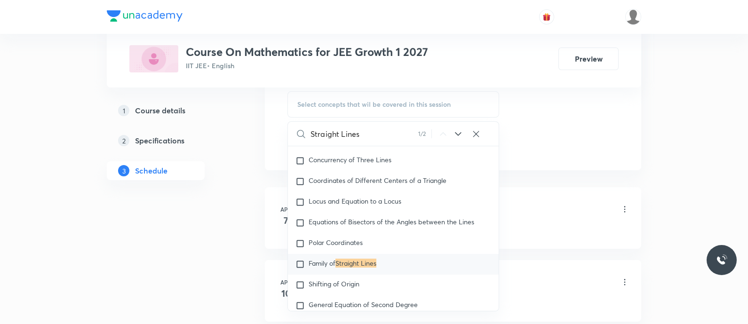
scroll to position [5352, 0]
type input "Straight Lines"
click at [459, 132] on icon at bounding box center [458, 133] width 11 height 11
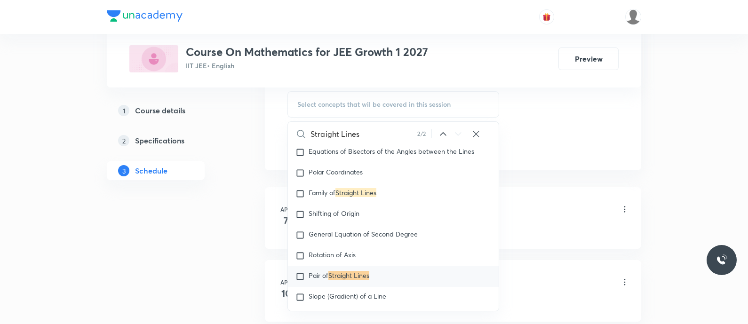
scroll to position [5435, 0]
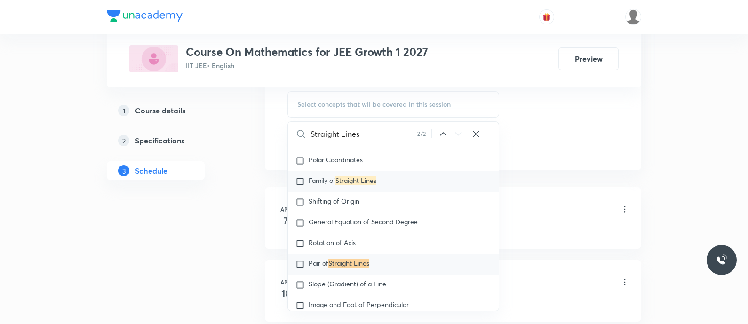
click at [312, 183] on span "Family of" at bounding box center [322, 180] width 27 height 9
checkbox input "true"
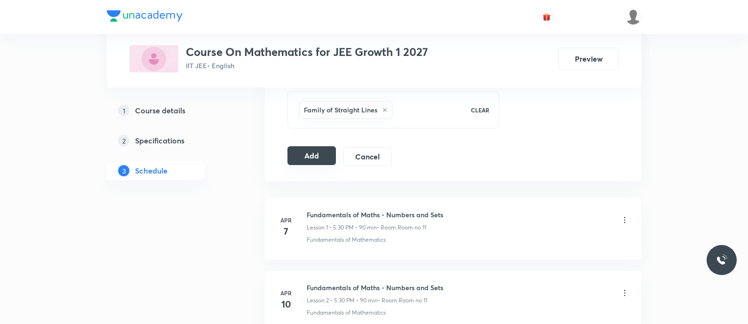
click at [309, 151] on button "Add" at bounding box center [311, 155] width 48 height 19
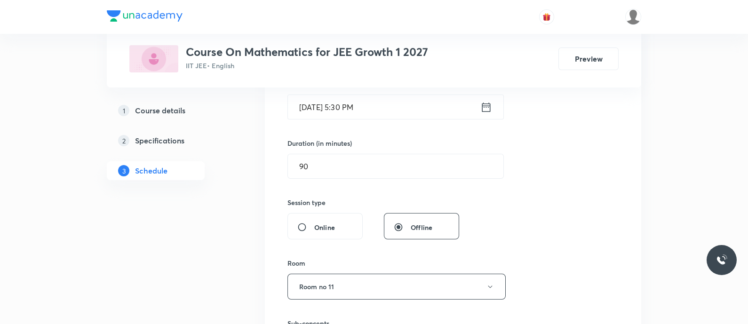
scroll to position [248, 0]
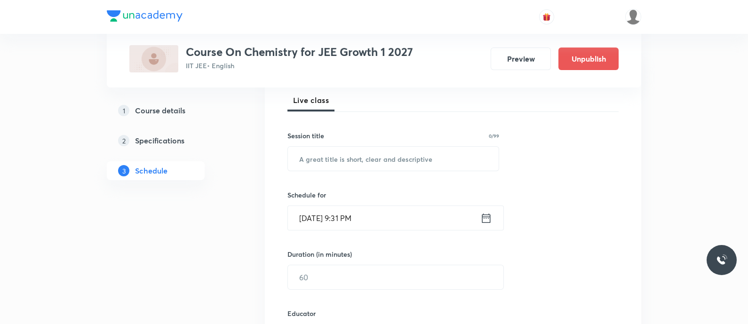
scroll to position [141, 0]
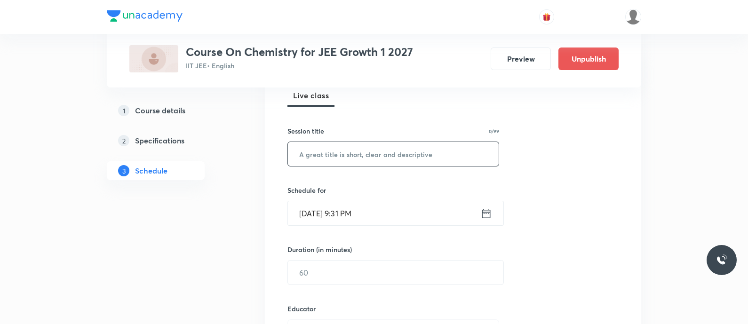
click at [335, 159] on input "text" at bounding box center [393, 154] width 211 height 24
paste input "K53ISTRK"
type input "K53ISTRK"
click at [324, 152] on input "text" at bounding box center [393, 154] width 211 height 24
paste input "Equilibrium - applications of equilibrium constant"
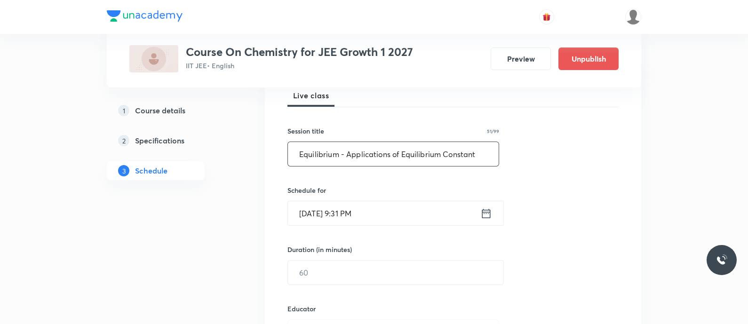
scroll to position [210, 0]
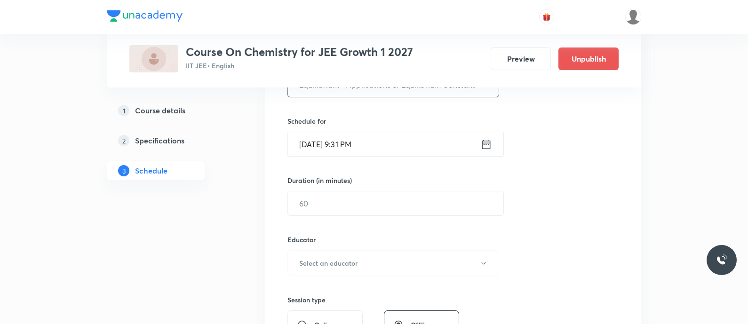
type input "Equilibrium - Applications of Equilibrium Constant"
click at [492, 147] on div "[DATE] 9:31 PM ​" at bounding box center [395, 144] width 216 height 25
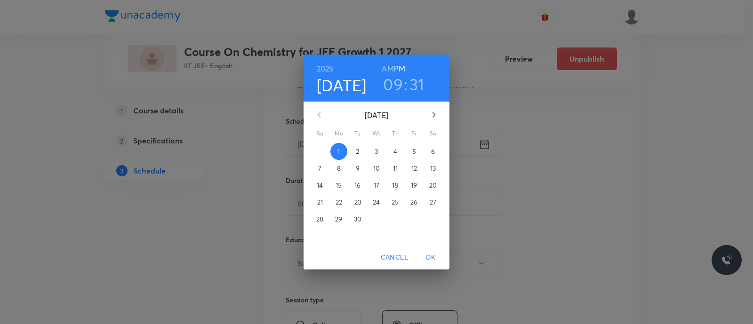
click at [358, 152] on p "2" at bounding box center [357, 151] width 3 height 9
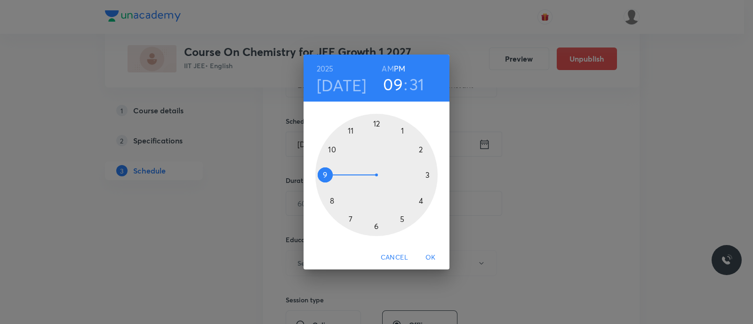
click at [351, 218] on div at bounding box center [376, 175] width 122 height 122
click at [421, 148] on div at bounding box center [376, 175] width 122 height 122
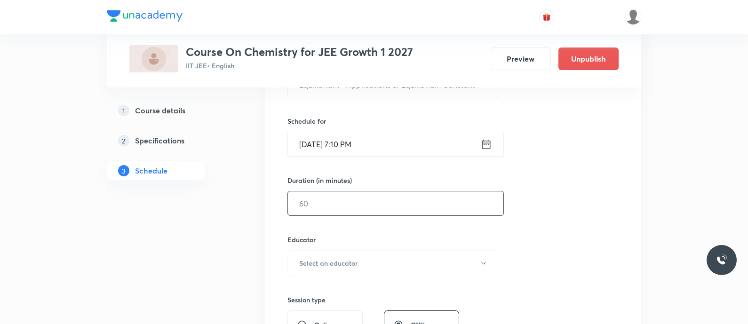
click at [369, 208] on input "text" at bounding box center [396, 204] width 216 height 24
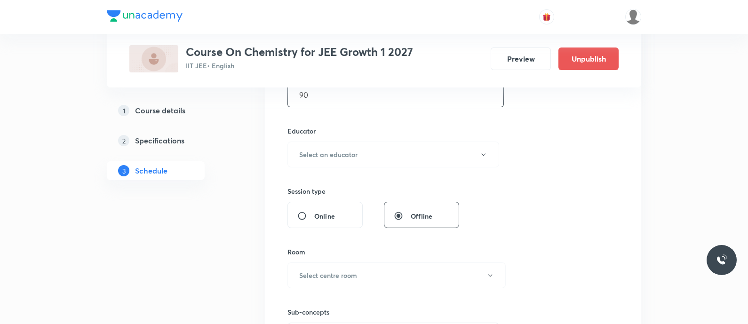
scroll to position [329, 0]
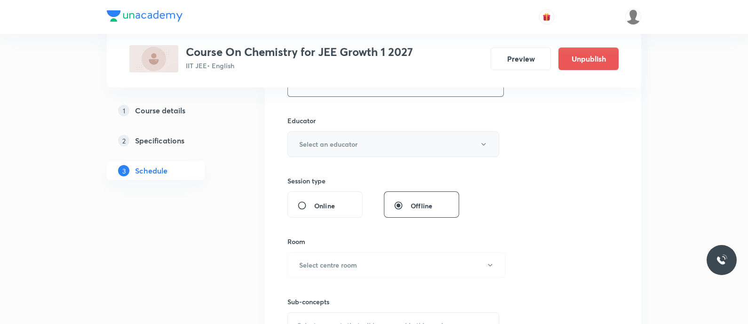
type input "90"
click at [336, 145] on h6 "Select an educator" at bounding box center [328, 144] width 58 height 10
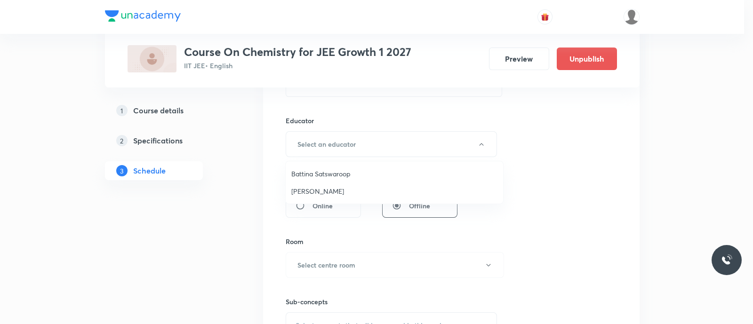
click at [312, 191] on span "Koneti Nagarjuna" at bounding box center [394, 191] width 206 height 10
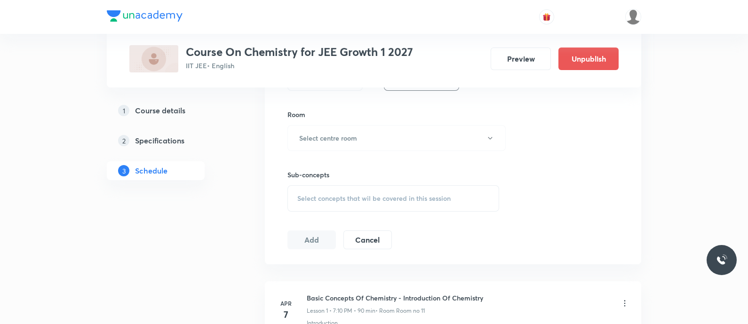
scroll to position [457, 0]
click at [305, 128] on button "Select centre room" at bounding box center [396, 137] width 218 height 26
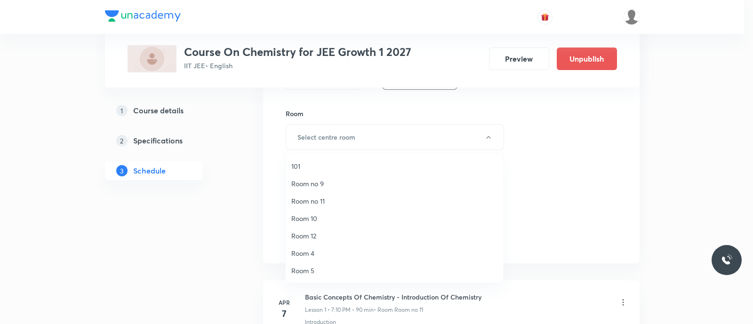
click at [320, 206] on li "Room no 11" at bounding box center [394, 200] width 217 height 17
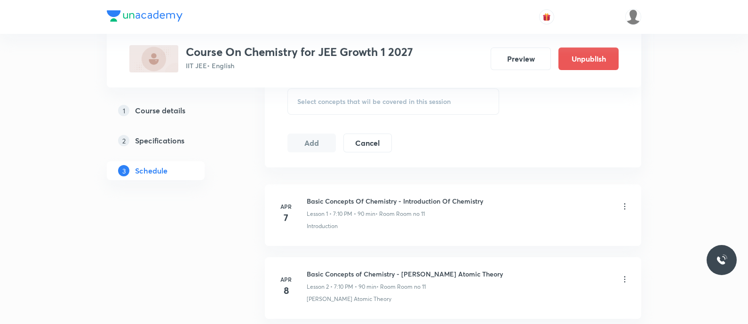
scroll to position [555, 0]
click at [308, 104] on div "Select concepts that wil be covered in this session" at bounding box center [393, 100] width 212 height 26
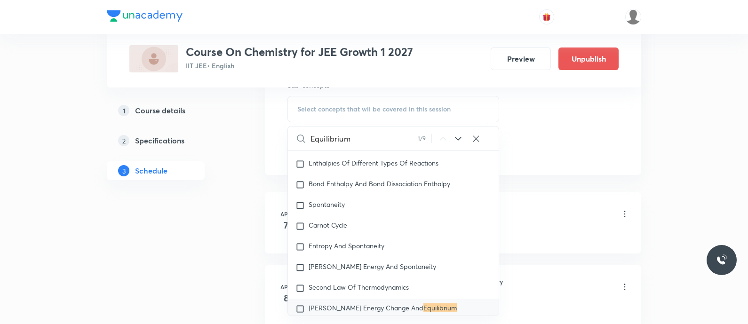
scroll to position [1927, 0]
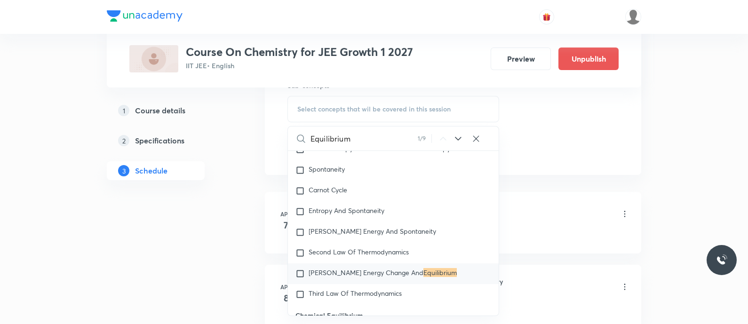
type input "Equilibrium"
click at [456, 135] on icon at bounding box center [458, 138] width 11 height 11
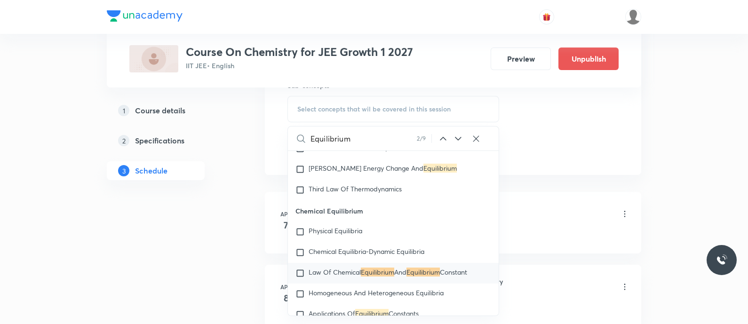
click at [456, 135] on icon at bounding box center [458, 138] width 11 height 11
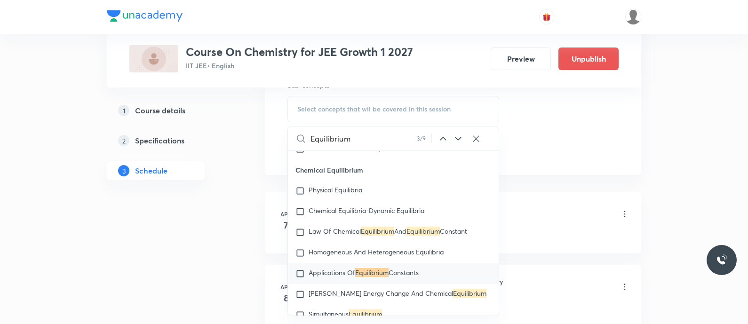
click at [456, 135] on icon at bounding box center [458, 138] width 11 height 11
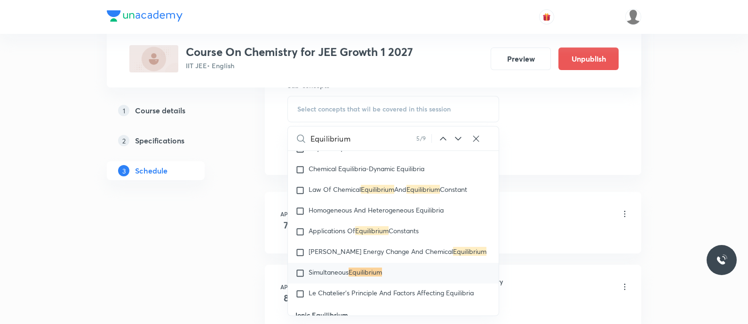
click at [456, 135] on icon at bounding box center [458, 138] width 11 height 11
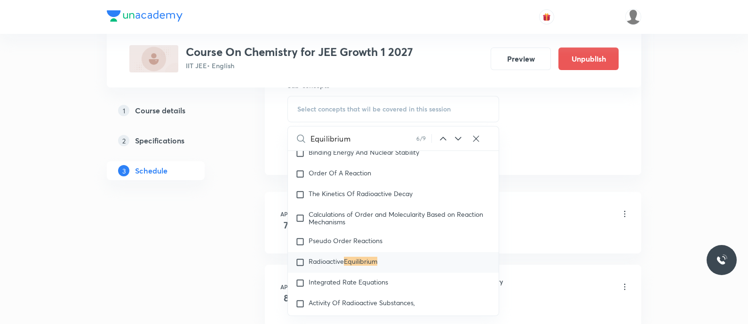
click at [456, 135] on icon at bounding box center [458, 138] width 11 height 11
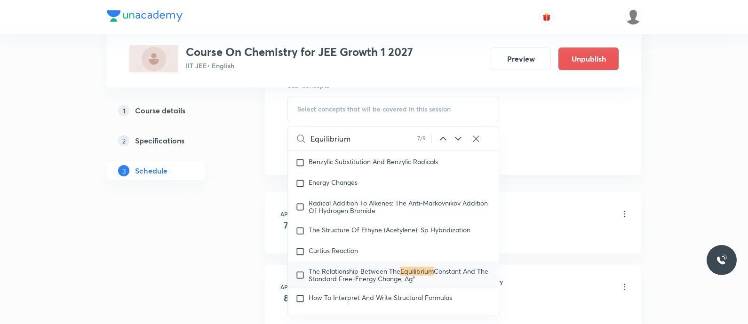
click at [456, 135] on icon at bounding box center [458, 138] width 11 height 11
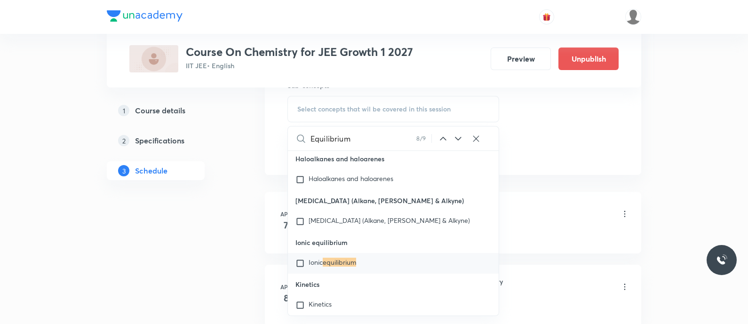
scroll to position [24845, 0]
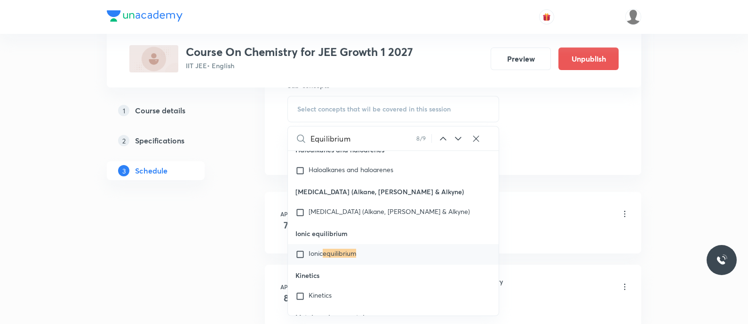
click at [456, 135] on icon at bounding box center [458, 138] width 11 height 11
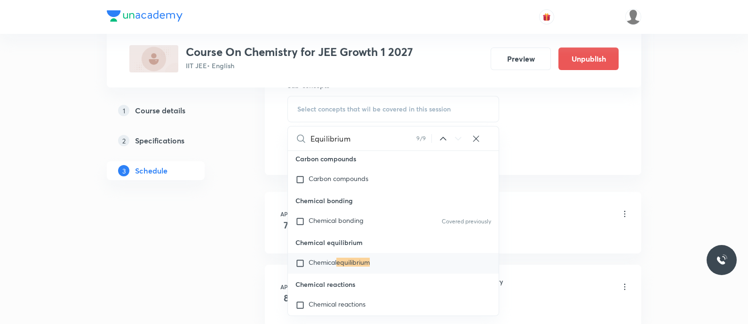
scroll to position [26065, 0]
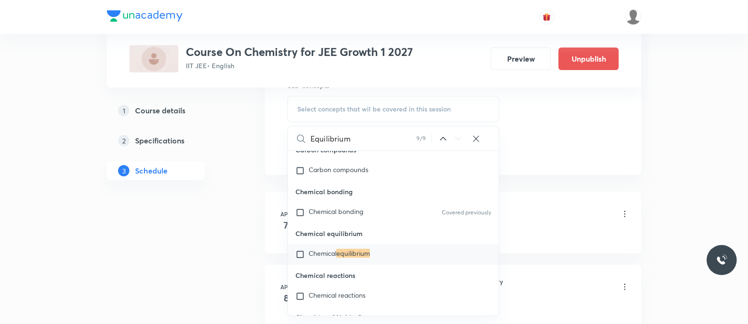
click at [316, 258] on span "Chemical" at bounding box center [323, 253] width 28 height 9
checkbox input "true"
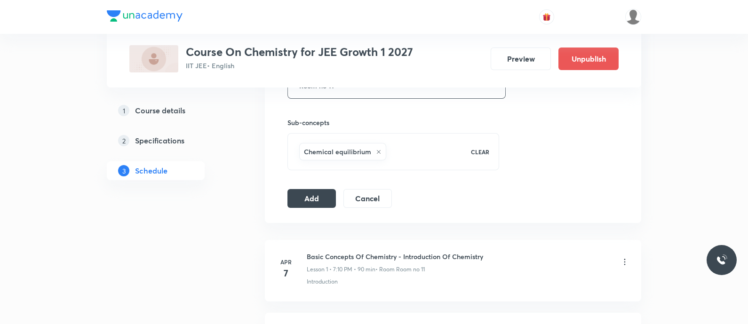
scroll to position [509, 0]
click at [302, 196] on button "Add" at bounding box center [311, 197] width 48 height 19
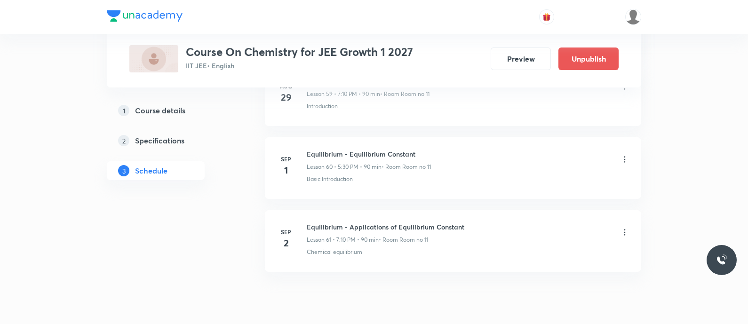
scroll to position [4436, 0]
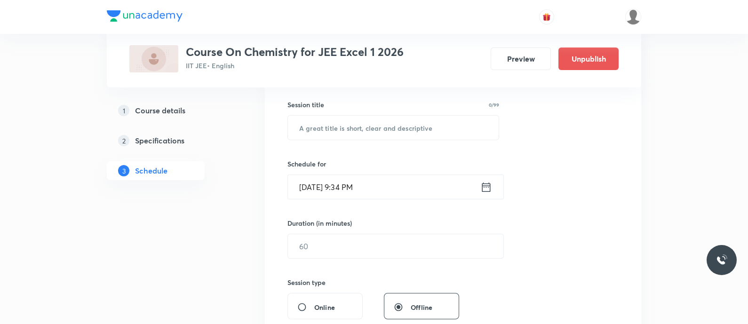
scroll to position [168, 0]
click at [301, 129] on input "text" at bounding box center [393, 127] width 211 height 24
paste input "Alcohol phenols and ethers - physical and chemical properties"
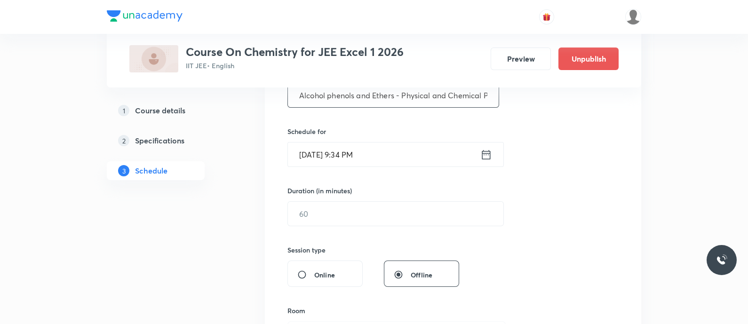
scroll to position [214, 0]
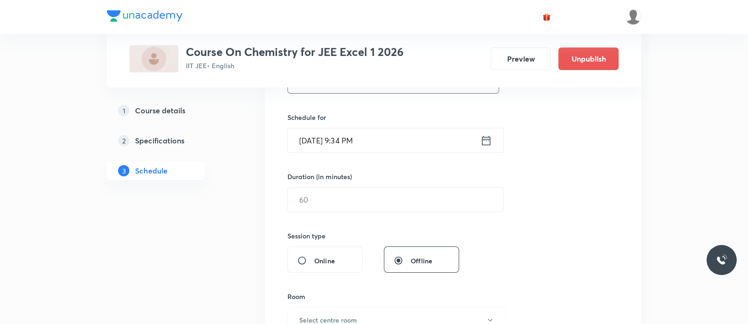
type input "Alcohol phenols and Ethers - Physical and Chemical Properties"
click at [489, 139] on icon at bounding box center [486, 140] width 12 height 13
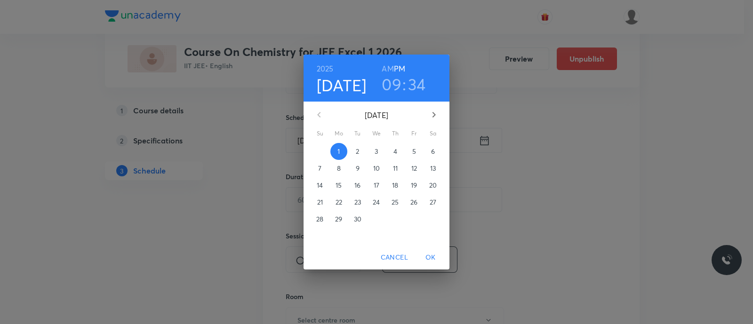
click at [359, 149] on span "2" at bounding box center [357, 151] width 17 height 9
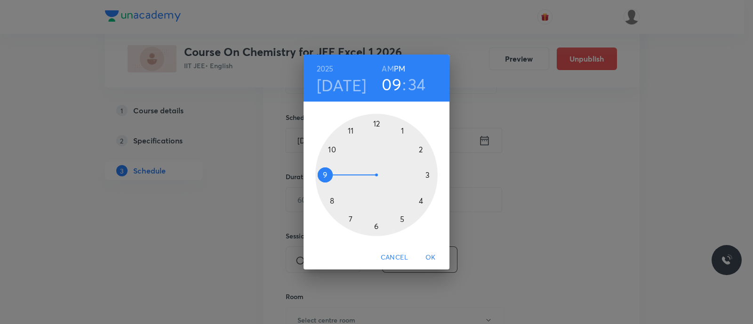
click at [400, 218] on div at bounding box center [376, 175] width 122 height 122
click at [376, 226] on div at bounding box center [376, 175] width 122 height 122
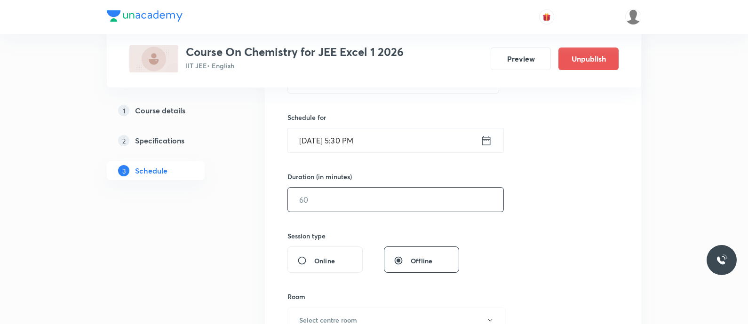
click at [352, 200] on input "text" at bounding box center [396, 200] width 216 height 24
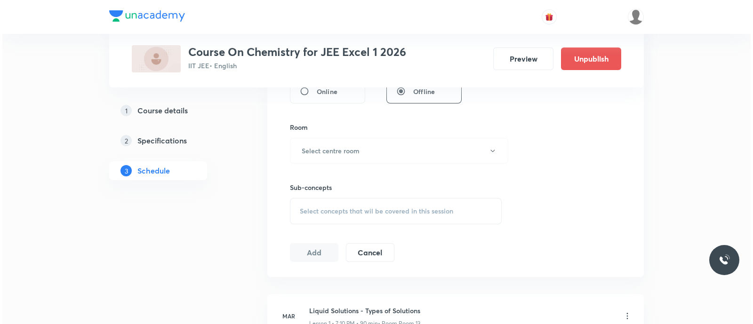
scroll to position [389, 0]
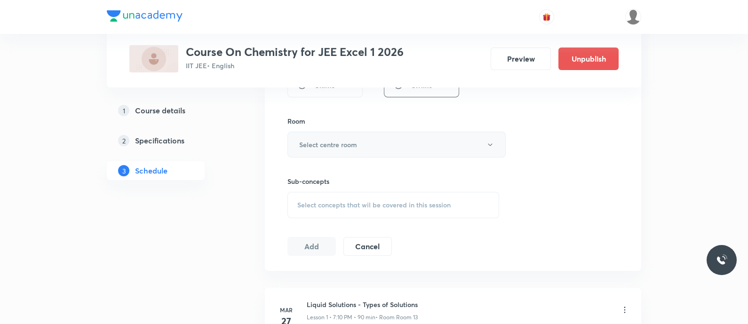
type input "90"
click at [332, 144] on h6 "Select centre room" at bounding box center [328, 145] width 58 height 10
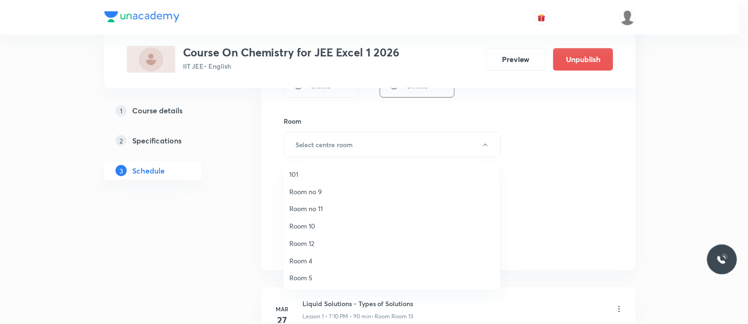
scroll to position [122, 0]
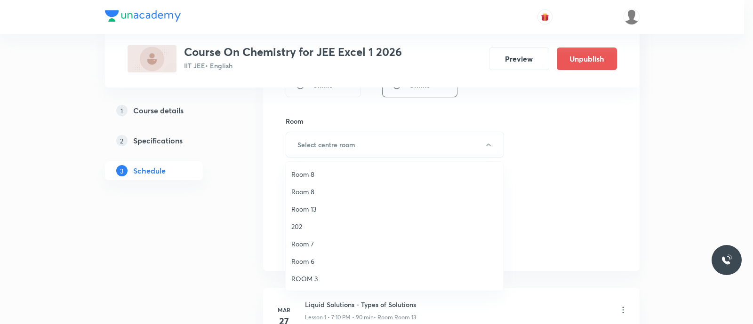
click at [311, 208] on span "Room 13" at bounding box center [394, 209] width 206 height 10
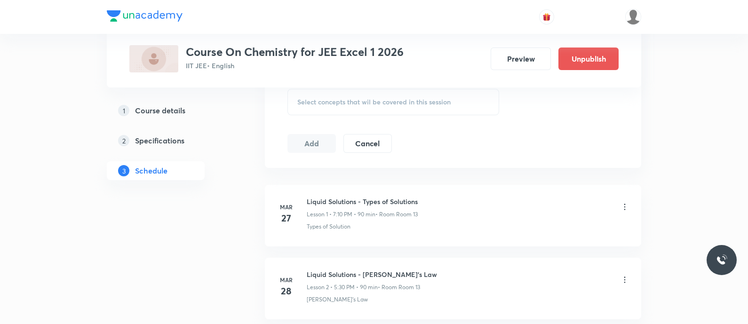
scroll to position [494, 0]
click at [311, 104] on div "Select concepts that wil be covered in this session" at bounding box center [393, 100] width 212 height 26
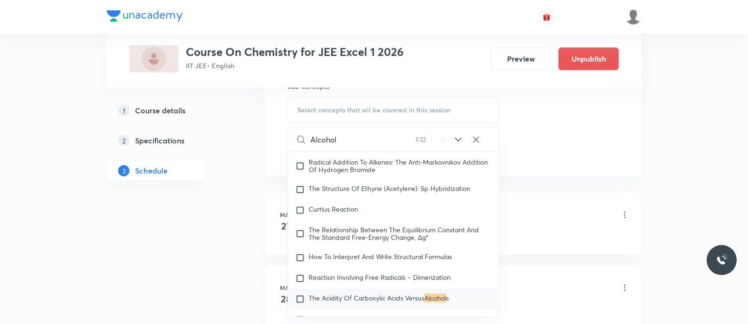
scroll to position [16302, 0]
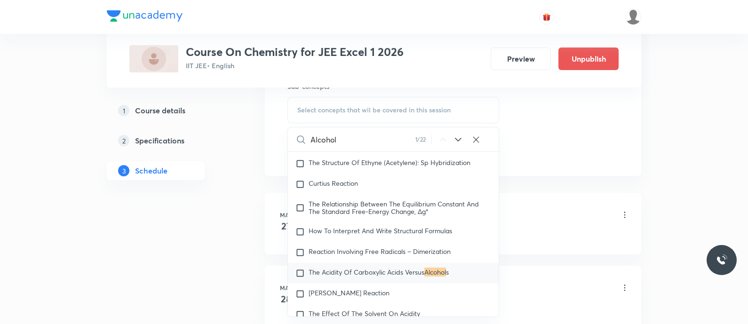
type input "Alcohol"
click at [458, 137] on icon at bounding box center [458, 139] width 11 height 11
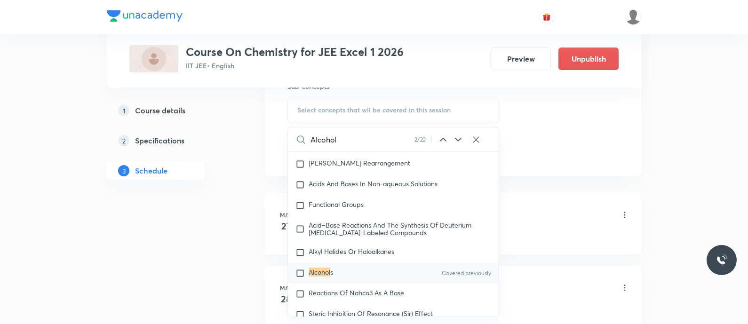
click at [458, 137] on icon at bounding box center [458, 139] width 11 height 11
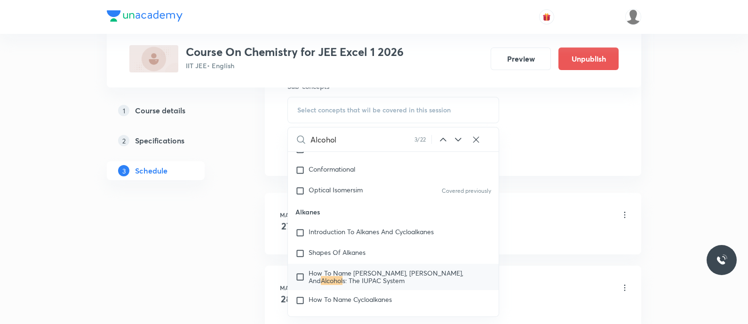
click at [441, 137] on icon at bounding box center [443, 139] width 11 height 11
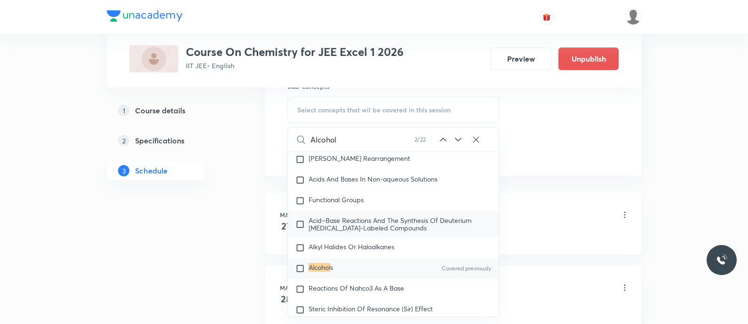
scroll to position [16588, 0]
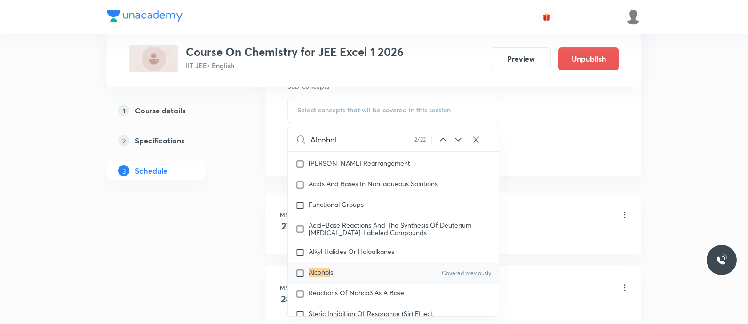
click at [307, 277] on div "Alcohol s Covered previously" at bounding box center [393, 273] width 211 height 21
checkbox input "true"
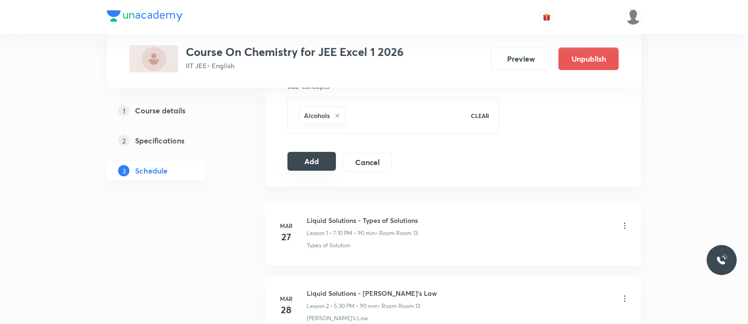
click at [309, 165] on button "Add" at bounding box center [311, 161] width 48 height 19
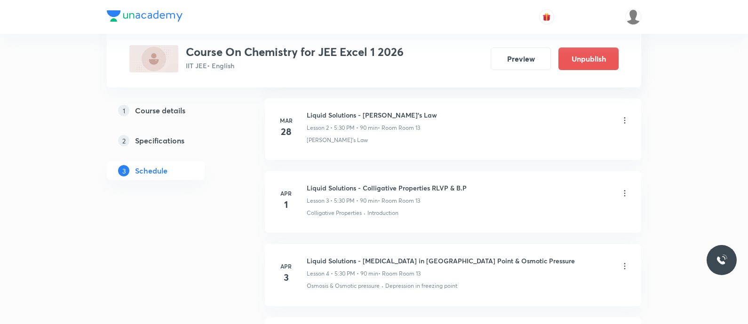
scroll to position [220, 0]
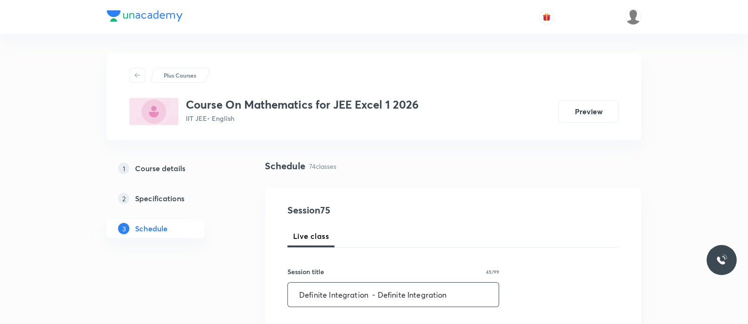
click at [372, 297] on input "Definite Integration - Definite Integration" at bounding box center [393, 295] width 211 height 24
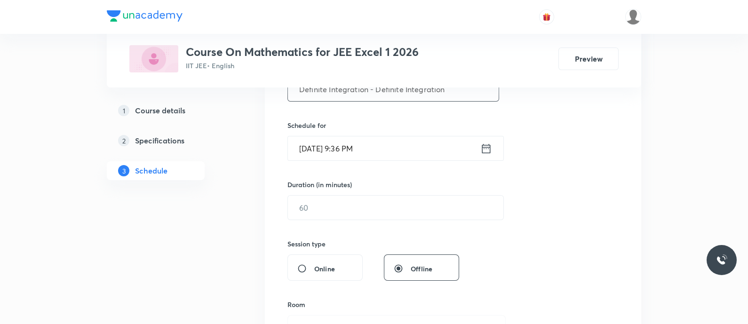
scroll to position [230, 0]
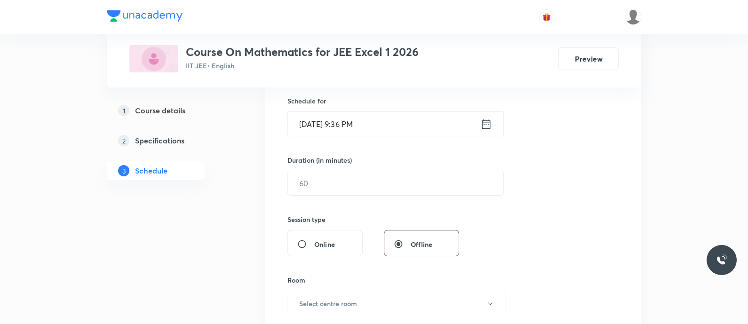
type input "Definite Integration - Definite Integration"
click at [484, 126] on icon at bounding box center [486, 124] width 12 height 13
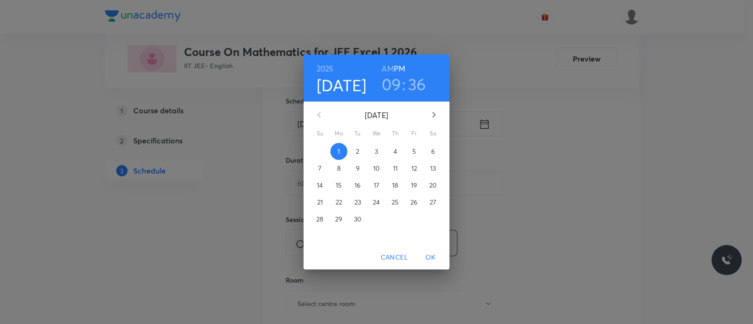
click at [358, 149] on p "2" at bounding box center [357, 151] width 3 height 9
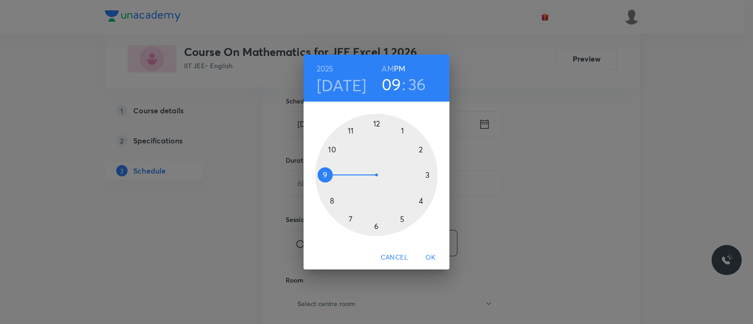
click at [350, 220] on div at bounding box center [376, 175] width 122 height 122
click at [423, 149] on div at bounding box center [376, 175] width 122 height 122
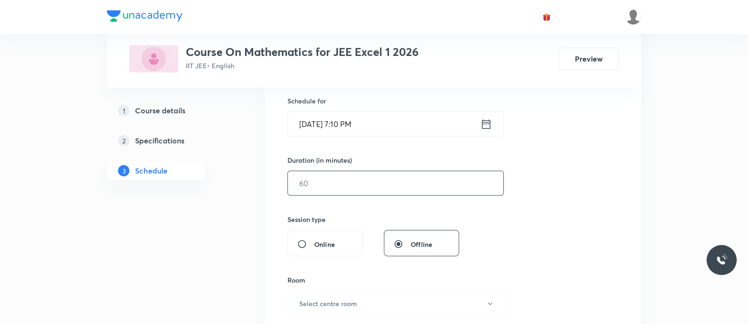
click at [341, 177] on input "text" at bounding box center [396, 183] width 216 height 24
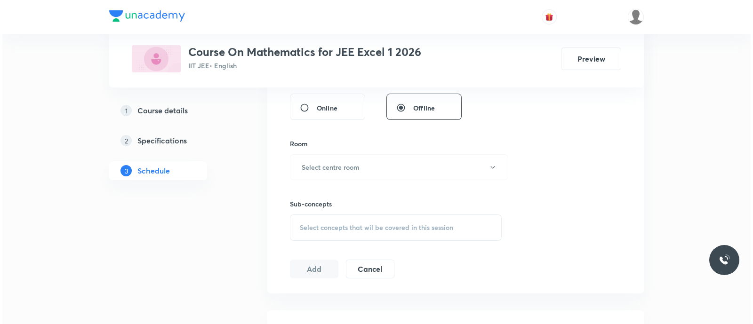
scroll to position [367, 0]
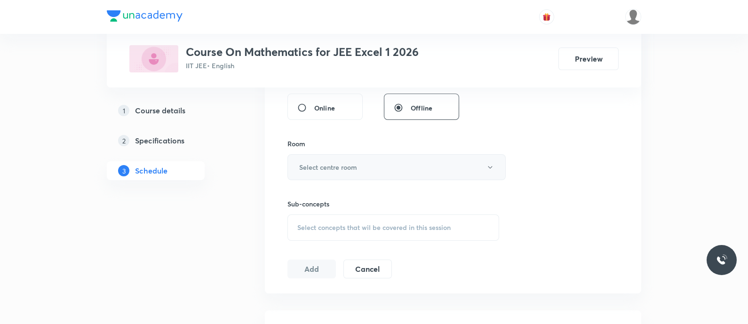
type input "90"
click at [332, 171] on button "Select centre room" at bounding box center [396, 167] width 218 height 26
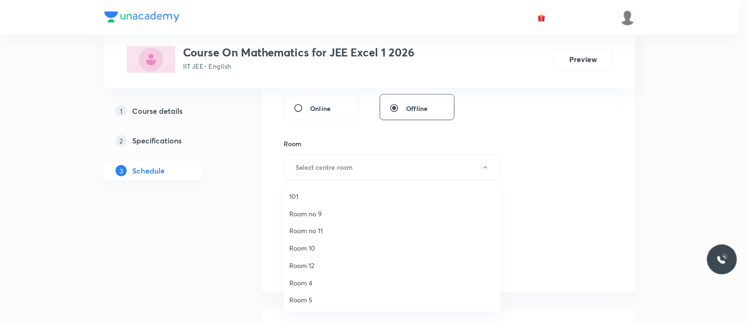
scroll to position [122, 0]
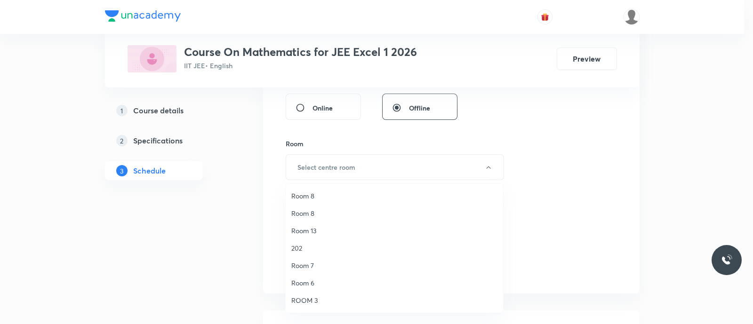
click at [319, 231] on span "Room 13" at bounding box center [394, 231] width 206 height 10
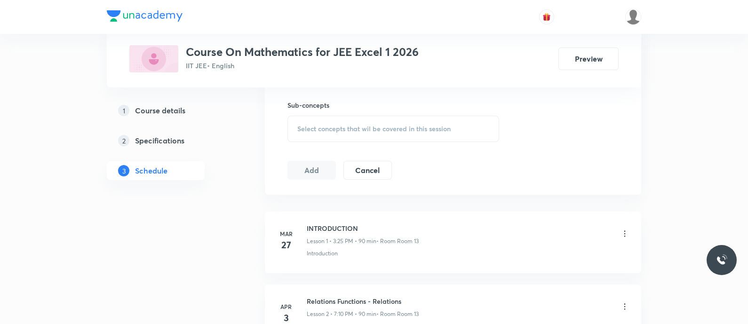
scroll to position [466, 0]
click at [311, 126] on span "Select concepts that wil be covered in this session" at bounding box center [373, 128] width 153 height 8
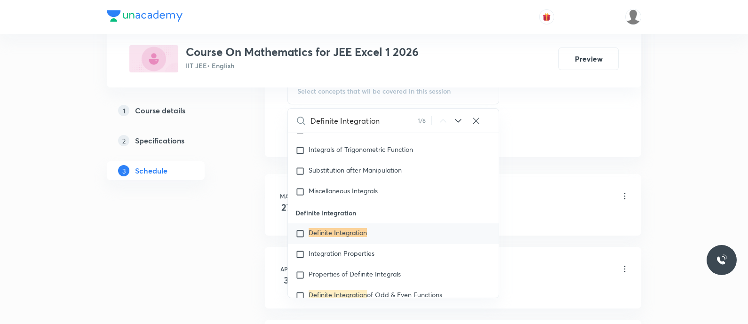
scroll to position [7990, 0]
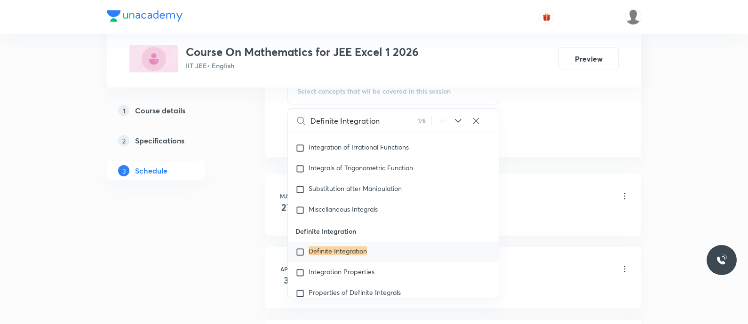
type input "Definite Integration"
click at [311, 252] on mark "Definite Integration" at bounding box center [338, 251] width 58 height 9
checkbox input "true"
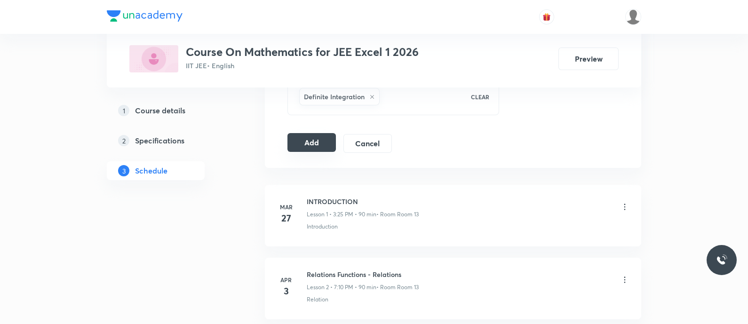
click at [307, 139] on button "Add" at bounding box center [311, 142] width 48 height 19
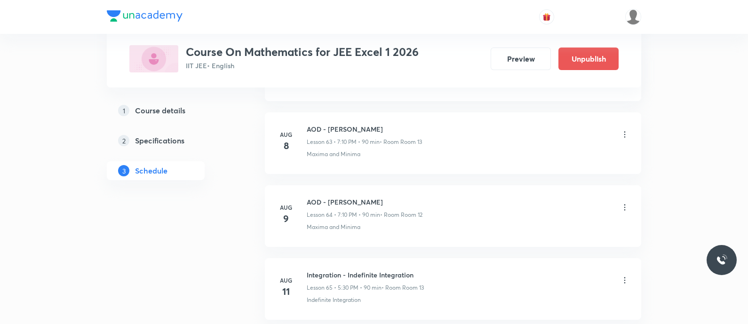
scroll to position [4675, 0]
